Goal: Browse casually: Explore the website without a specific task or goal

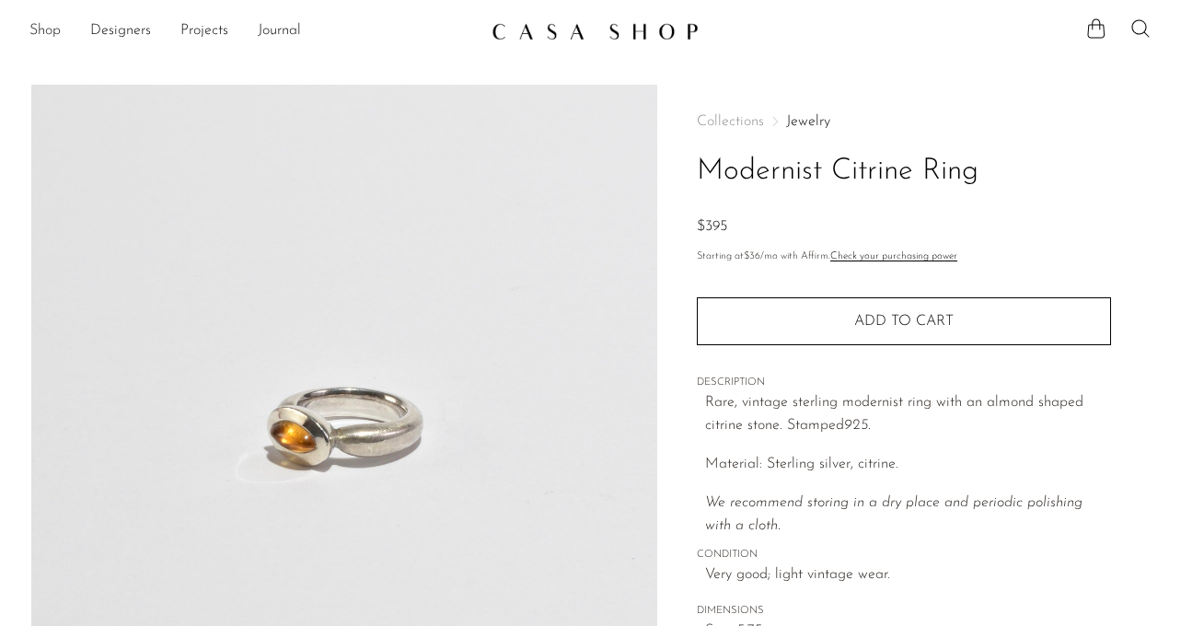
click at [38, 26] on link "Shop" at bounding box center [44, 31] width 31 height 24
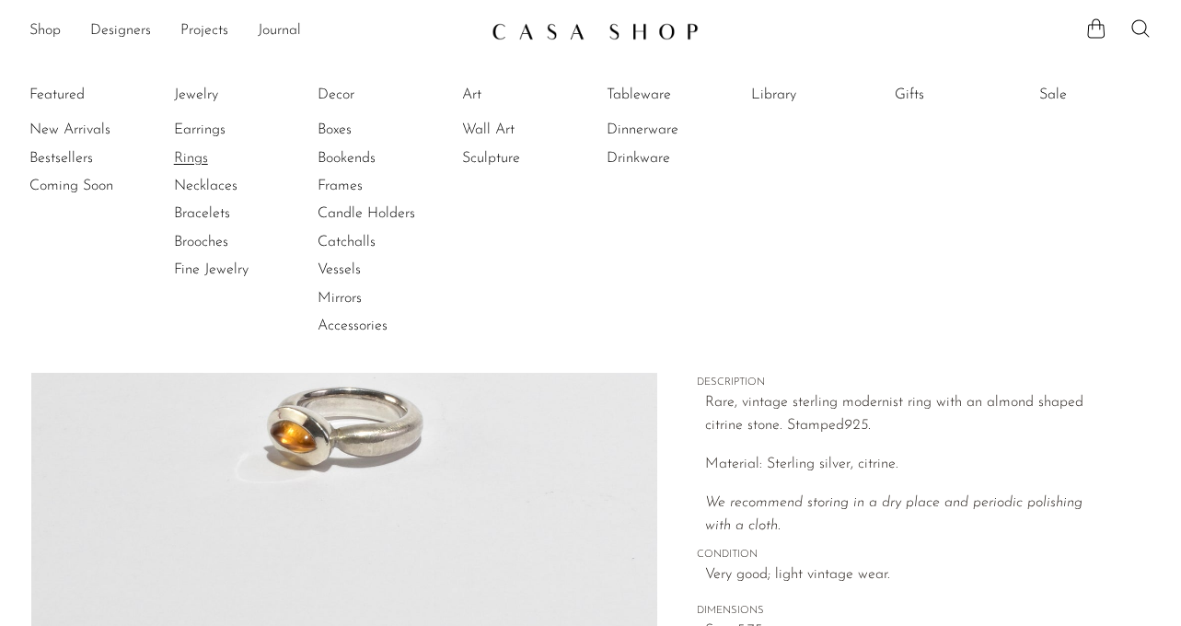
click at [191, 159] on link "Rings" at bounding box center [243, 158] width 138 height 20
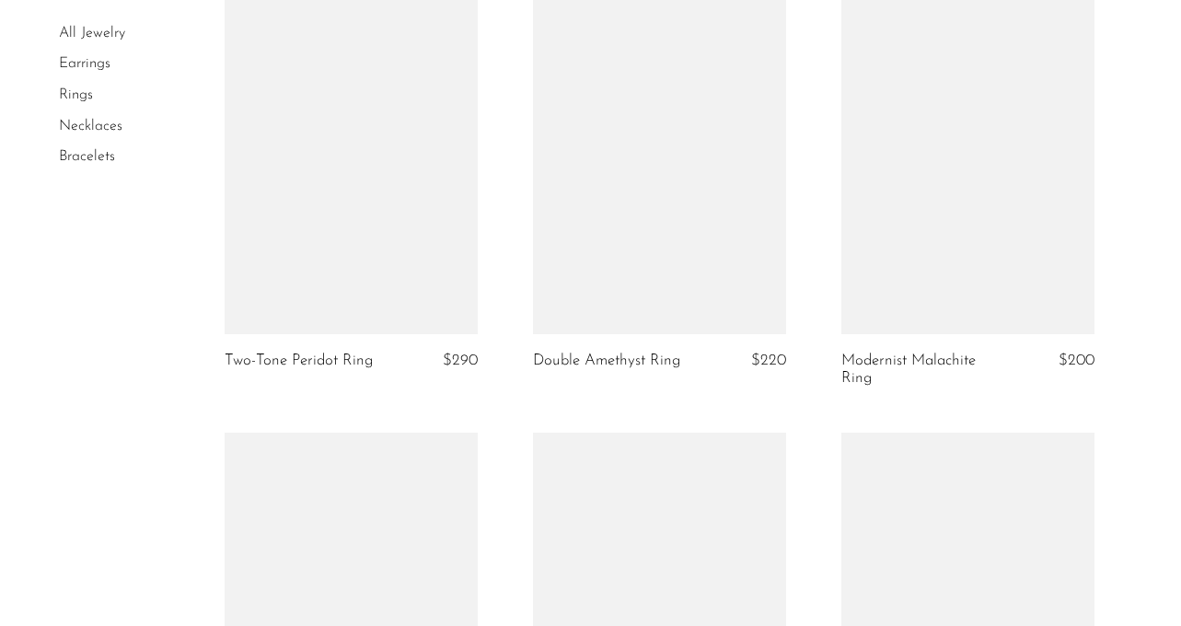
scroll to position [2011, 0]
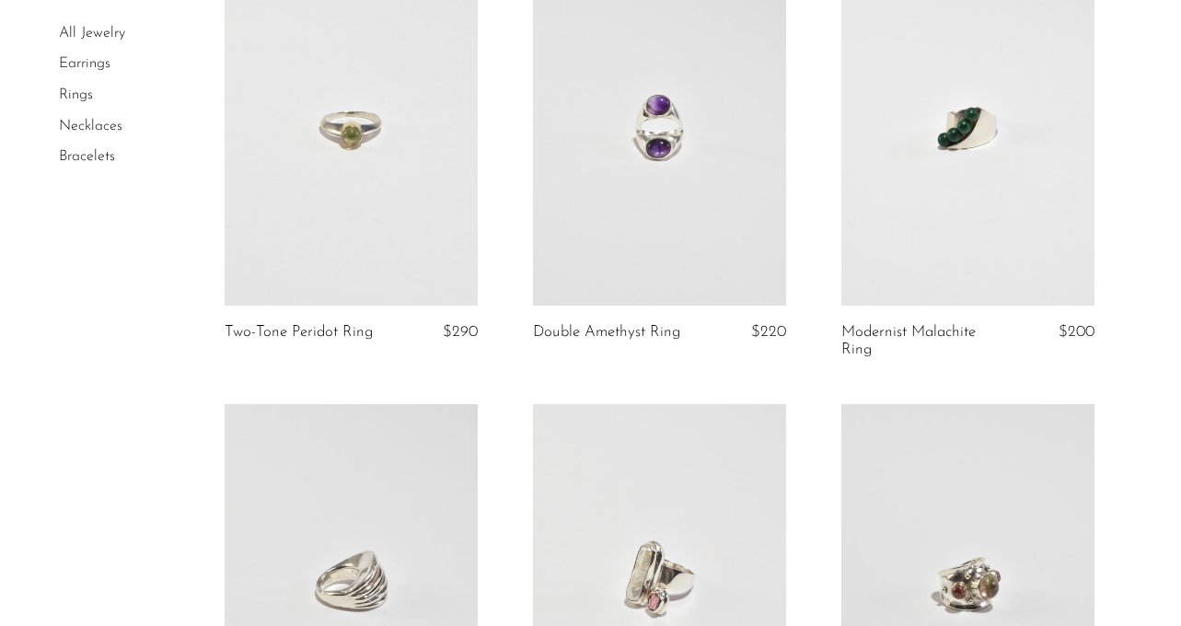
click at [884, 178] on link at bounding box center [967, 128] width 253 height 354
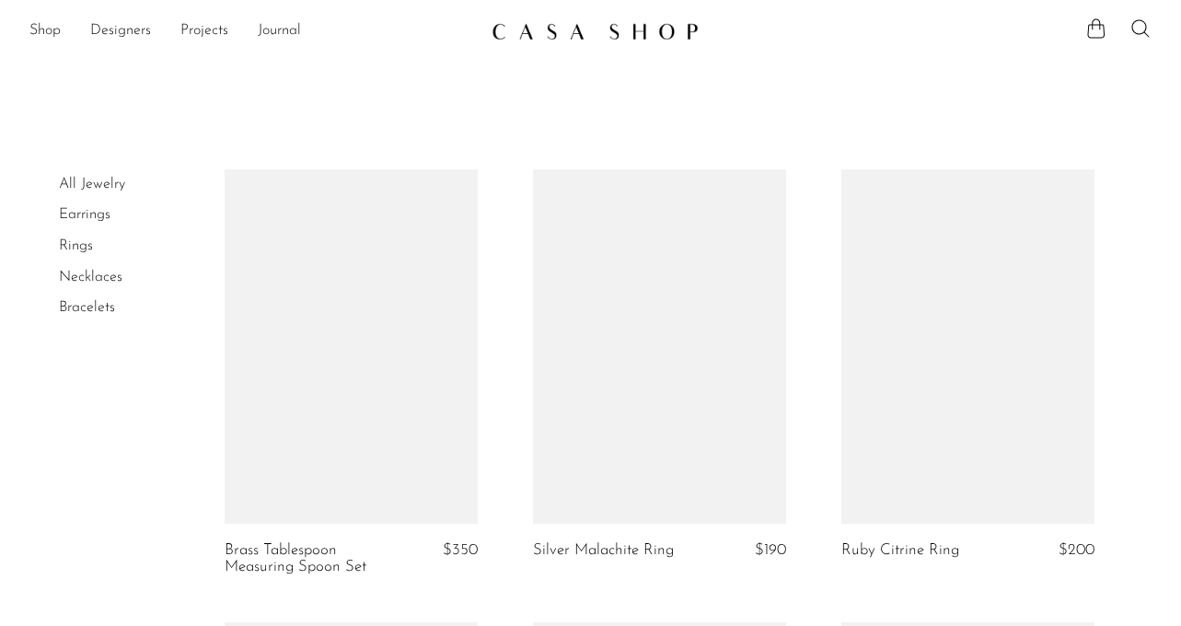
scroll to position [2011, 0]
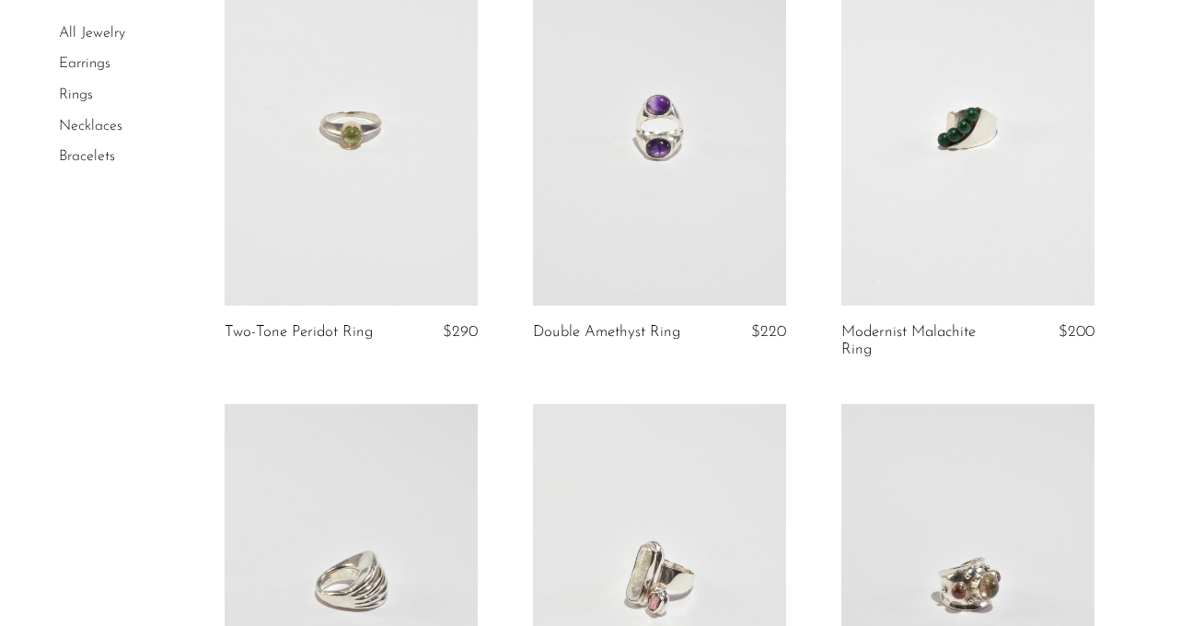
click at [87, 120] on link "Necklaces" at bounding box center [91, 126] width 64 height 15
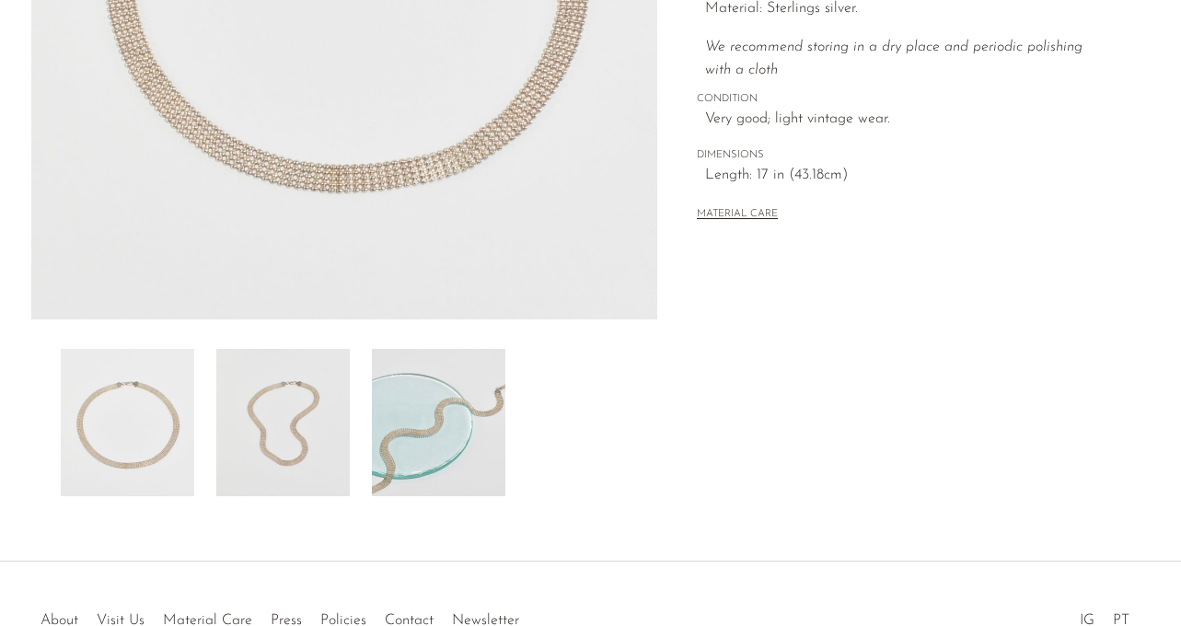
scroll to position [458, 0]
click at [273, 397] on img at bounding box center [282, 419] width 133 height 147
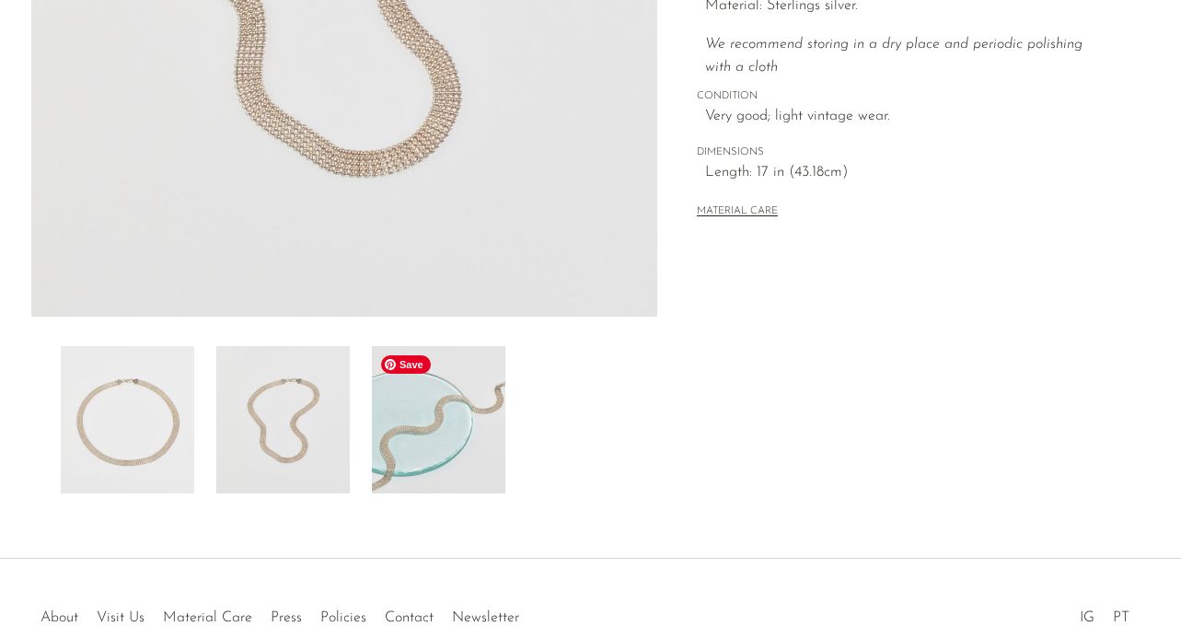
click at [419, 410] on img at bounding box center [438, 419] width 133 height 147
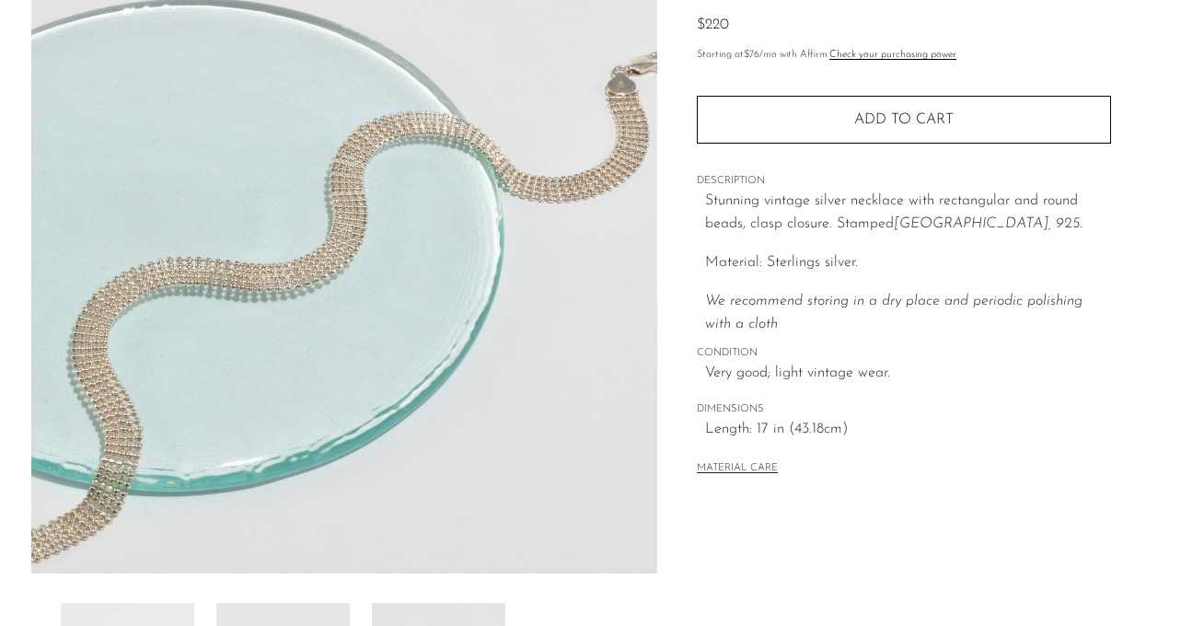
scroll to position [140, 0]
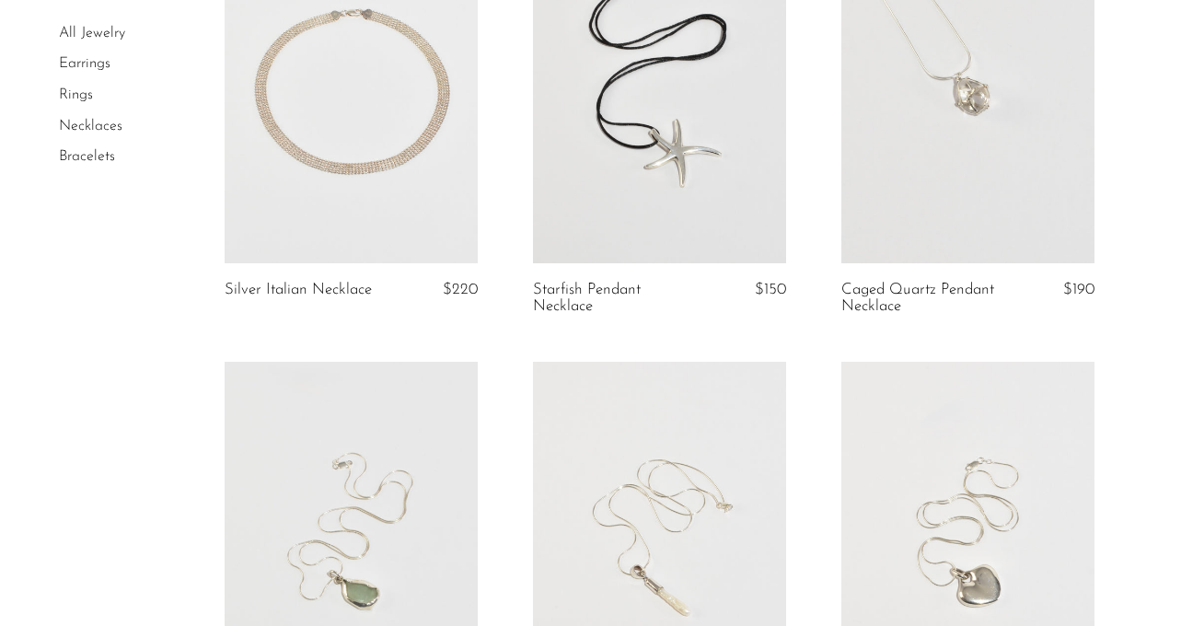
scroll to position [286, 0]
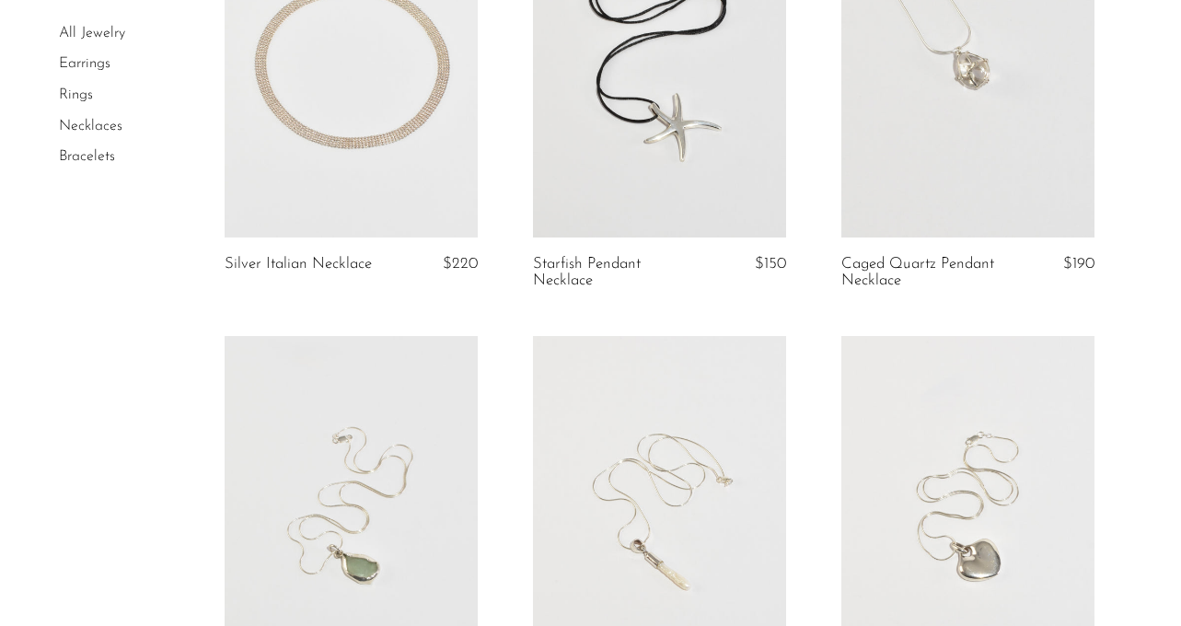
click at [931, 72] on link at bounding box center [967, 60] width 253 height 354
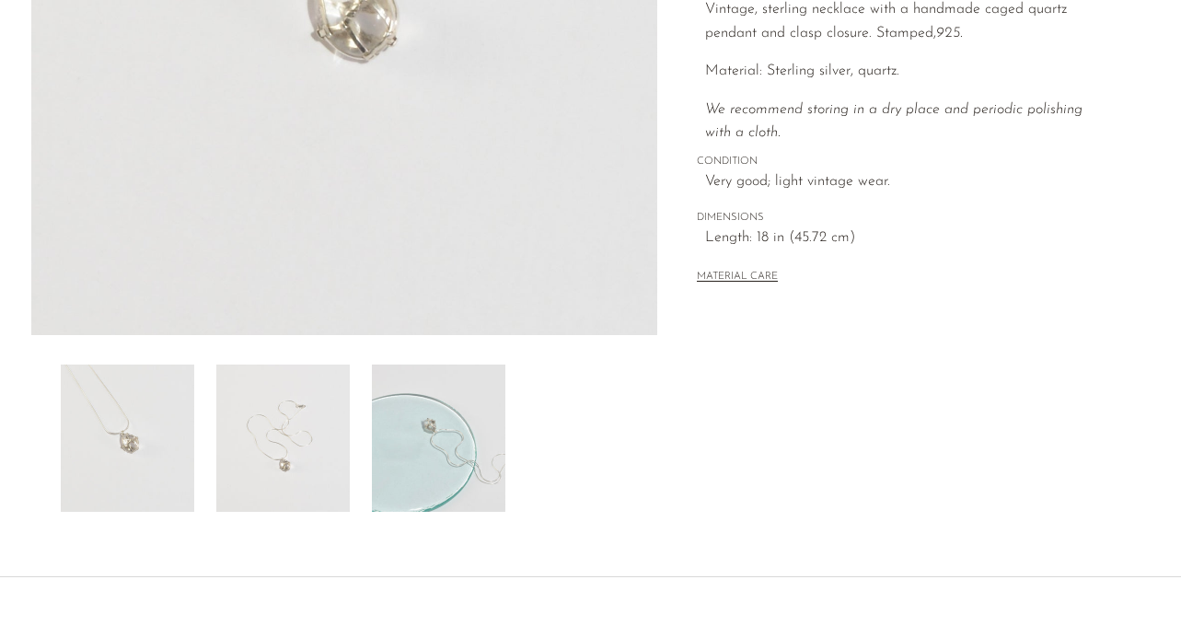
scroll to position [426, 0]
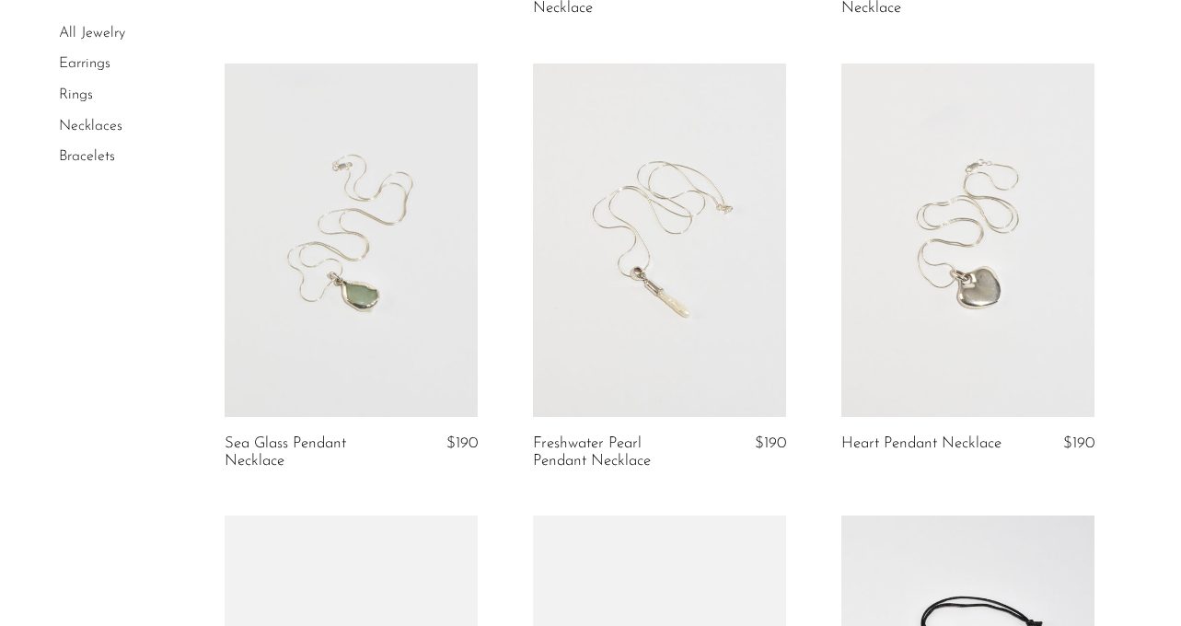
scroll to position [560, 0]
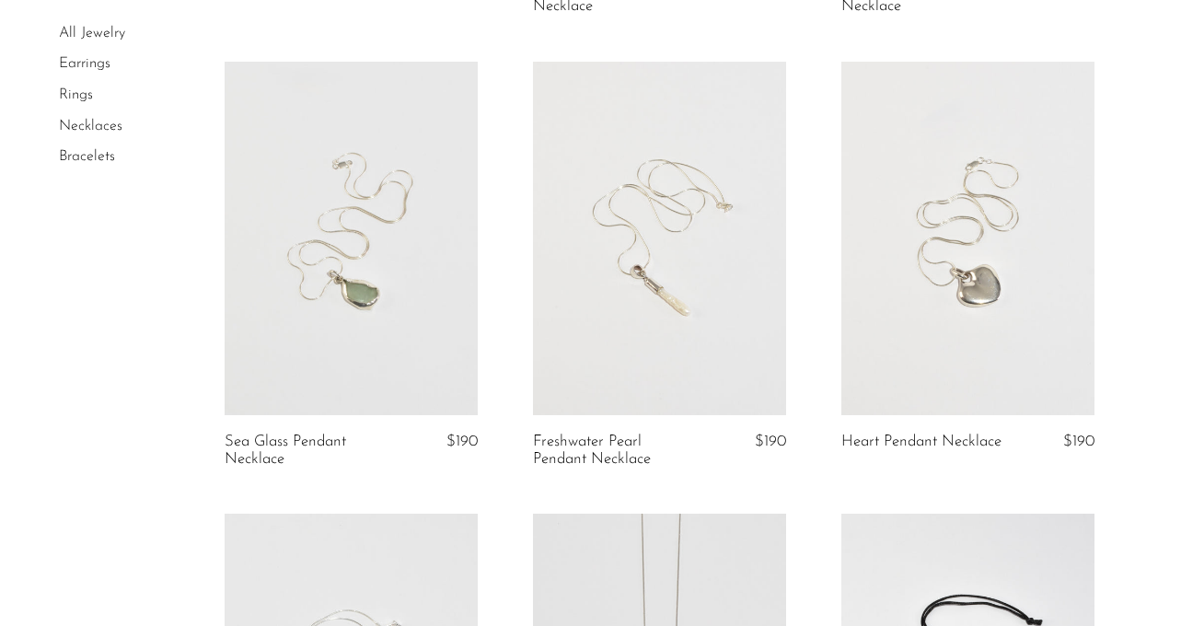
click at [687, 250] on link at bounding box center [659, 239] width 253 height 354
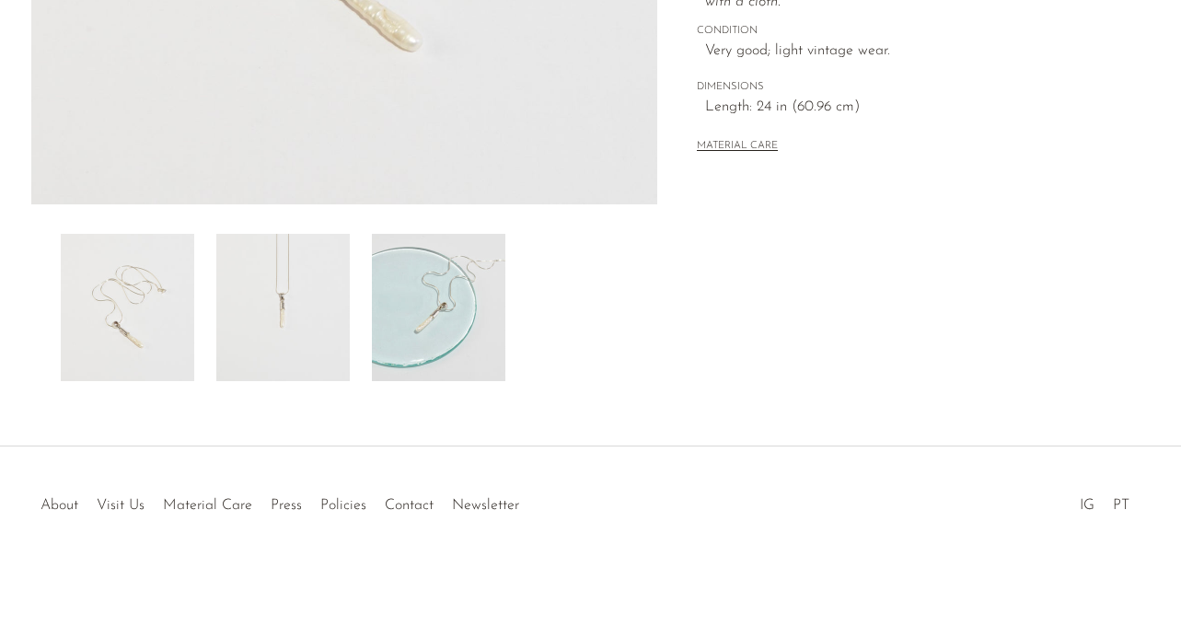
scroll to position [572, 0]
click at [303, 299] on img at bounding box center [282, 305] width 133 height 147
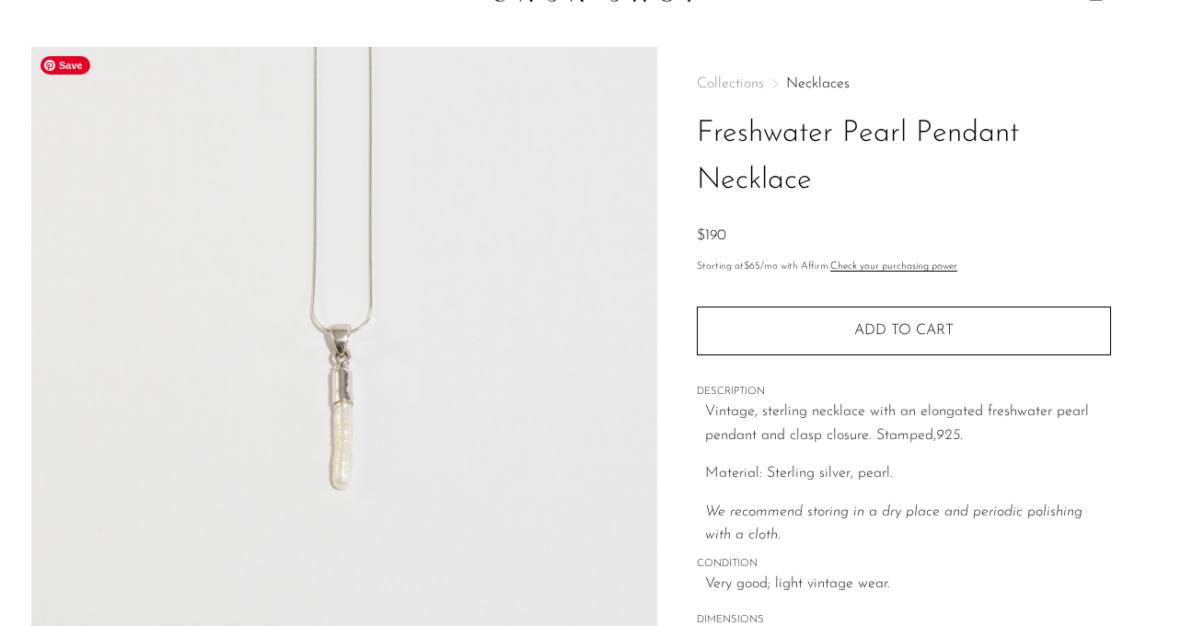
scroll to position [39, 0]
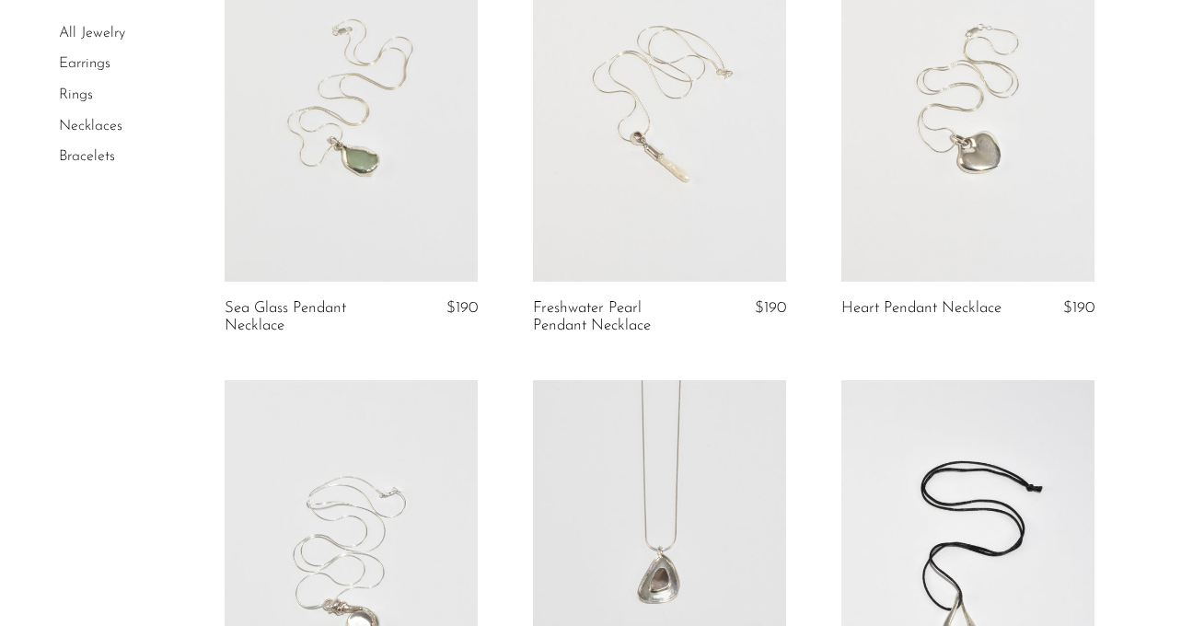
scroll to position [700, 0]
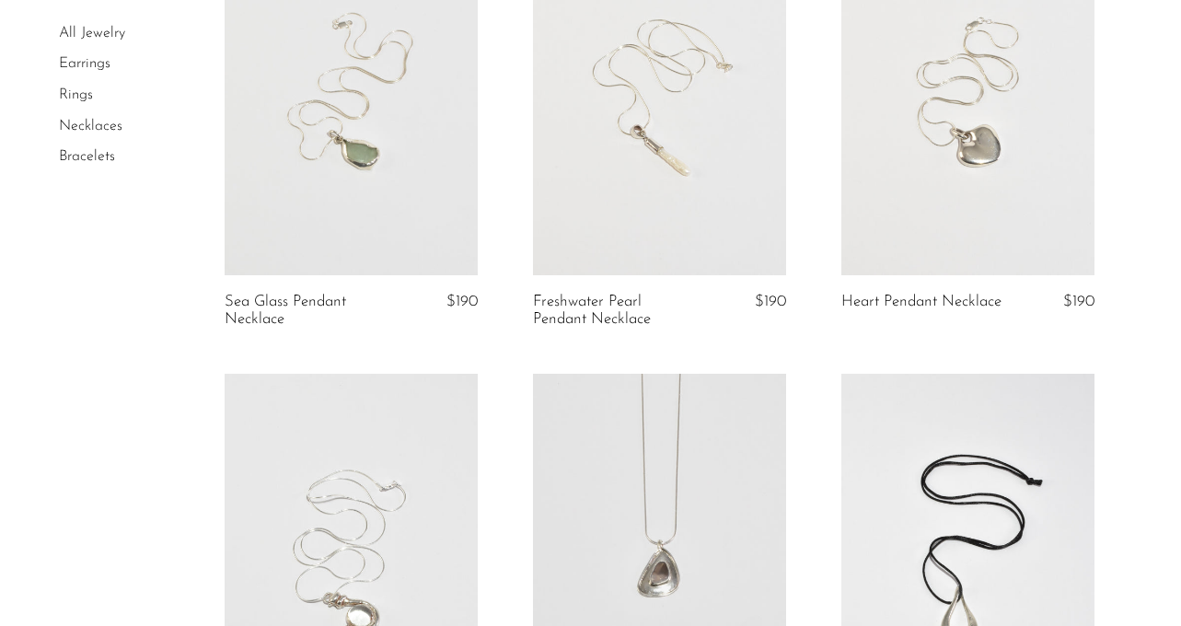
click at [344, 191] on link at bounding box center [351, 99] width 253 height 354
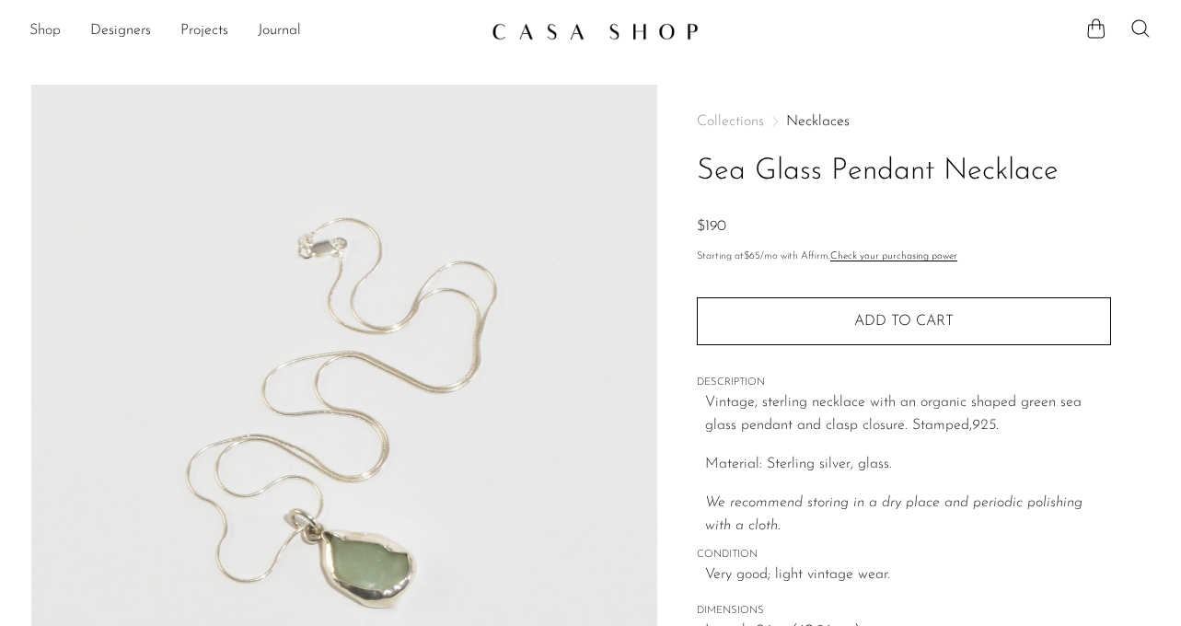
click at [40, 28] on link "Shop" at bounding box center [44, 31] width 31 height 24
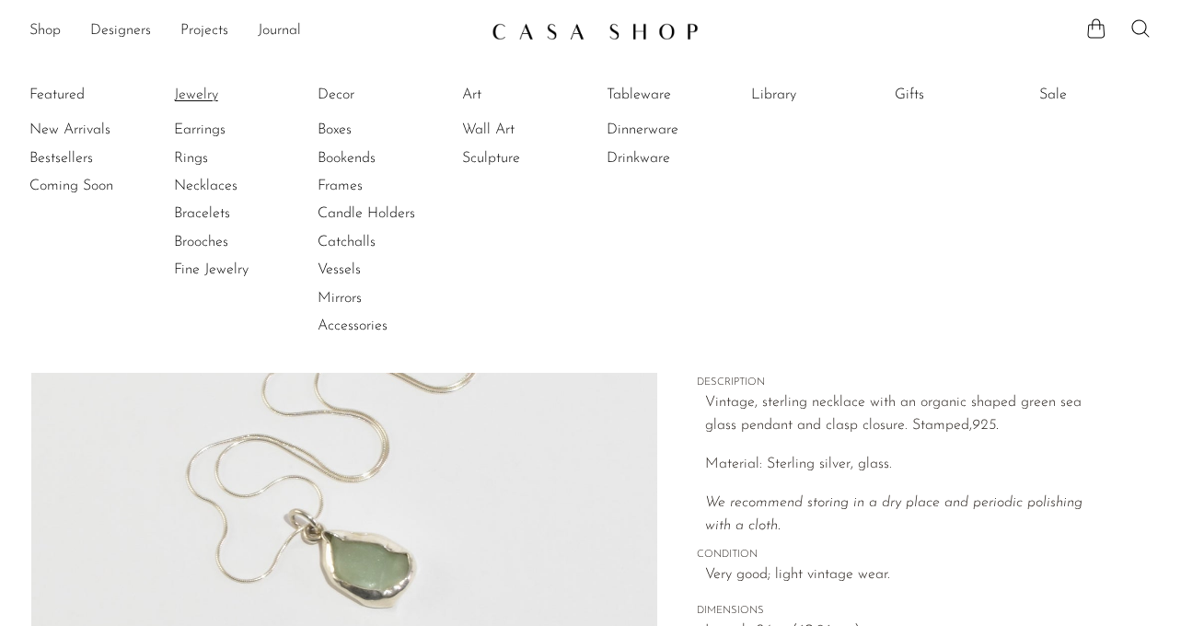
click at [201, 93] on link "Jewelry" at bounding box center [243, 95] width 138 height 20
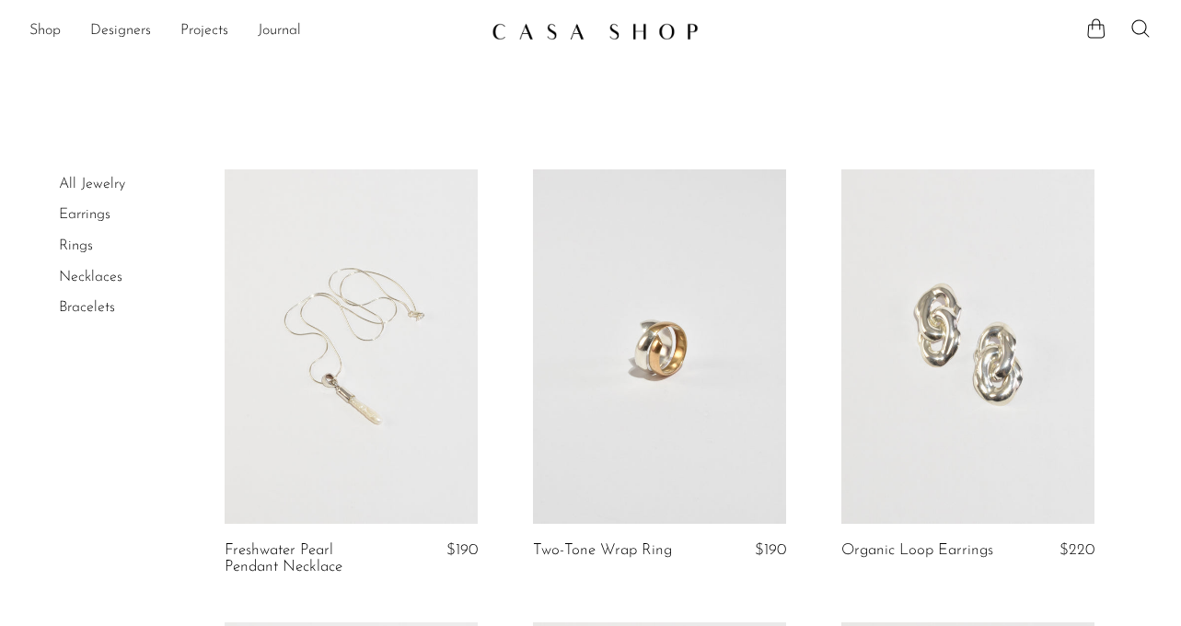
click at [502, 33] on img at bounding box center [594, 31] width 207 height 18
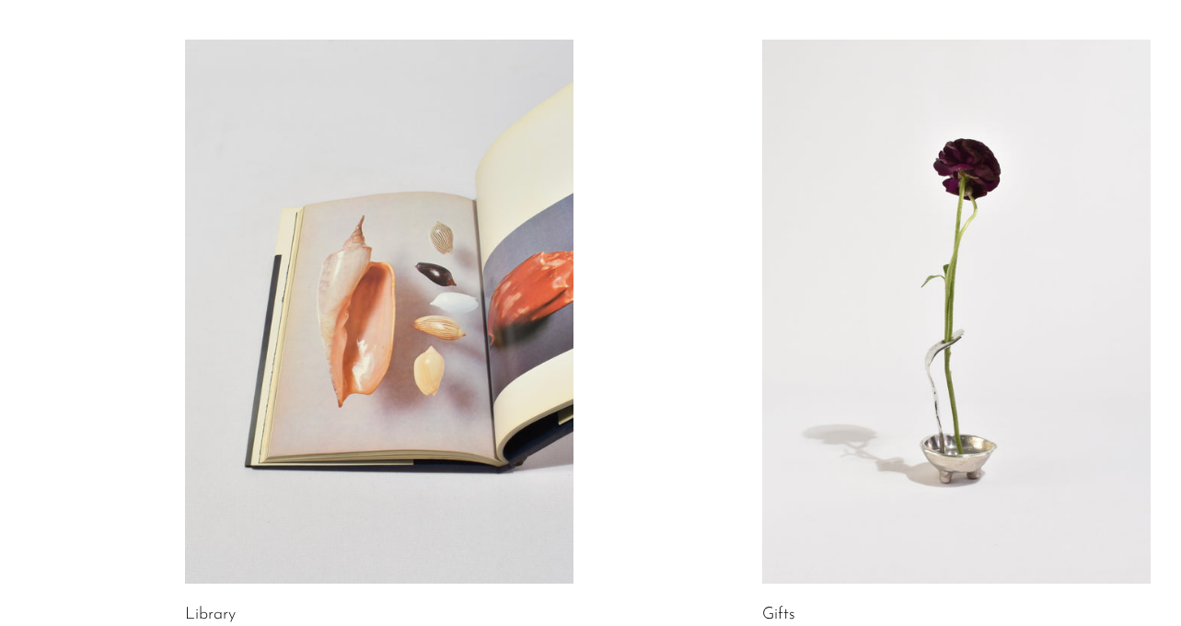
scroll to position [1163, 0]
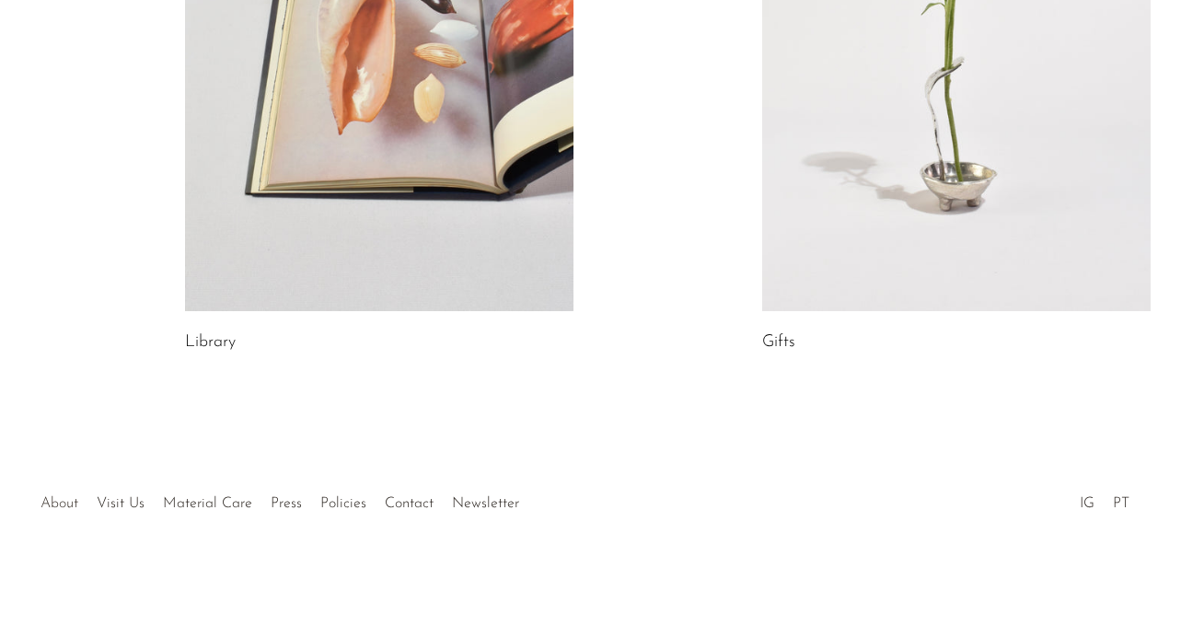
click at [61, 502] on link "About" at bounding box center [59, 503] width 38 height 15
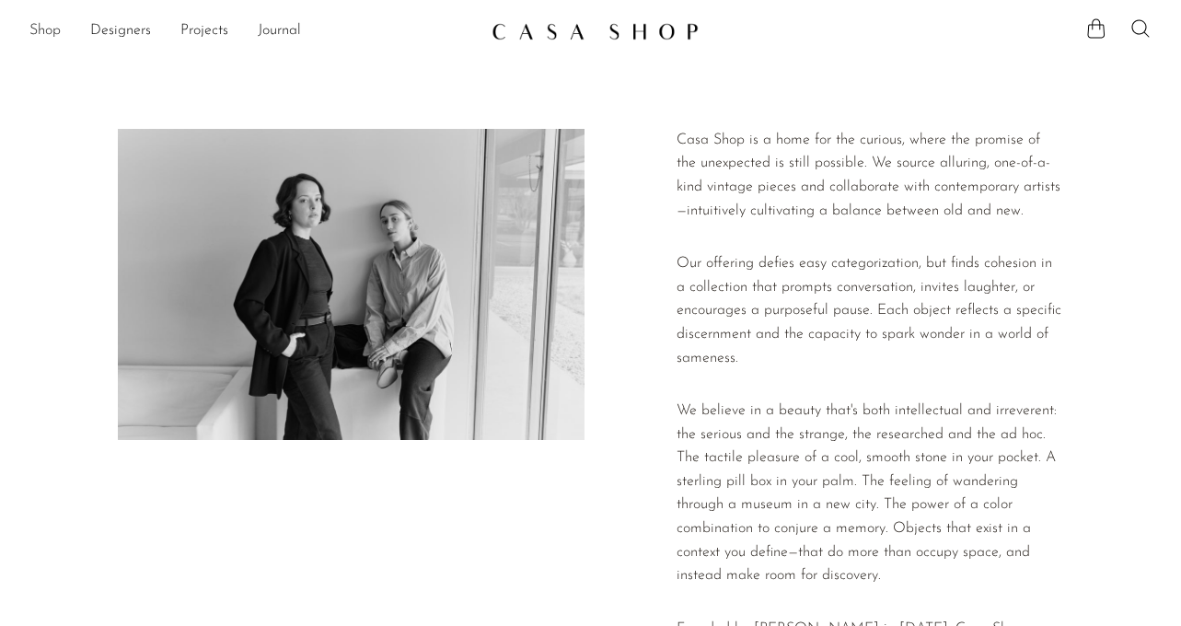
click at [44, 31] on link "Shop" at bounding box center [44, 31] width 31 height 24
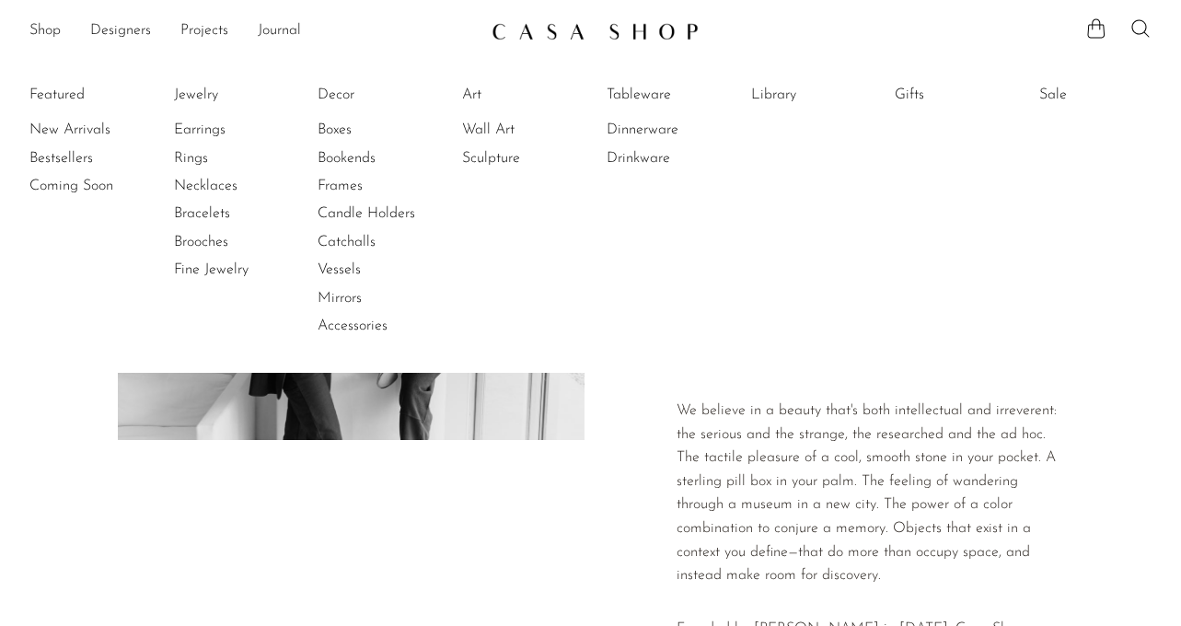
click at [557, 29] on img at bounding box center [594, 31] width 207 height 18
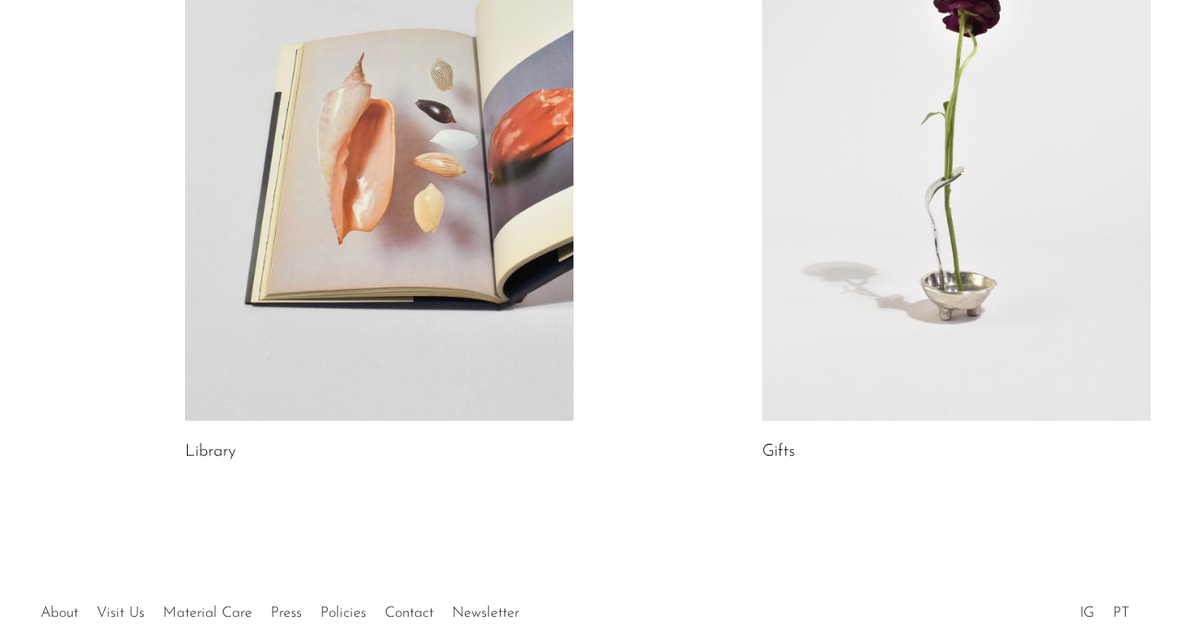
scroll to position [1047, 0]
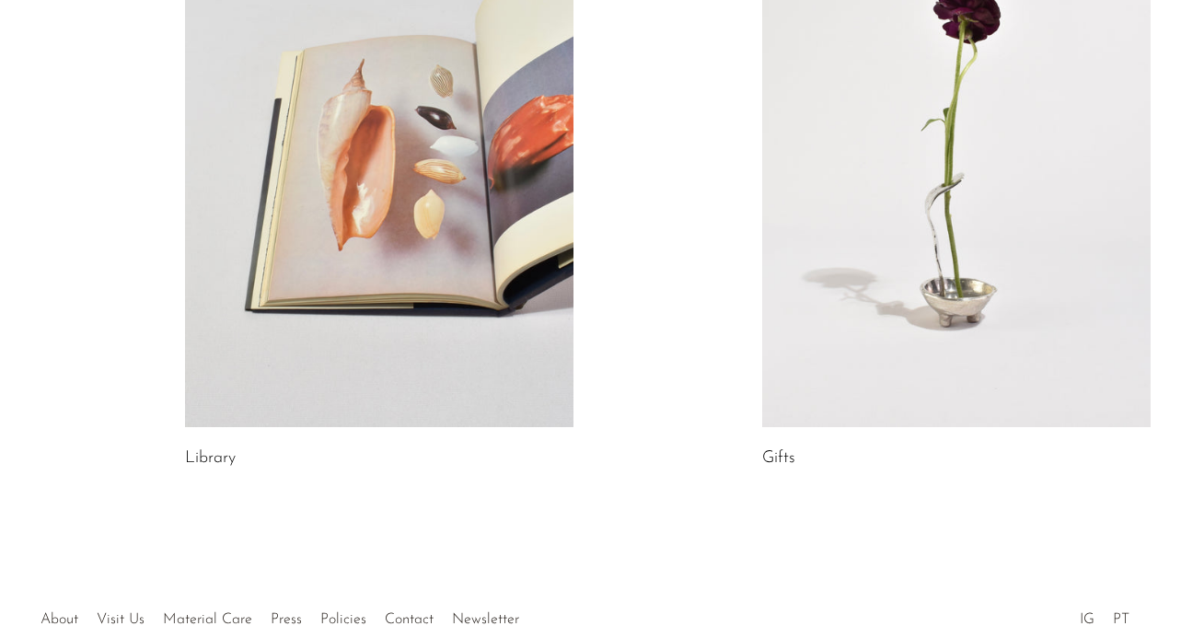
click at [314, 312] on link at bounding box center [379, 155] width 388 height 544
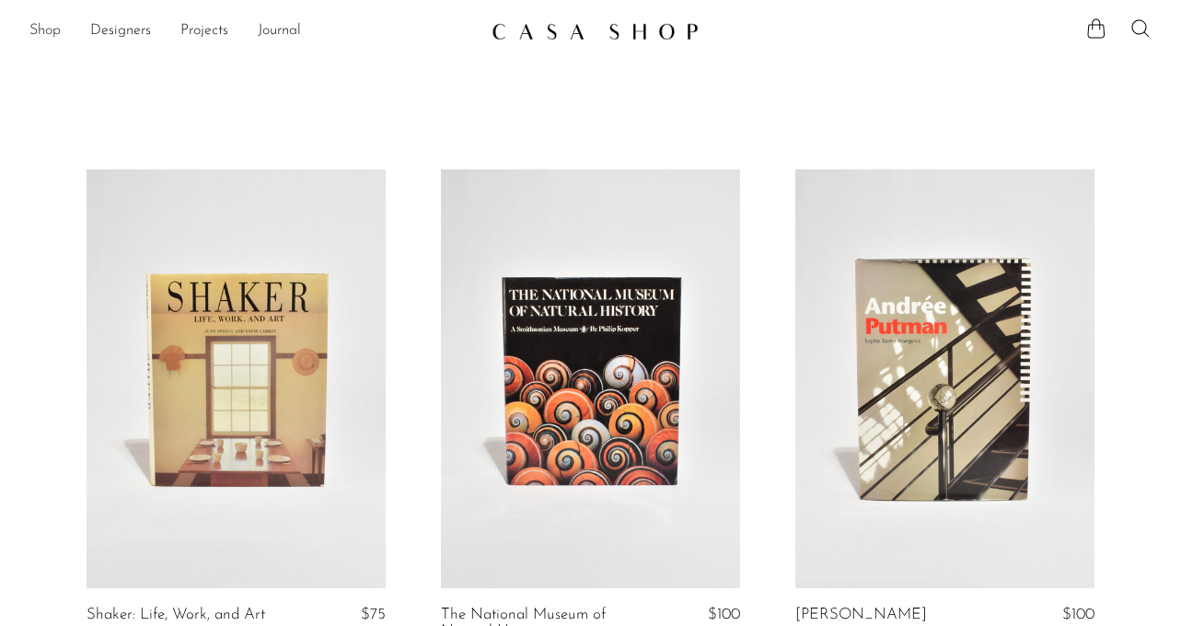
click at [40, 25] on link "Shop" at bounding box center [44, 31] width 31 height 24
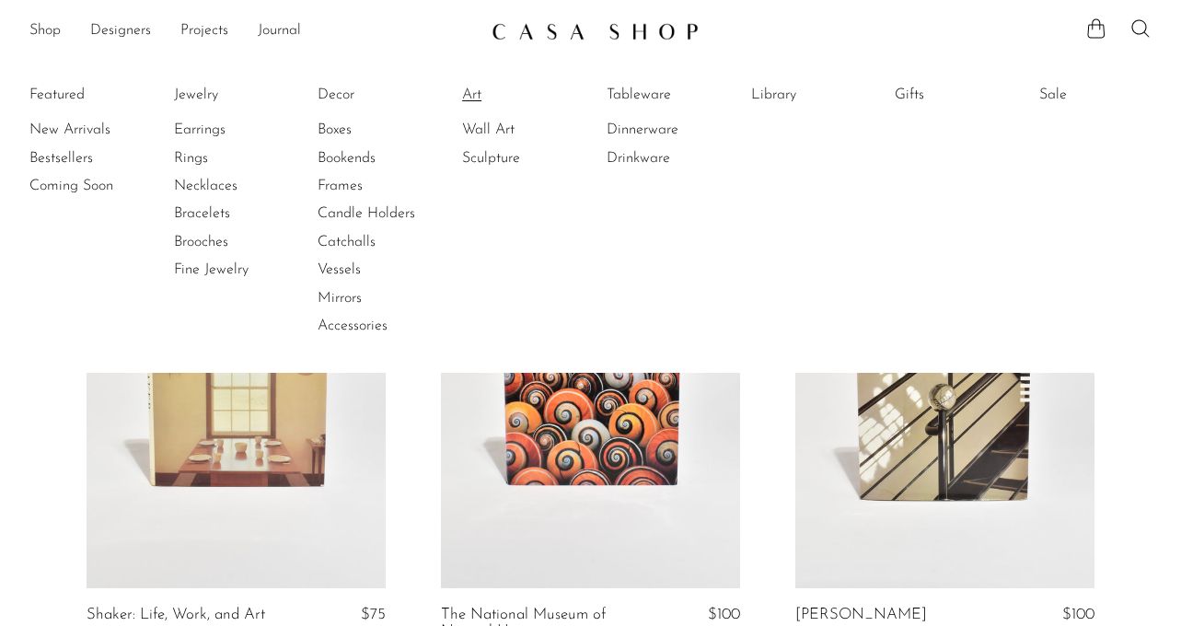
click at [467, 94] on link "Art" at bounding box center [531, 95] width 138 height 20
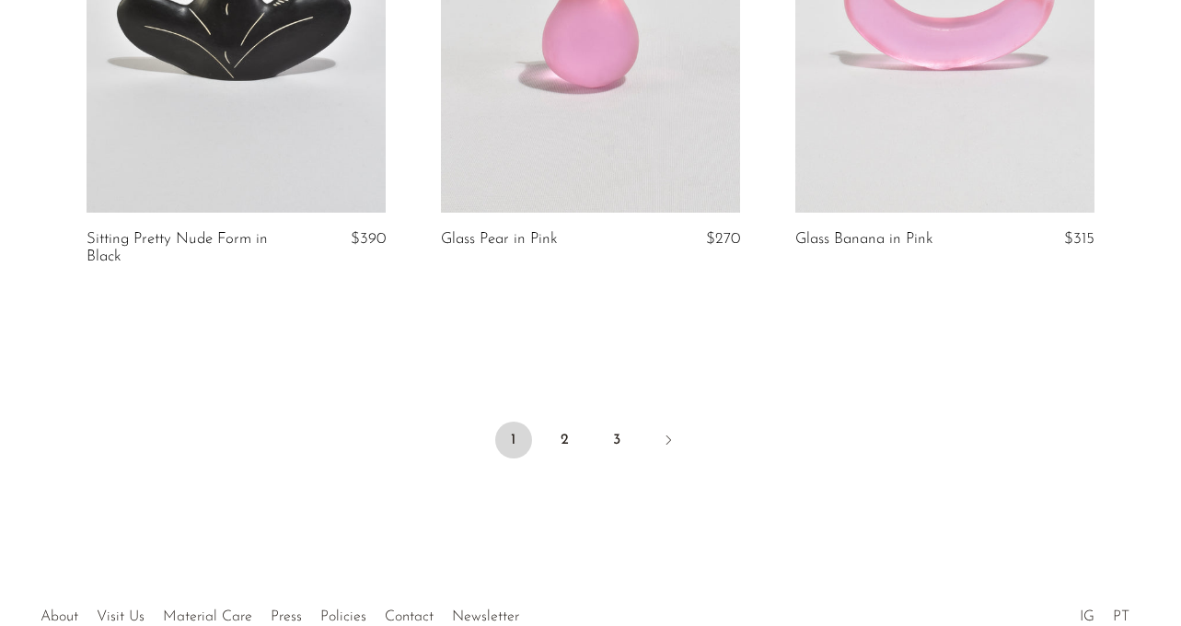
scroll to position [6031, 0]
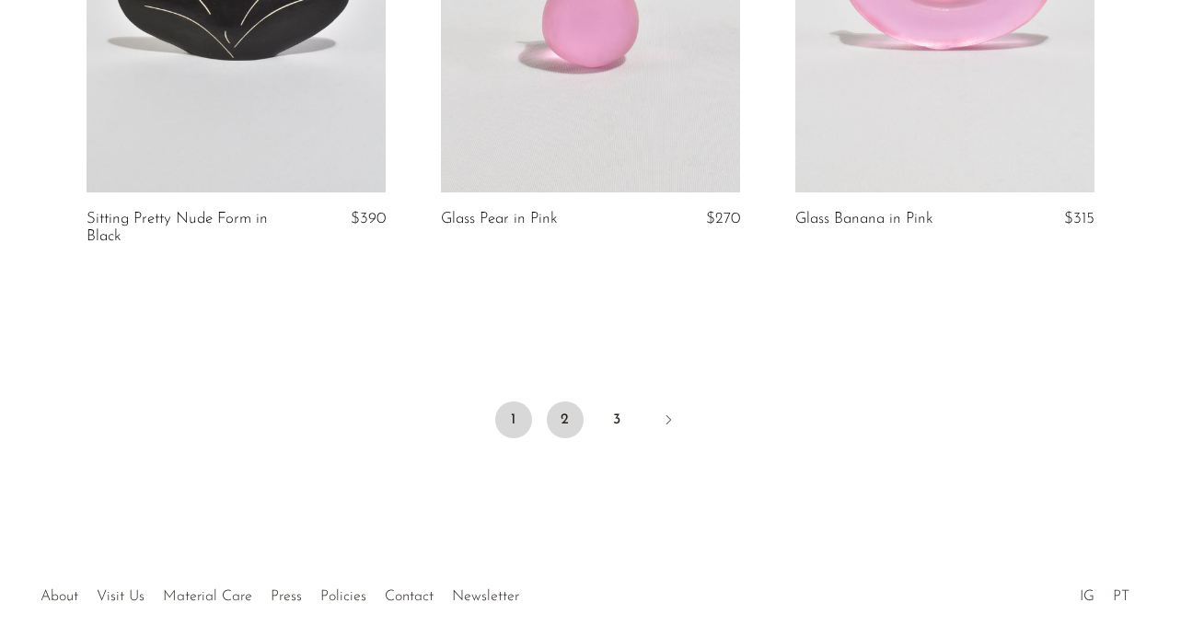
click at [564, 418] on link "2" at bounding box center [565, 419] width 37 height 37
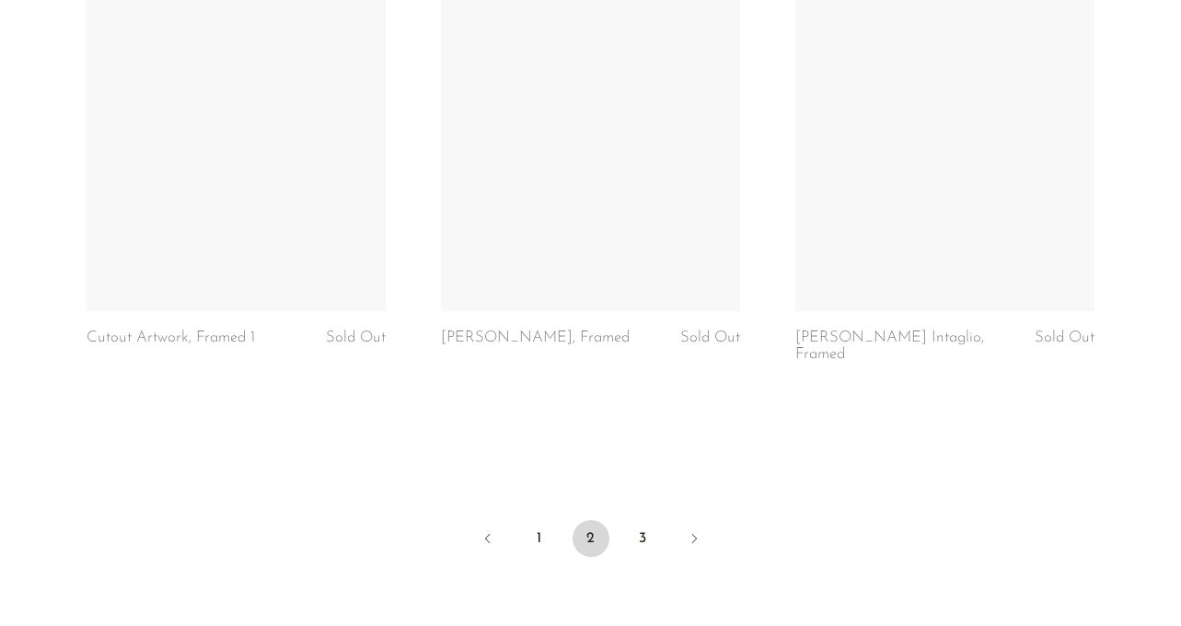
scroll to position [5906, 0]
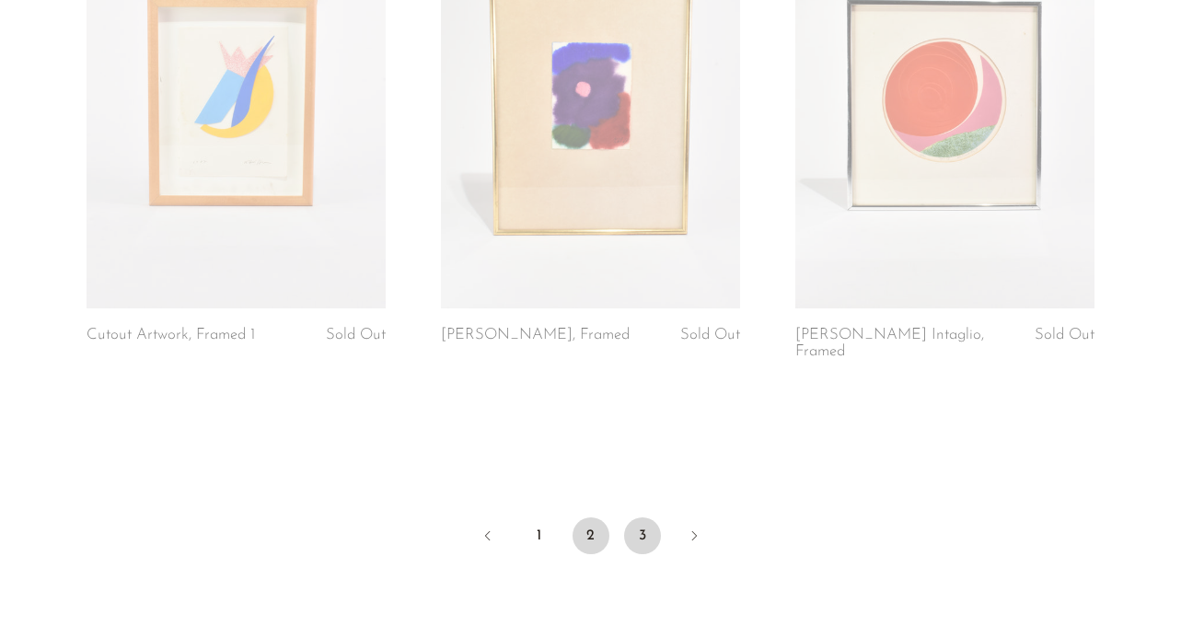
click at [642, 518] on link "3" at bounding box center [642, 535] width 37 height 37
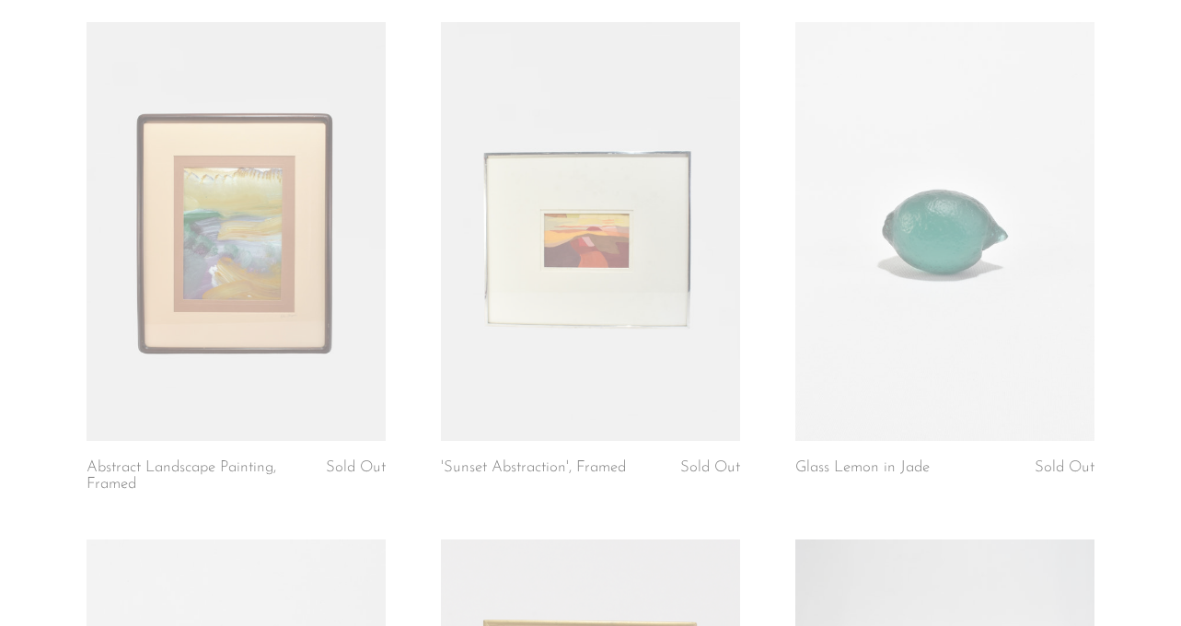
scroll to position [683, 0]
click at [247, 209] on link at bounding box center [236, 229] width 299 height 419
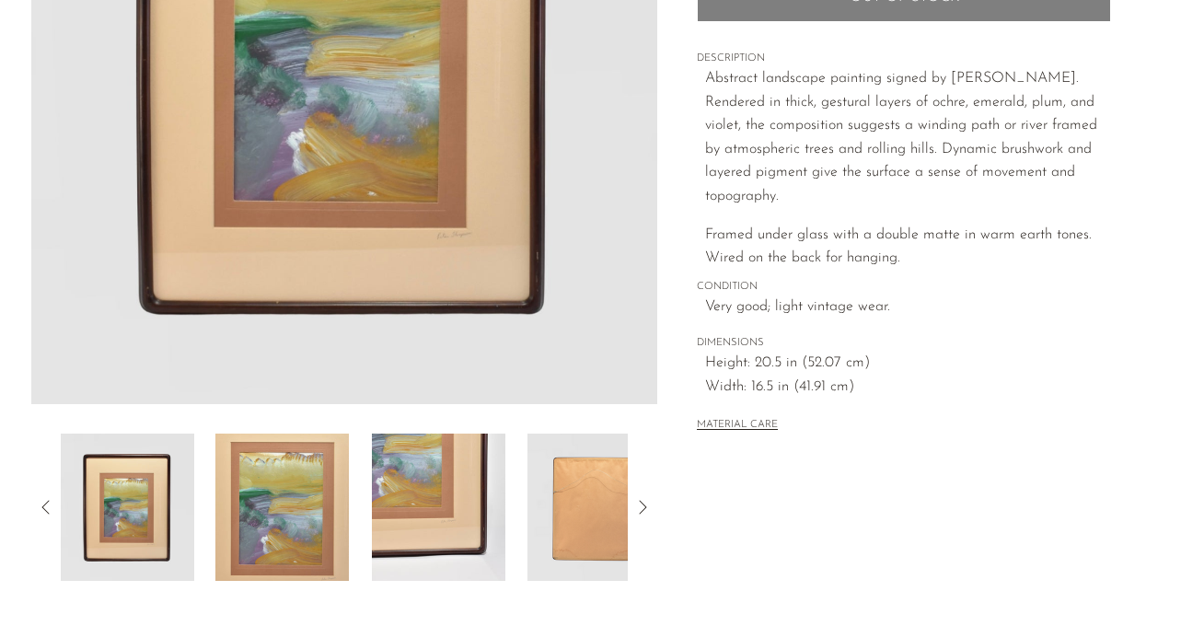
scroll to position [438, 0]
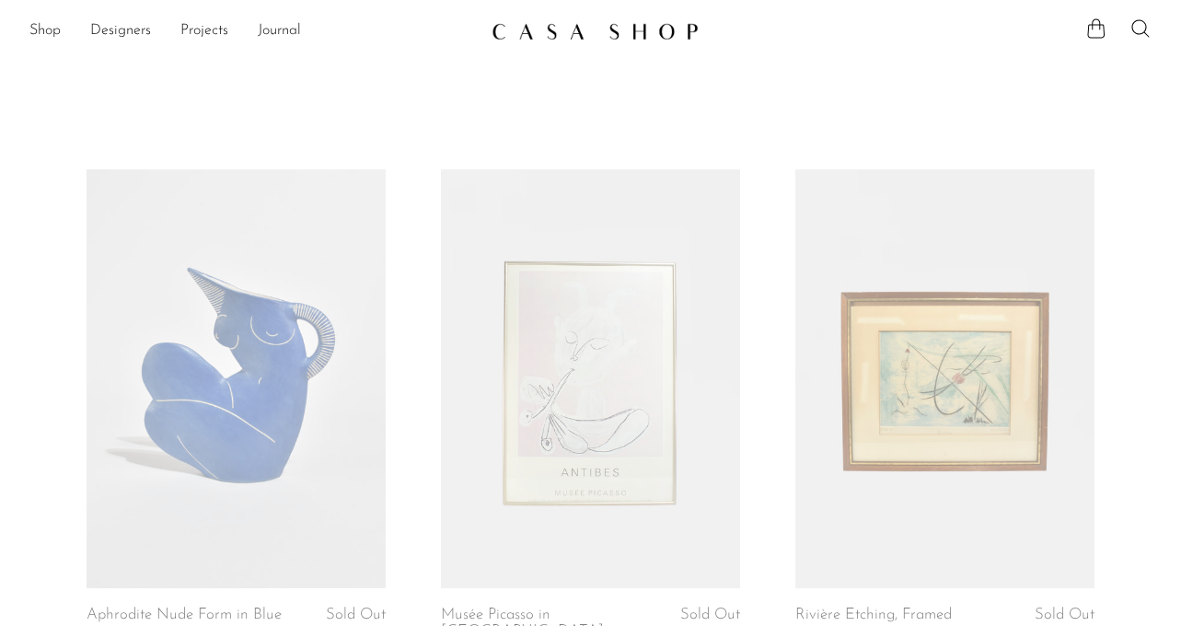
scroll to position [683, 0]
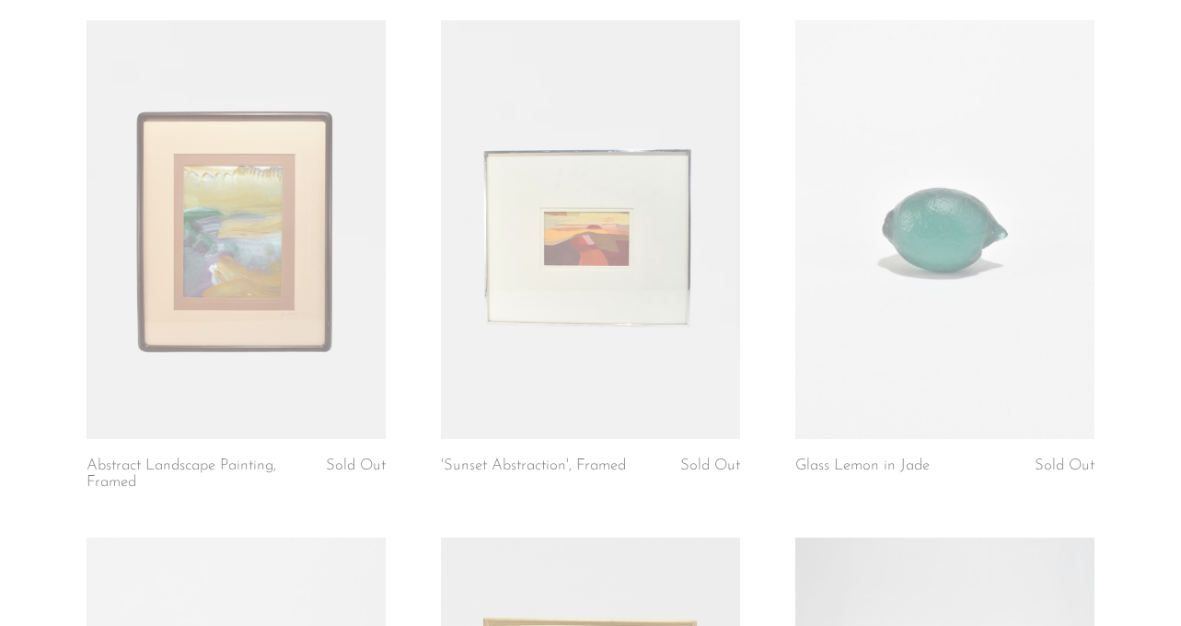
click at [574, 228] on link at bounding box center [590, 229] width 299 height 419
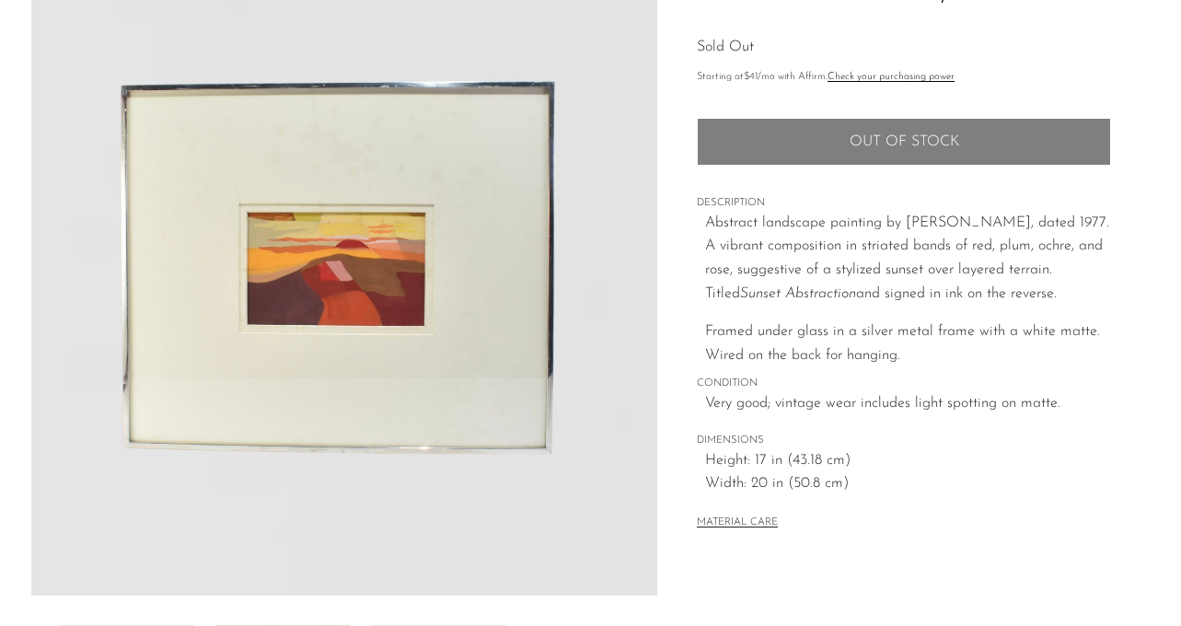
scroll to position [181, 0]
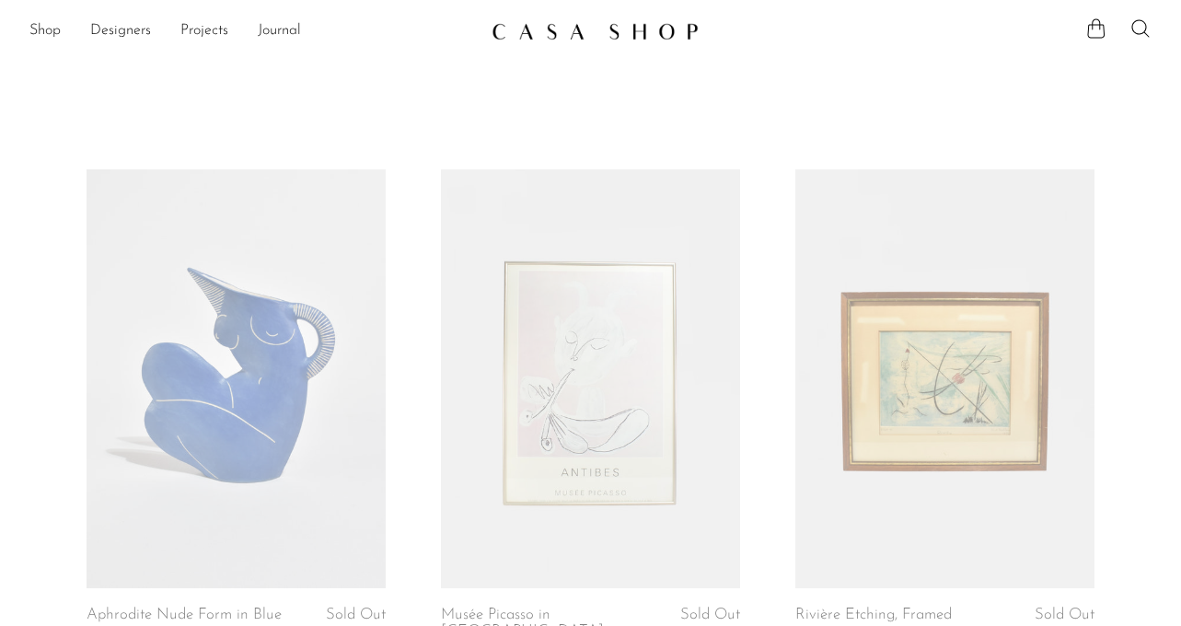
click at [549, 30] on img at bounding box center [594, 31] width 207 height 18
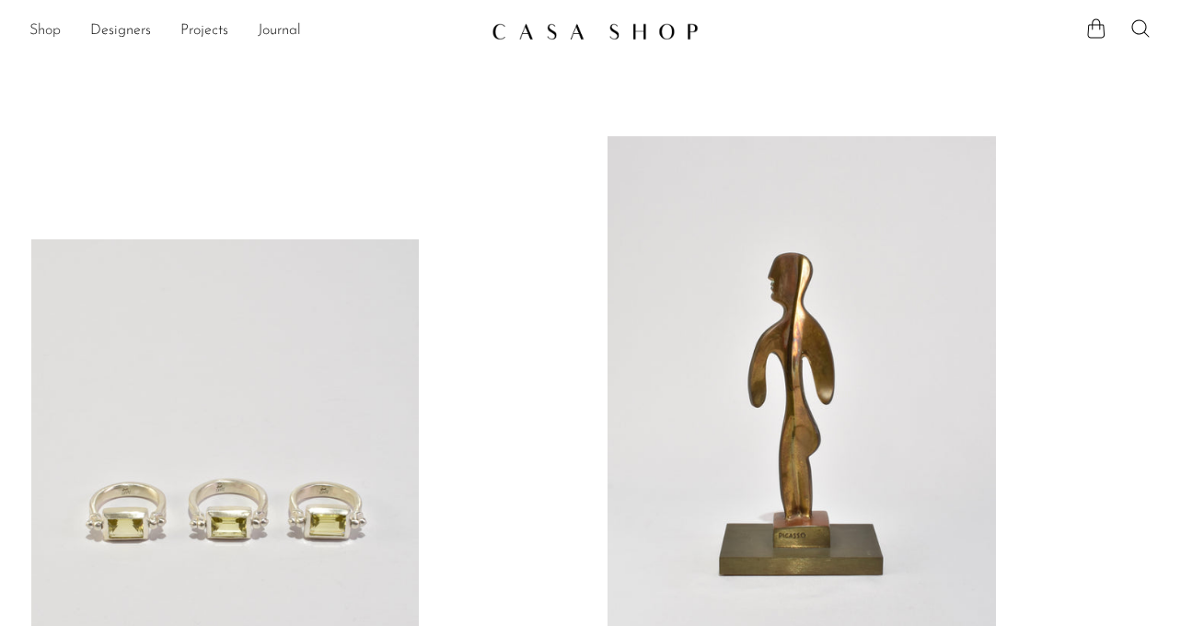
click at [41, 28] on link "Shop" at bounding box center [44, 31] width 31 height 24
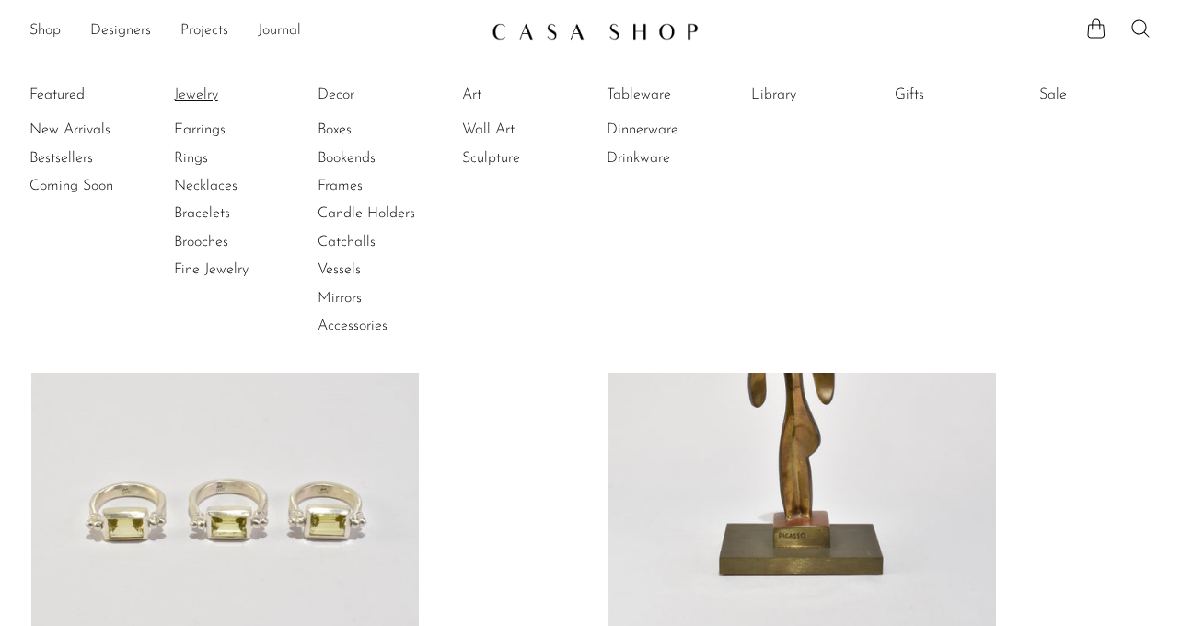
click at [193, 93] on link "Jewelry" at bounding box center [243, 95] width 138 height 20
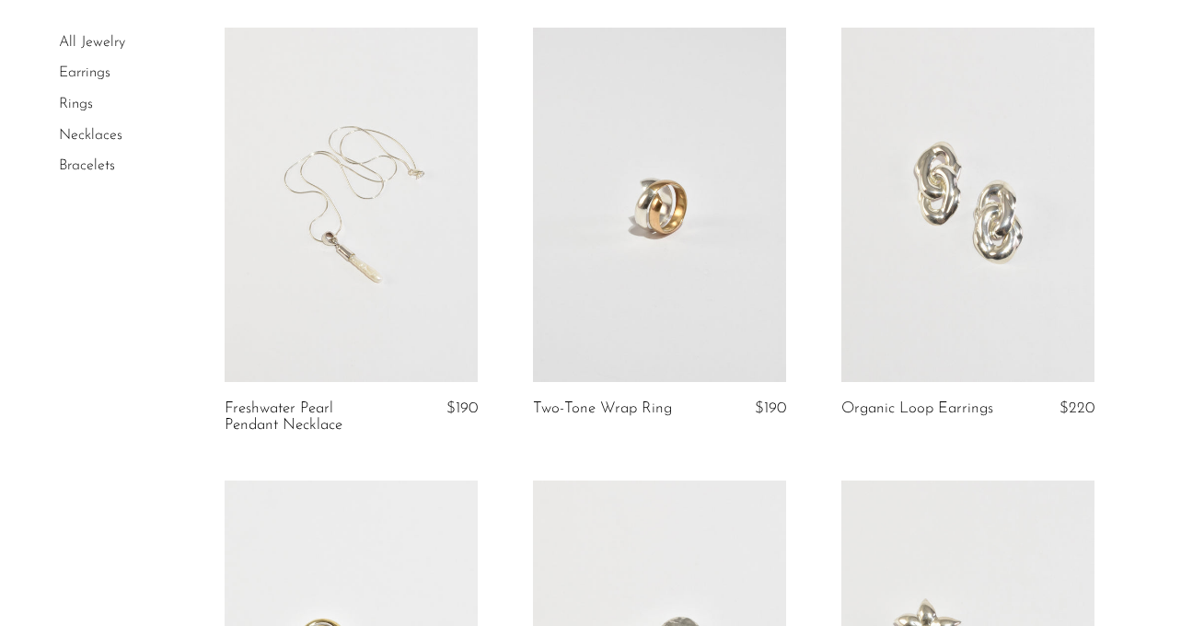
scroll to position [163, 0]
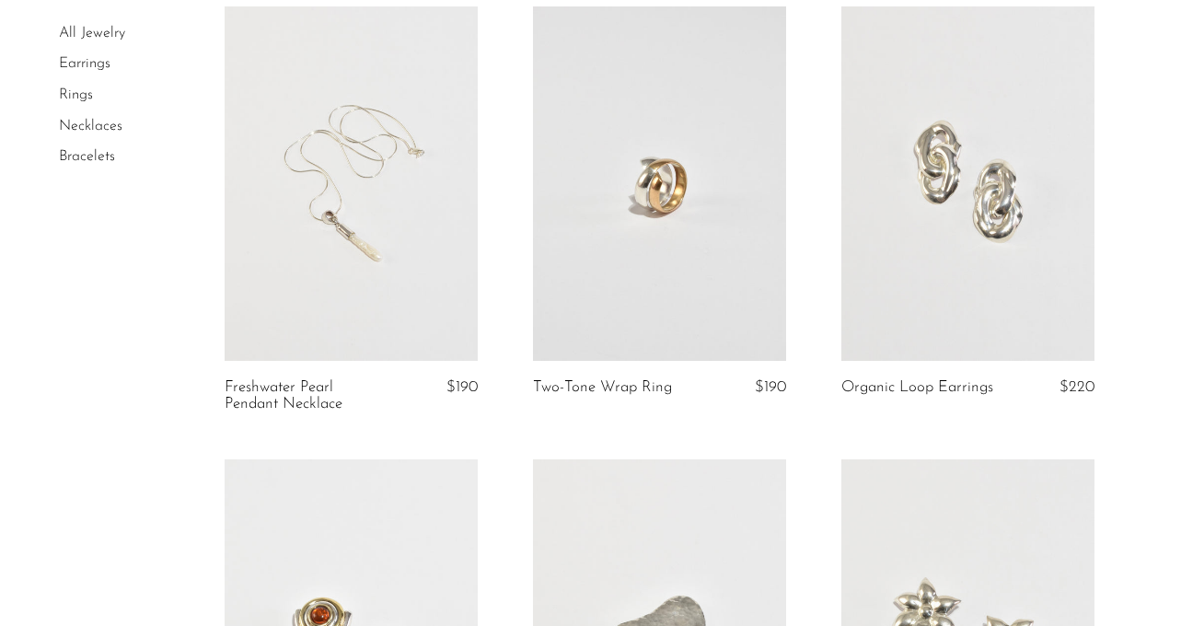
click at [377, 191] on link at bounding box center [351, 183] width 253 height 354
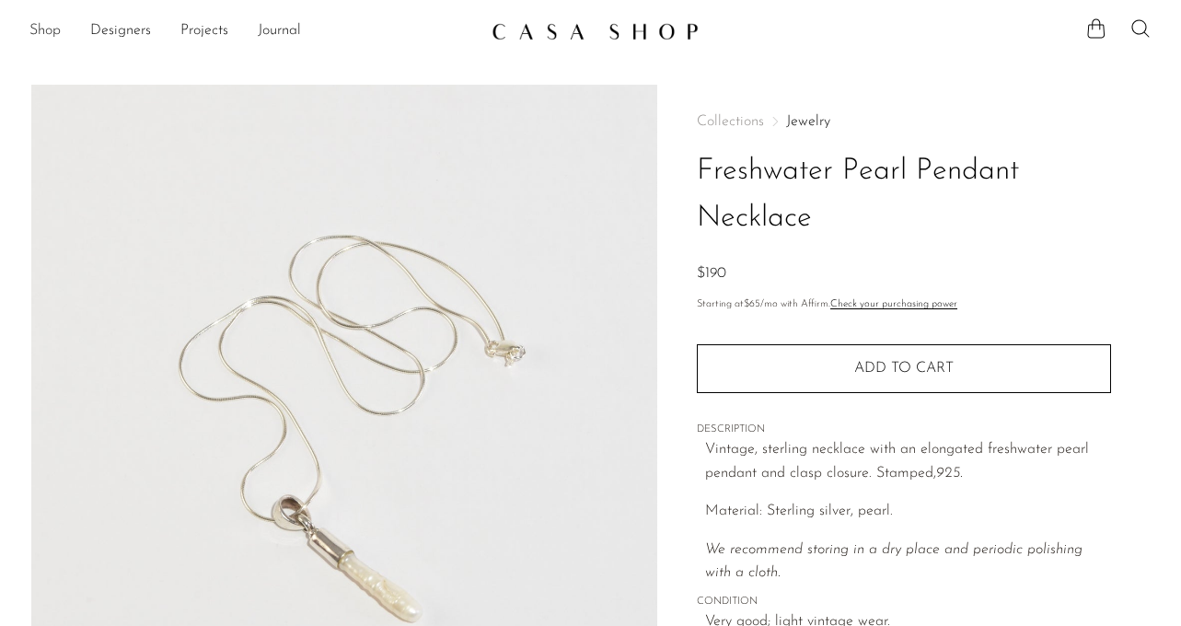
click at [40, 29] on link "Shop" at bounding box center [44, 31] width 31 height 24
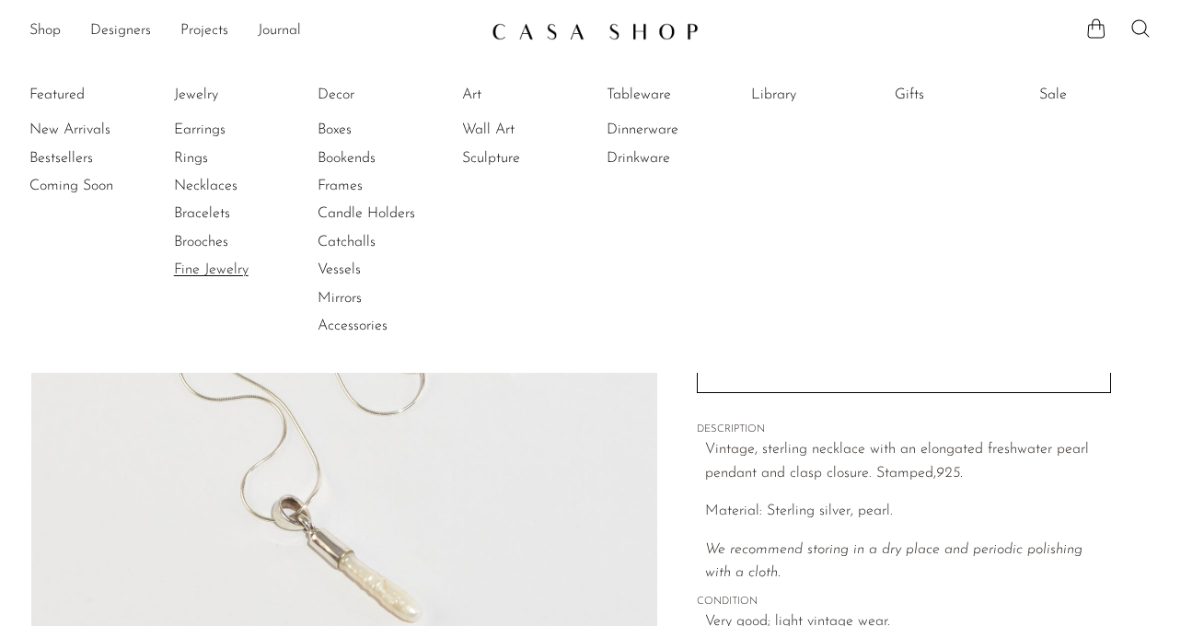
click at [222, 270] on link "Fine Jewelry" at bounding box center [243, 270] width 138 height 20
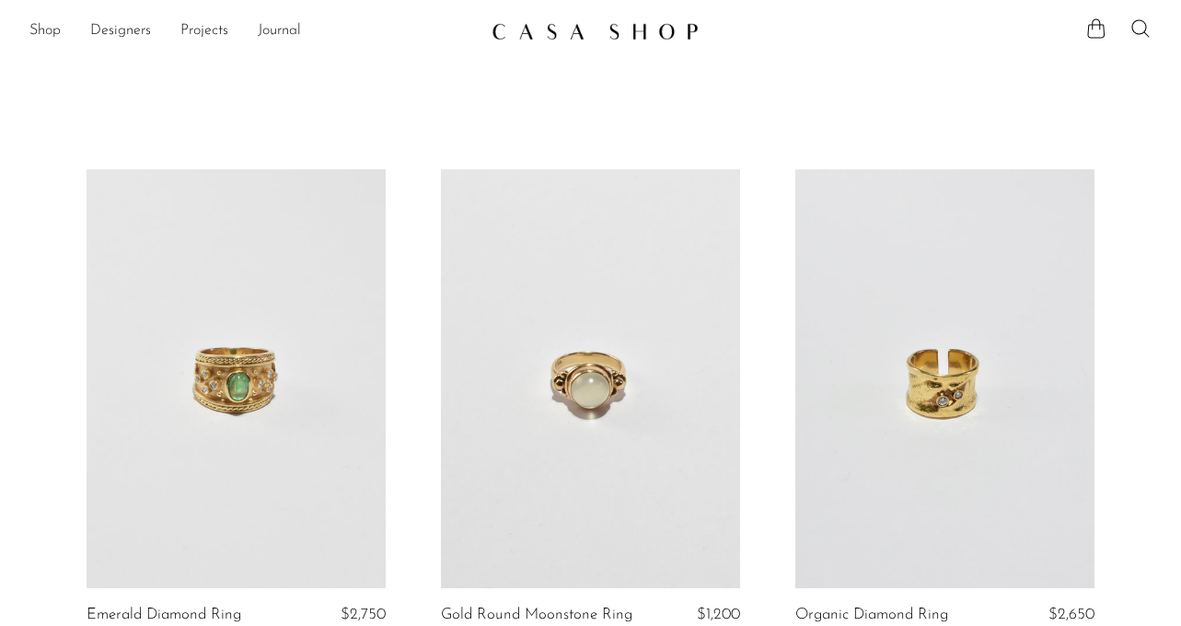
click at [288, 400] on link at bounding box center [236, 378] width 299 height 419
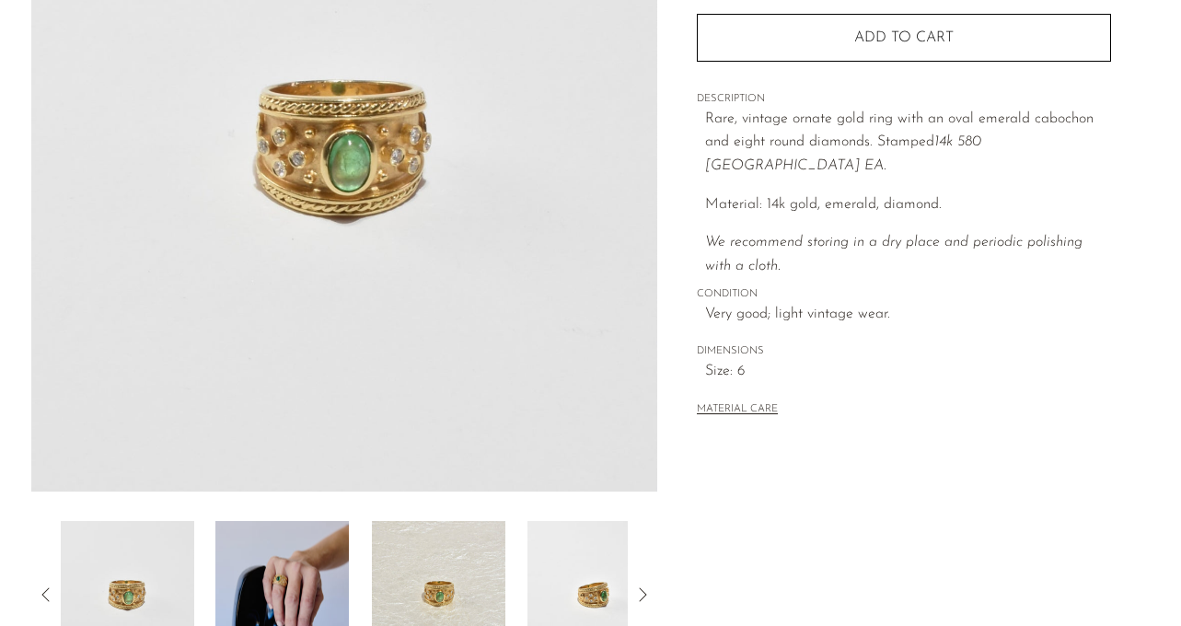
scroll to position [572, 0]
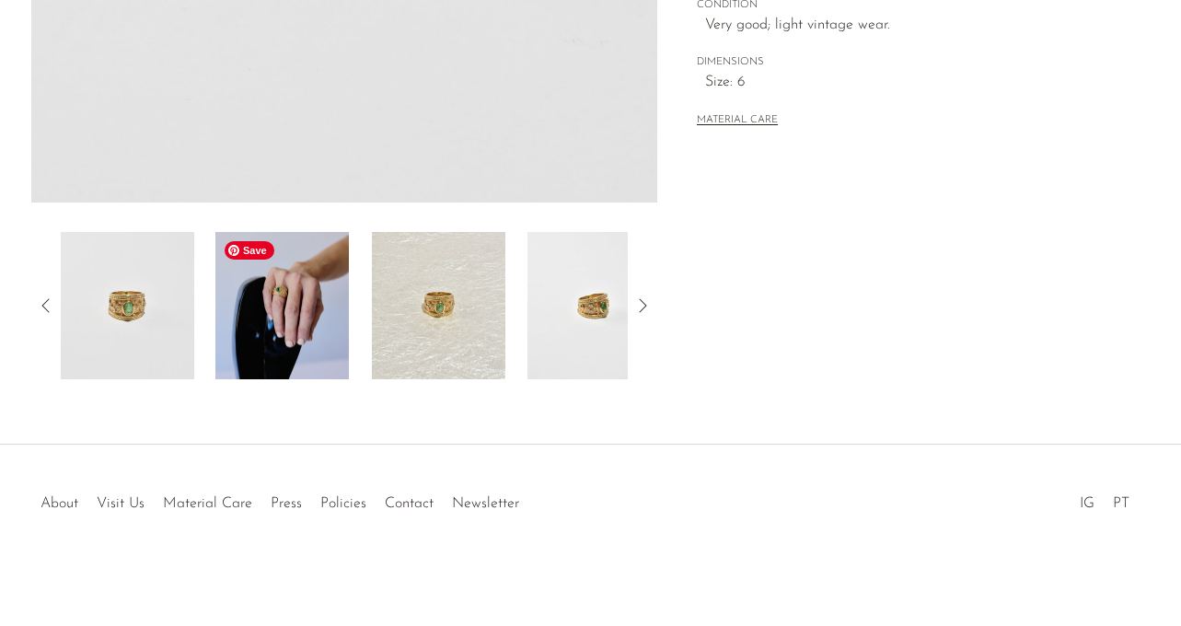
click at [271, 289] on img at bounding box center [281, 305] width 133 height 147
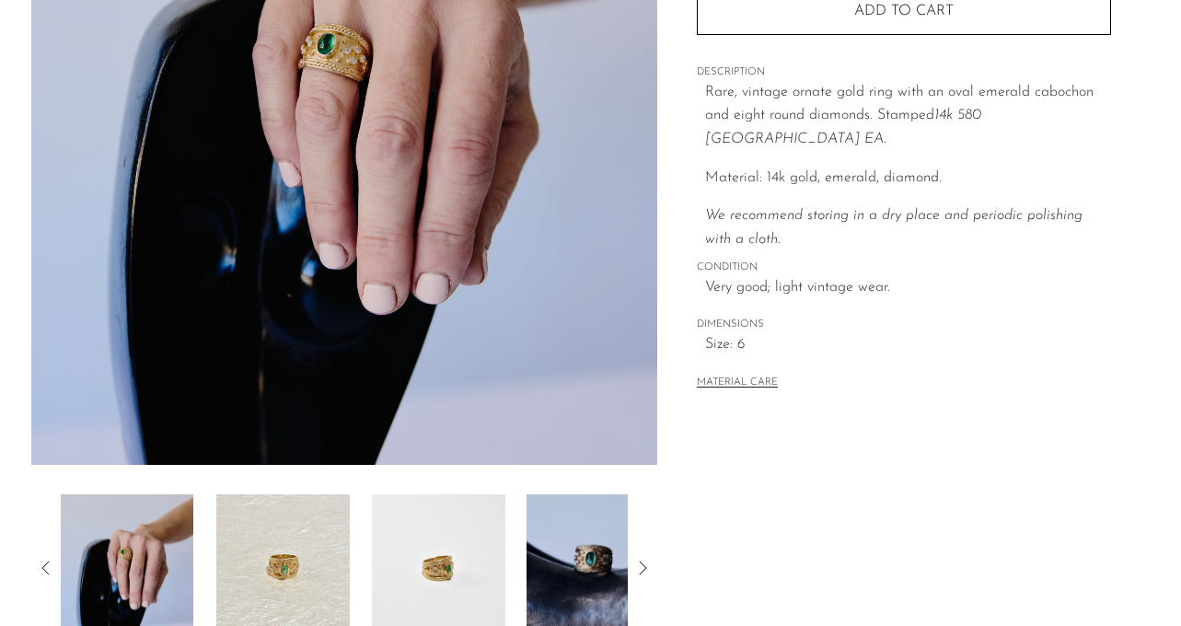
scroll to position [225, 0]
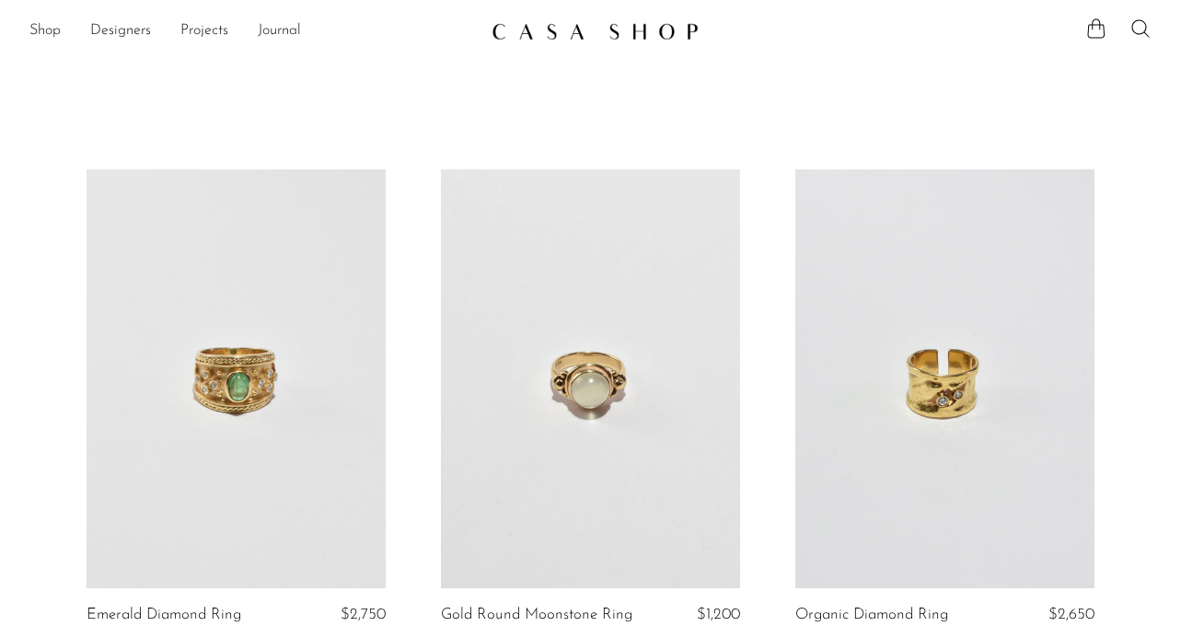
click at [901, 346] on link at bounding box center [944, 378] width 299 height 419
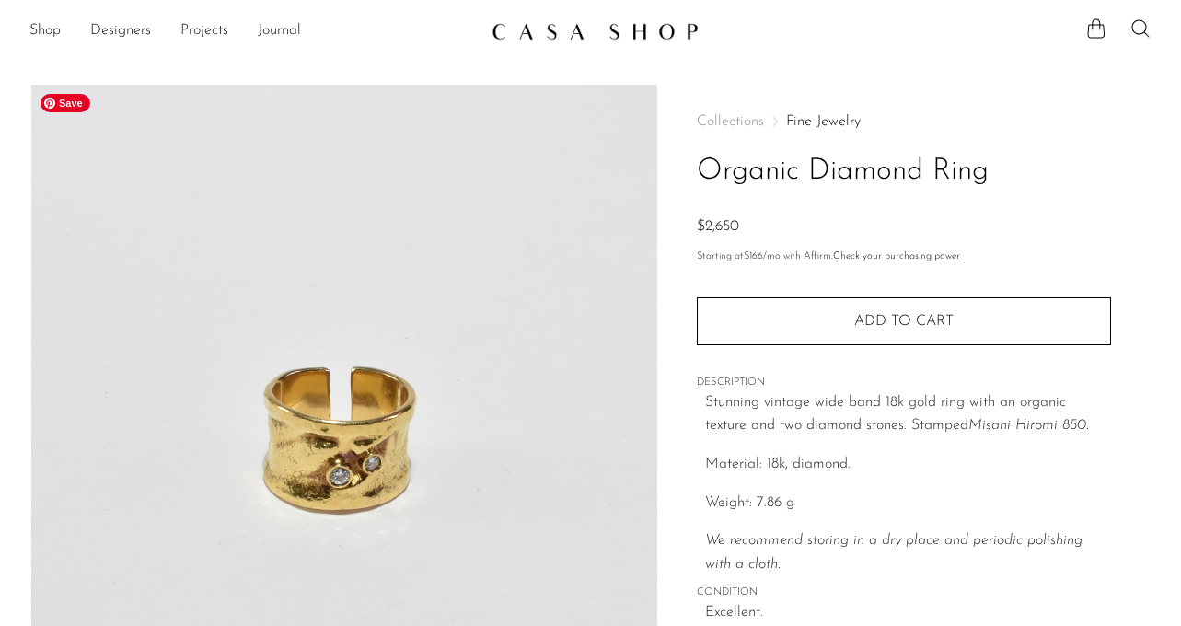
scroll to position [176, 0]
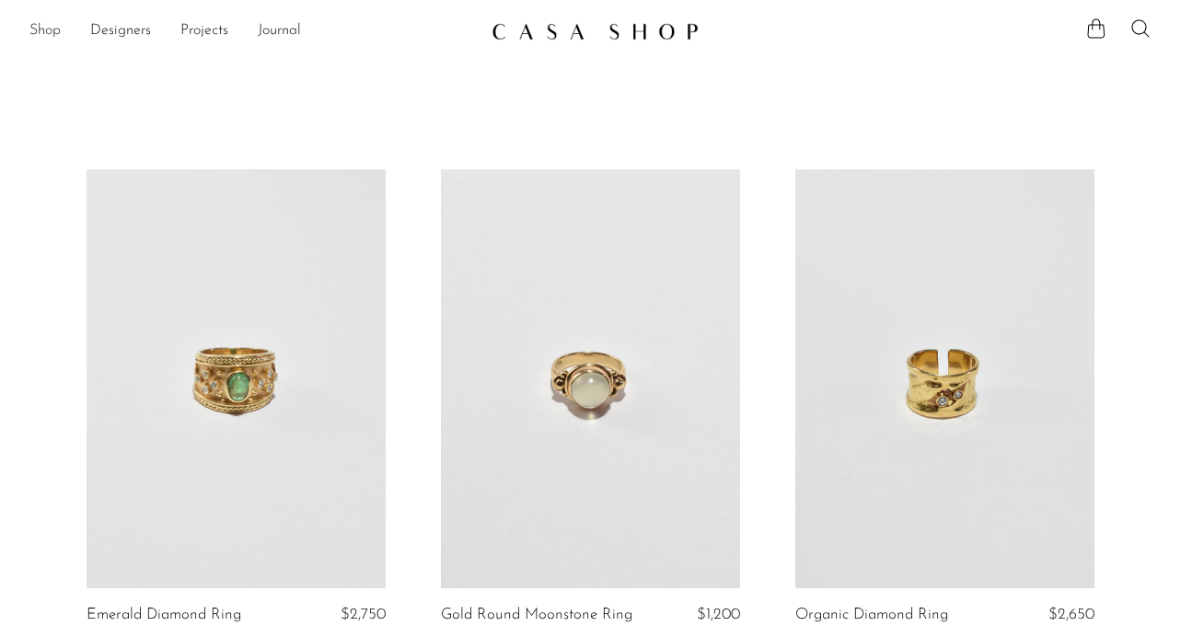
click at [45, 37] on link "Shop" at bounding box center [44, 31] width 31 height 24
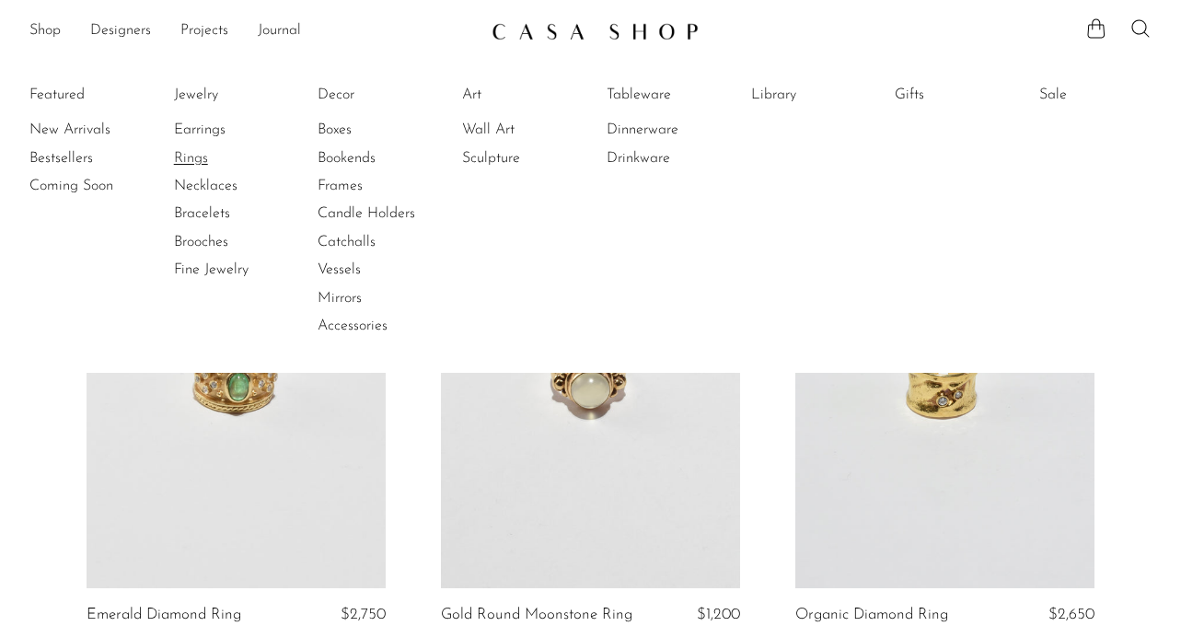
click at [187, 157] on link "Rings" at bounding box center [243, 158] width 138 height 20
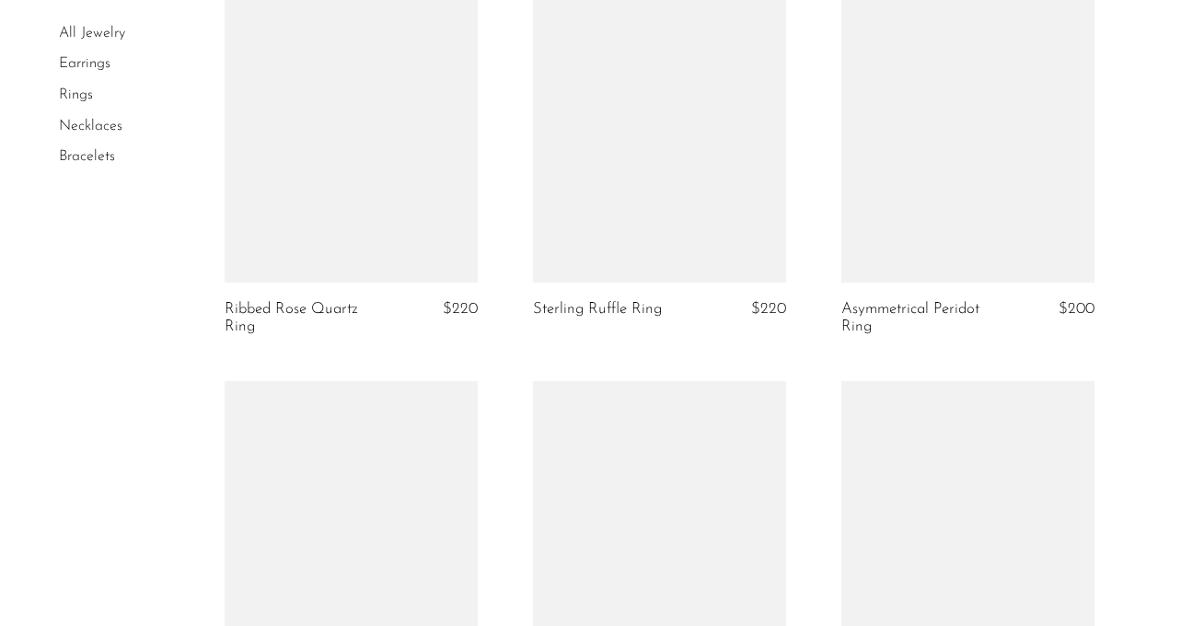
scroll to position [1588, 0]
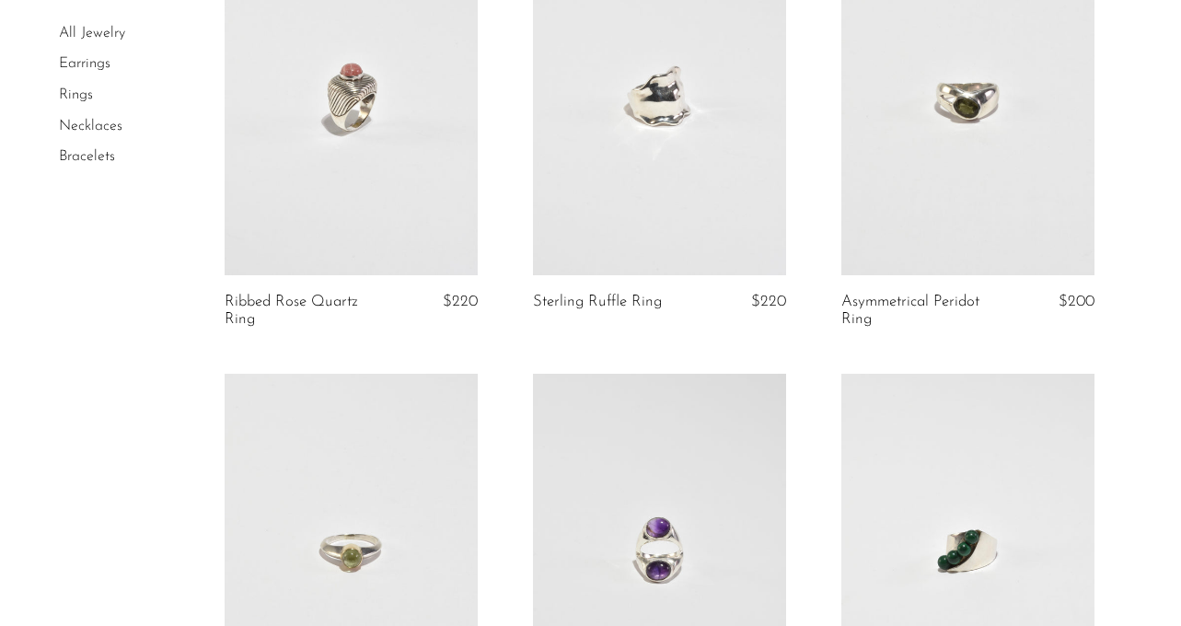
click at [347, 144] on link at bounding box center [351, 99] width 253 height 354
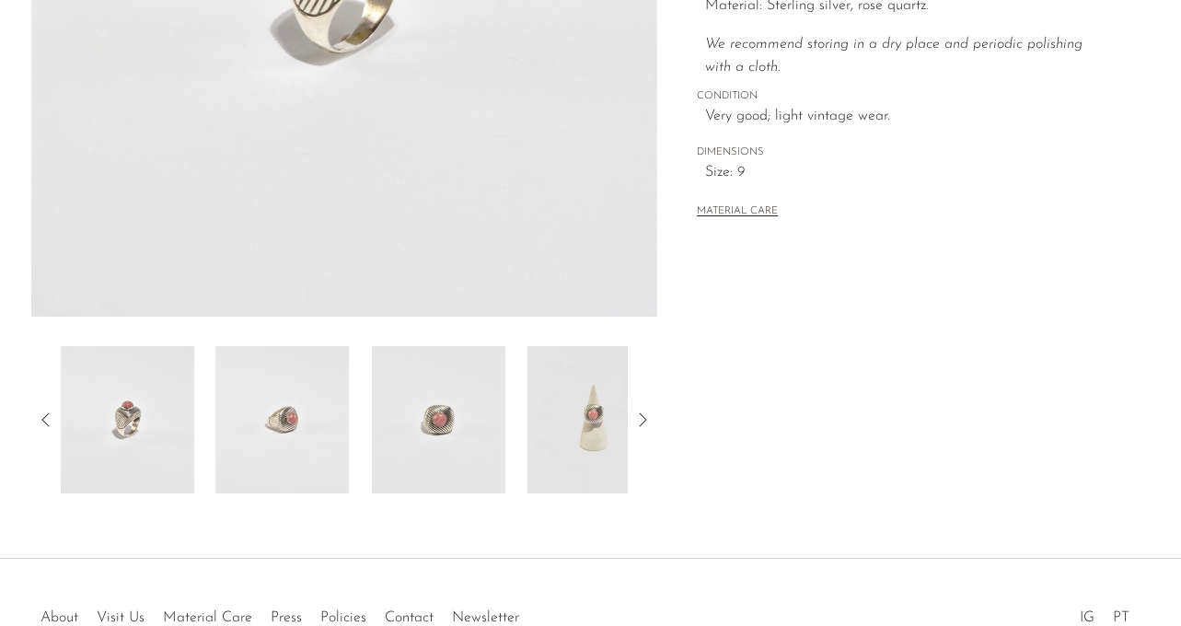
scroll to position [534, 0]
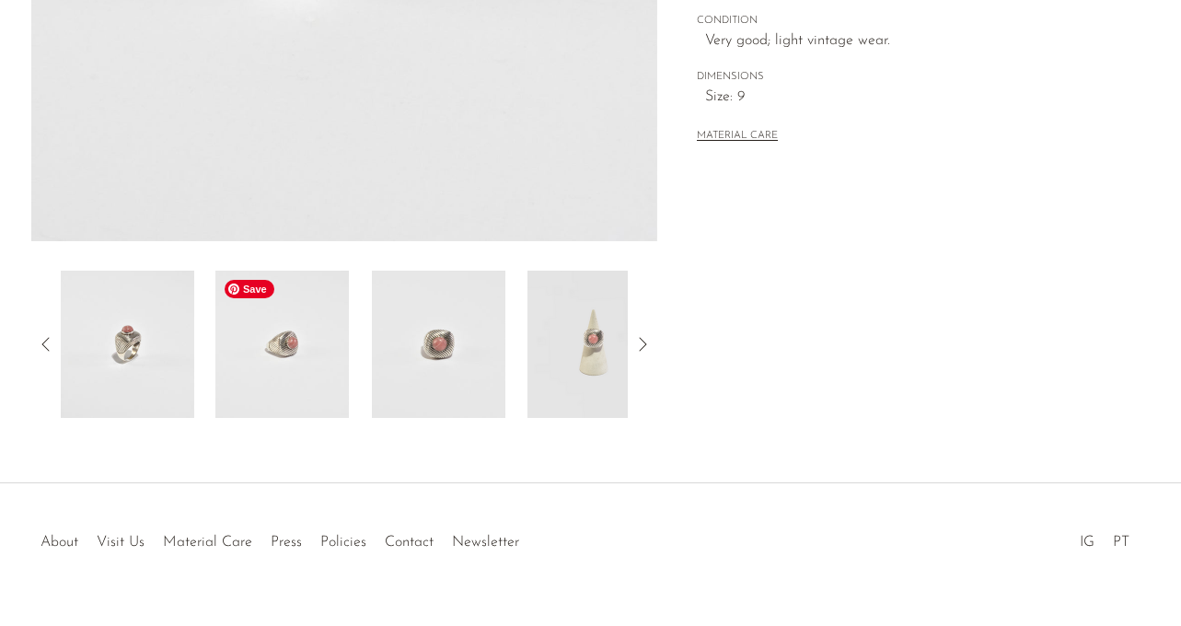
click at [304, 352] on img at bounding box center [281, 344] width 133 height 147
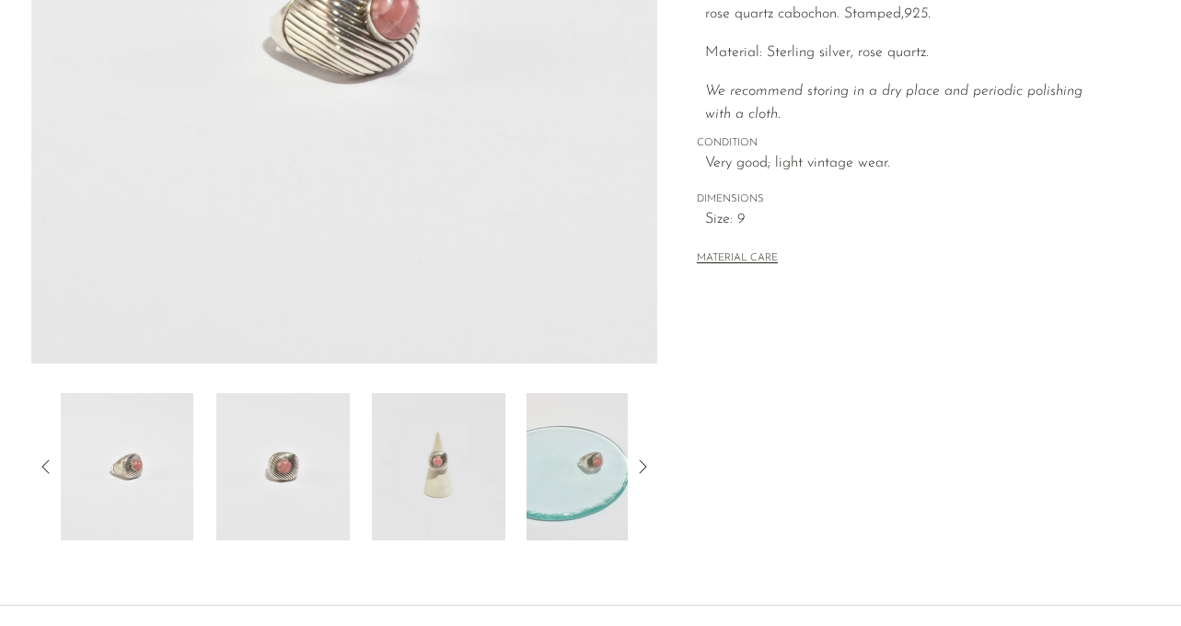
scroll to position [415, 0]
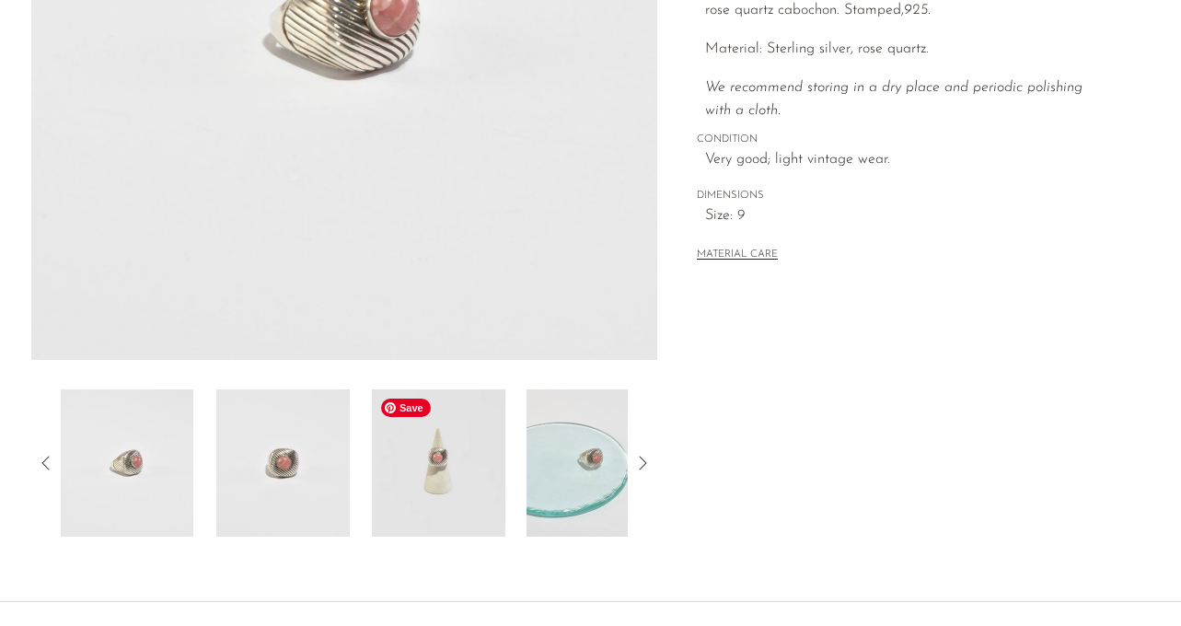
click at [476, 491] on img at bounding box center [438, 462] width 133 height 147
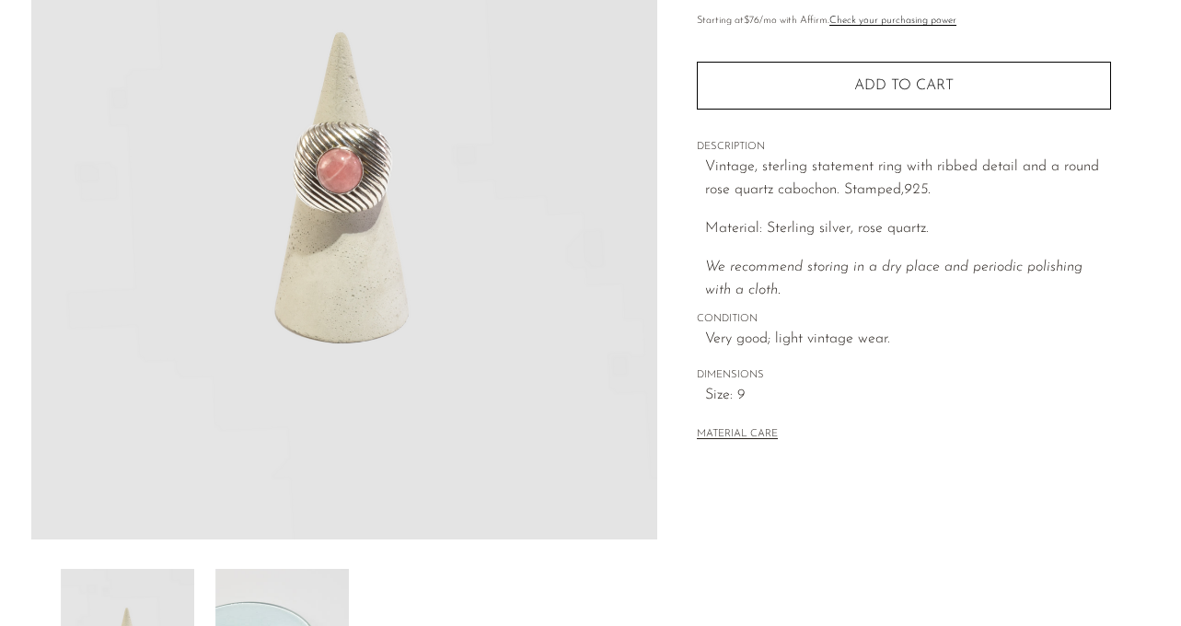
scroll to position [201, 0]
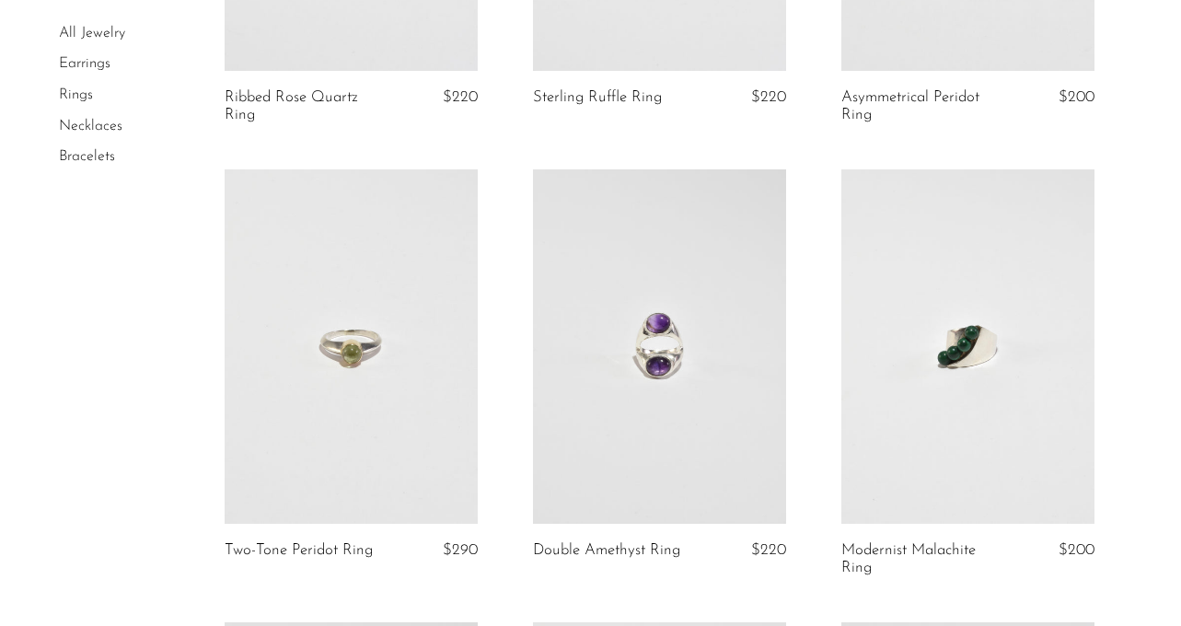
scroll to position [1799, 0]
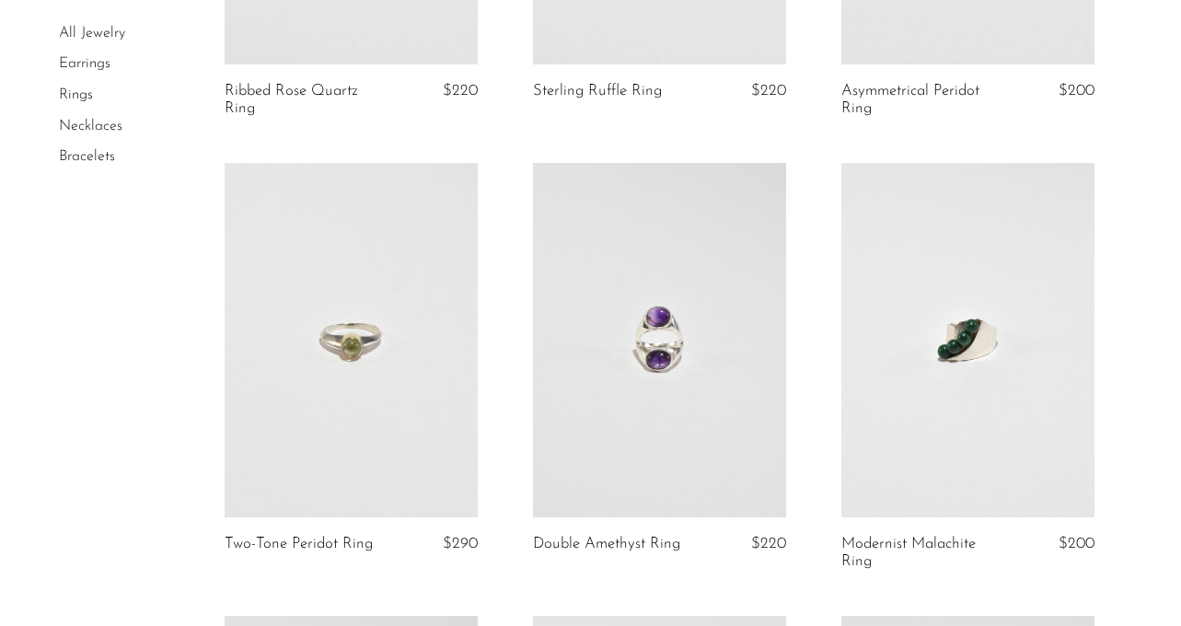
click at [340, 376] on link at bounding box center [351, 340] width 253 height 354
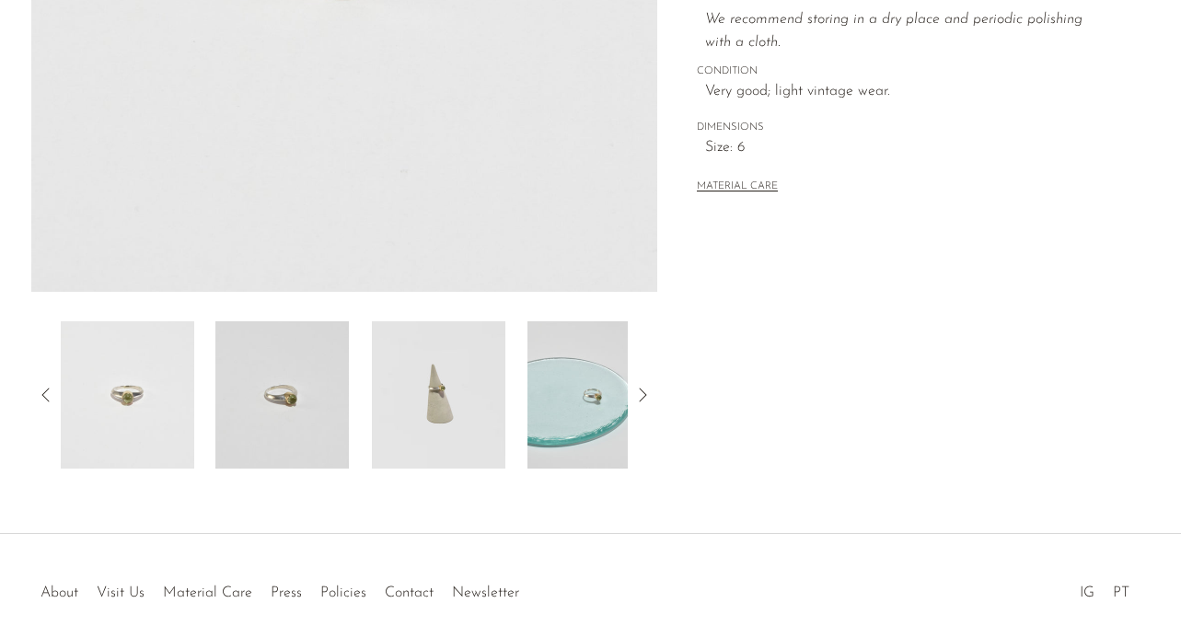
scroll to position [571, 0]
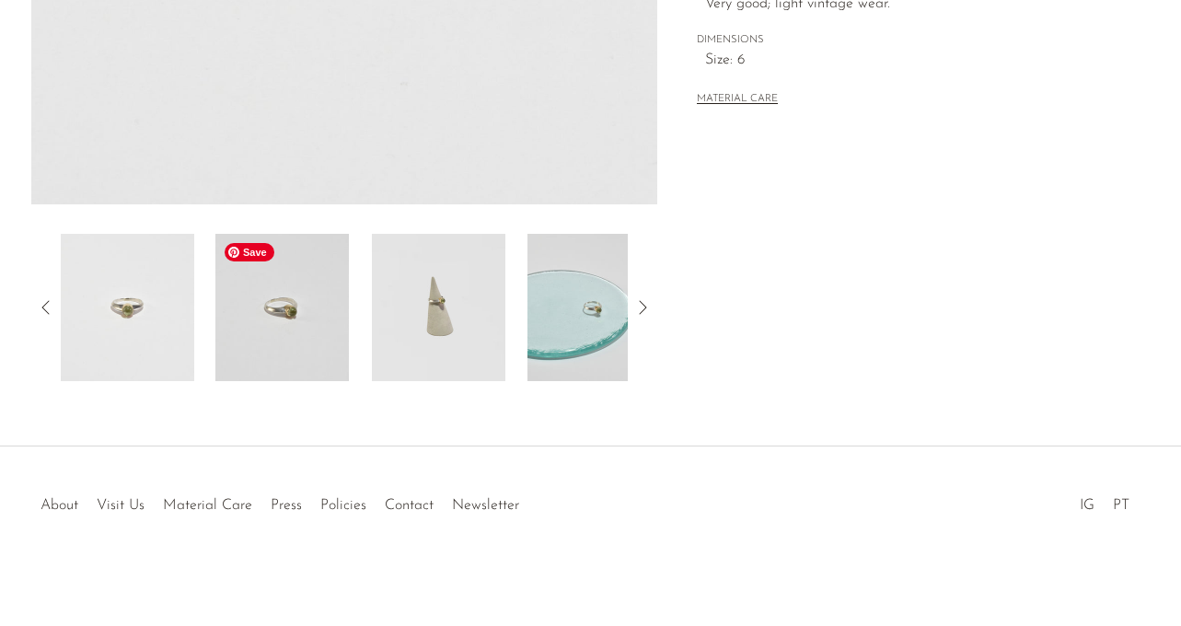
click at [299, 309] on img at bounding box center [281, 307] width 133 height 147
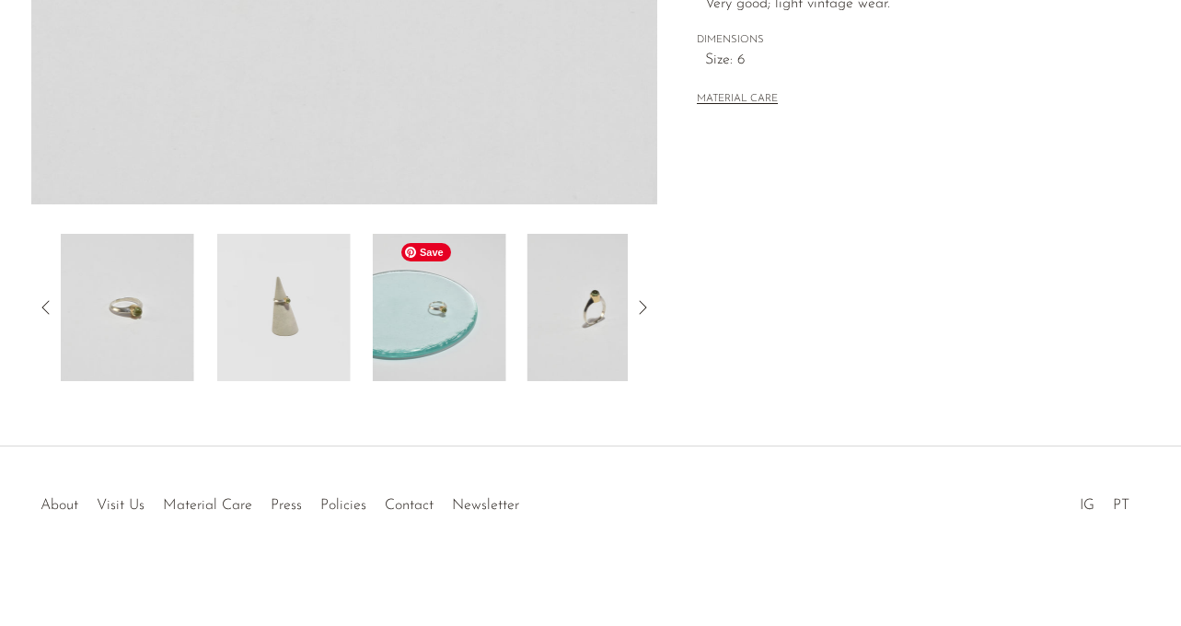
click at [435, 324] on img at bounding box center [438, 307] width 133 height 147
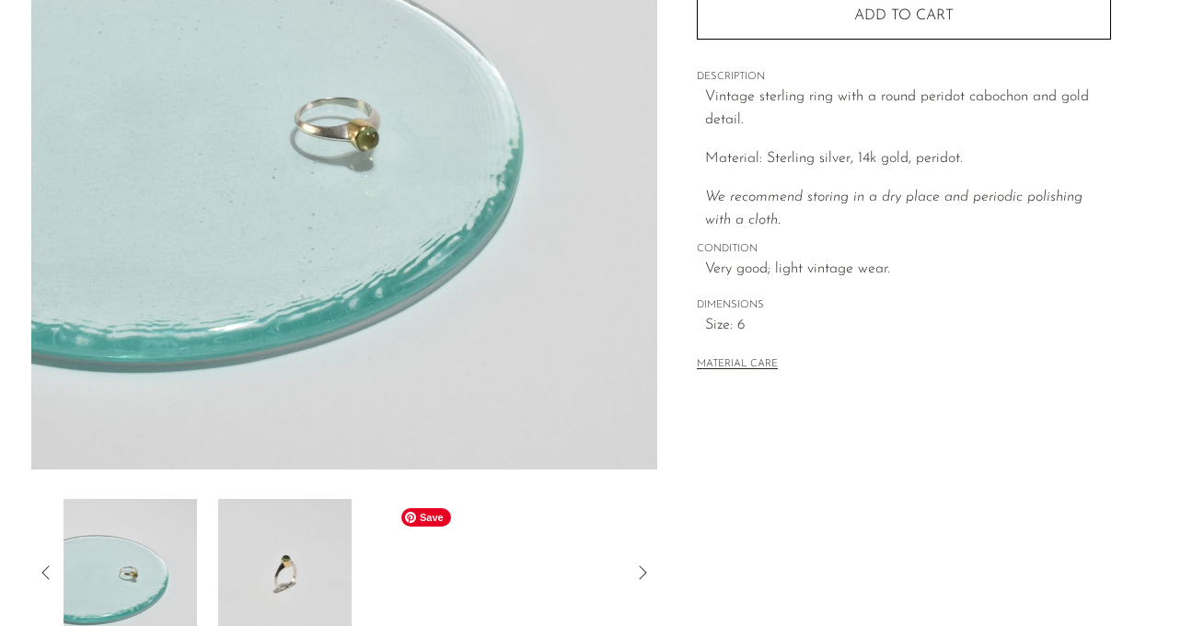
scroll to position [205, 0]
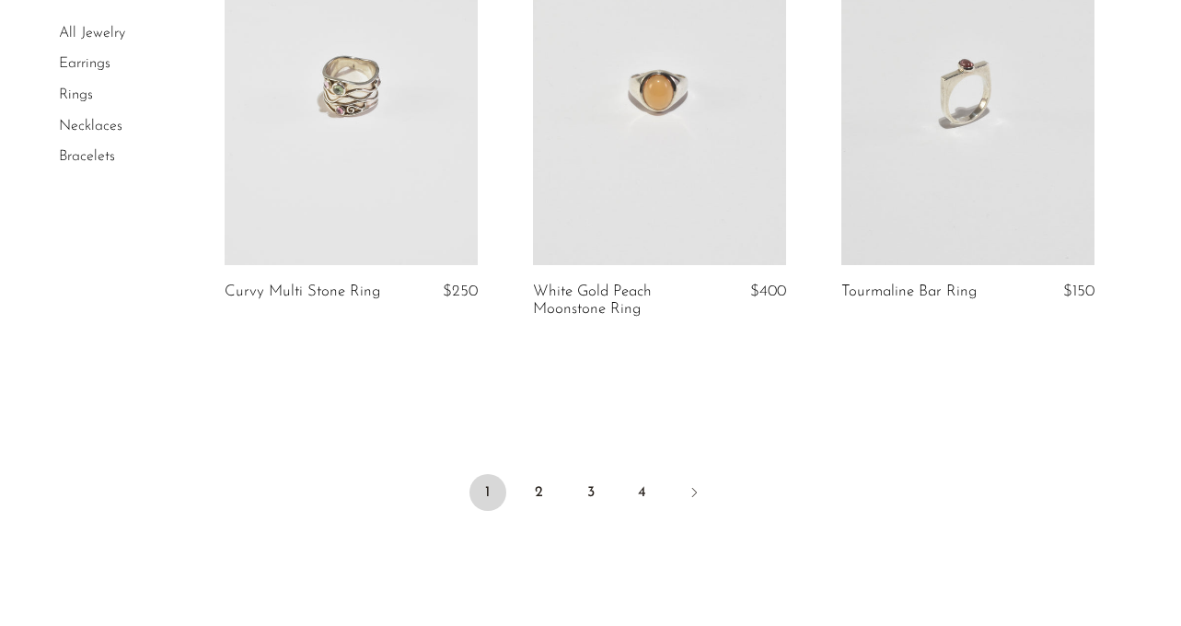
scroll to position [4302, 0]
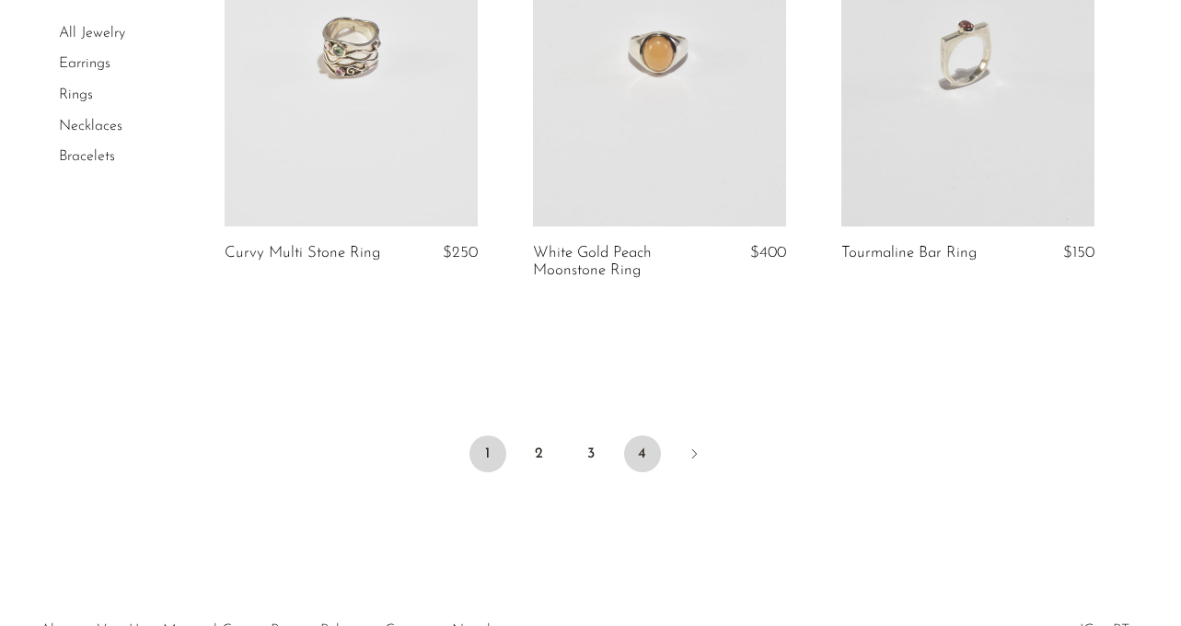
click at [642, 454] on link "4" at bounding box center [642, 453] width 37 height 37
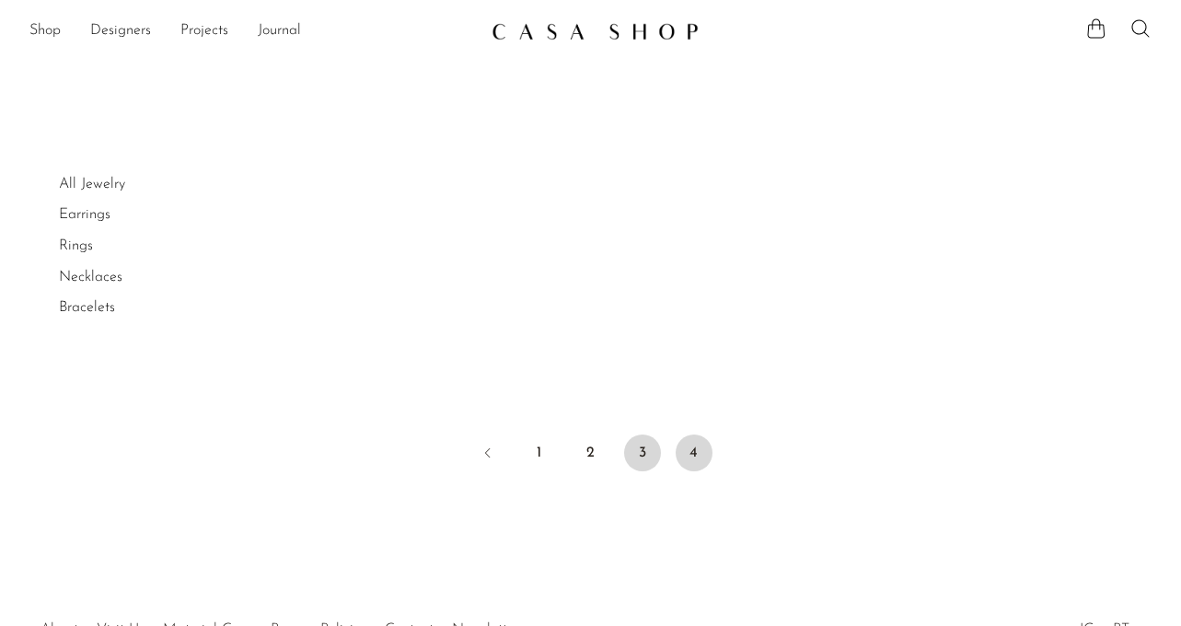
click at [645, 455] on link "3" at bounding box center [642, 452] width 37 height 37
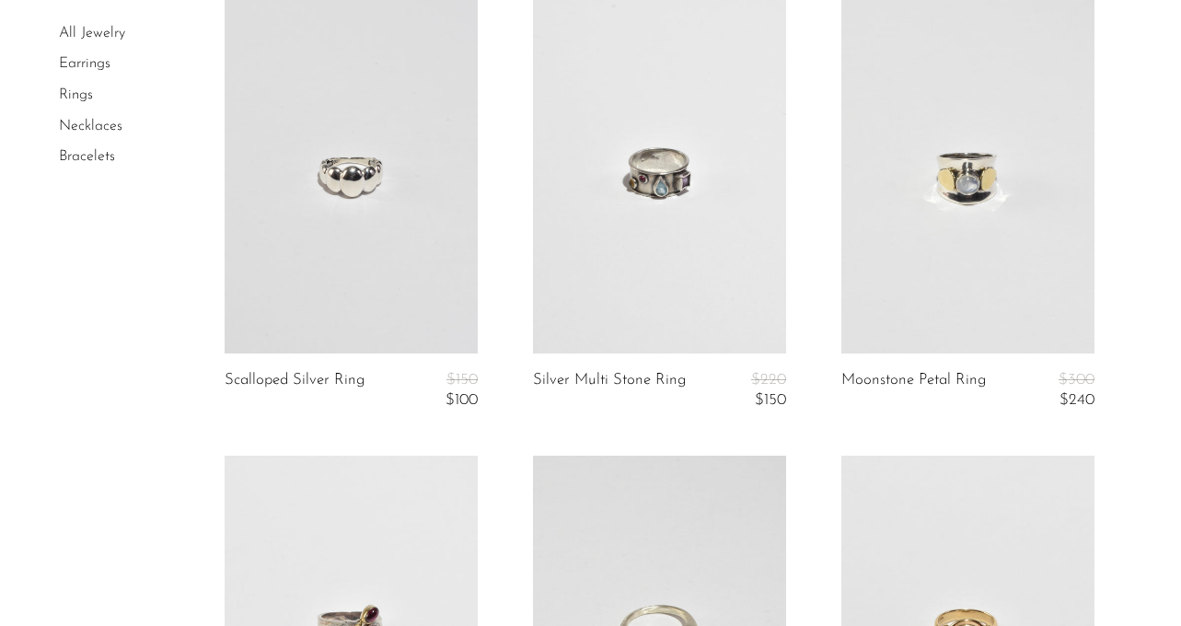
scroll to position [171, 0]
click at [917, 208] on link at bounding box center [967, 175] width 253 height 354
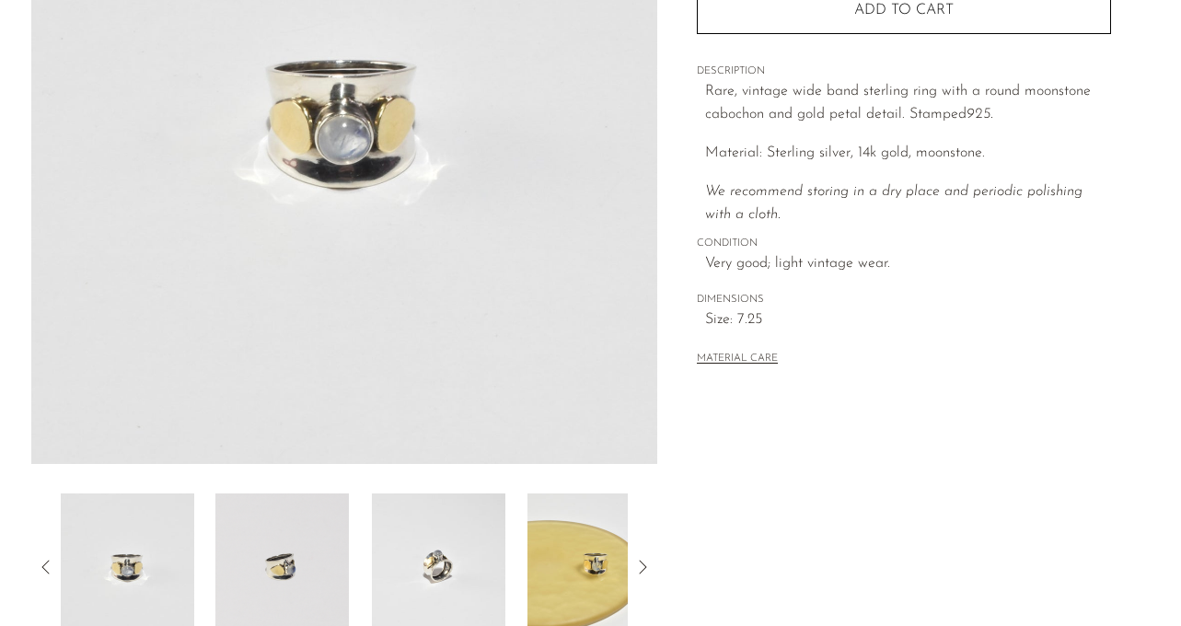
scroll to position [368, 0]
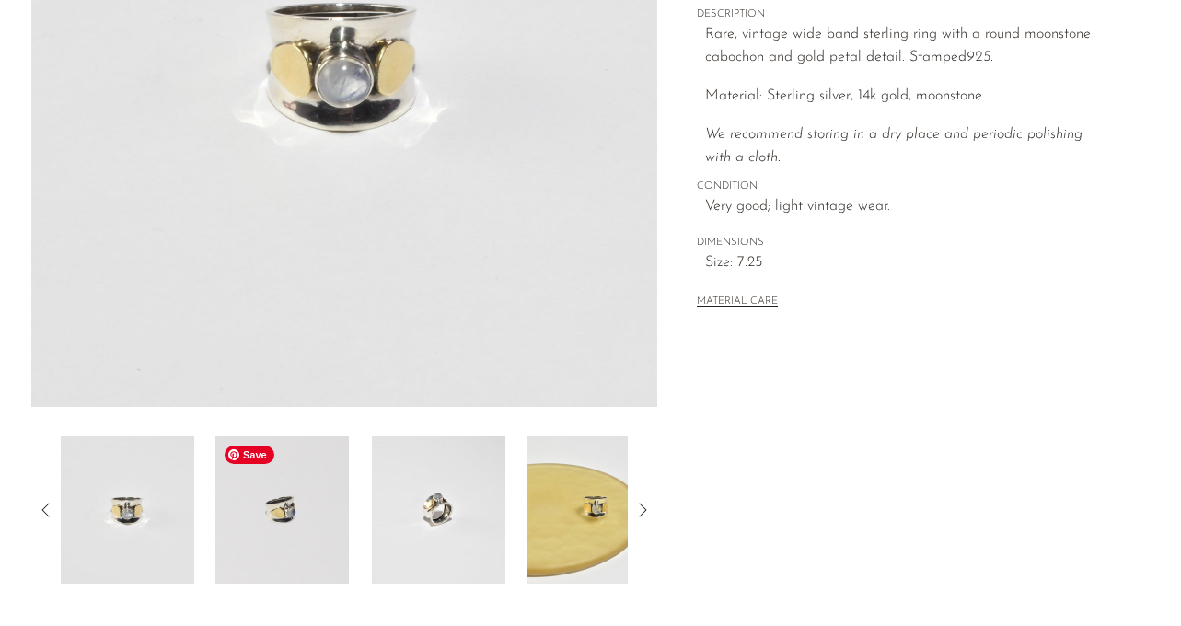
click at [285, 489] on img at bounding box center [281, 509] width 133 height 147
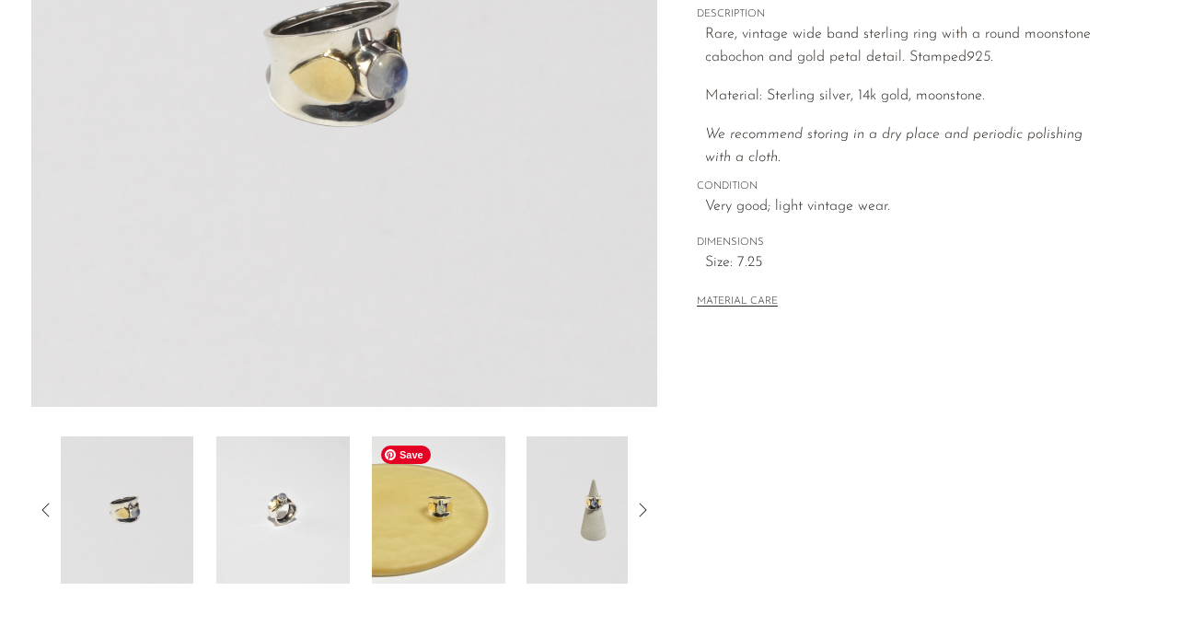
click at [415, 488] on img at bounding box center [438, 509] width 133 height 147
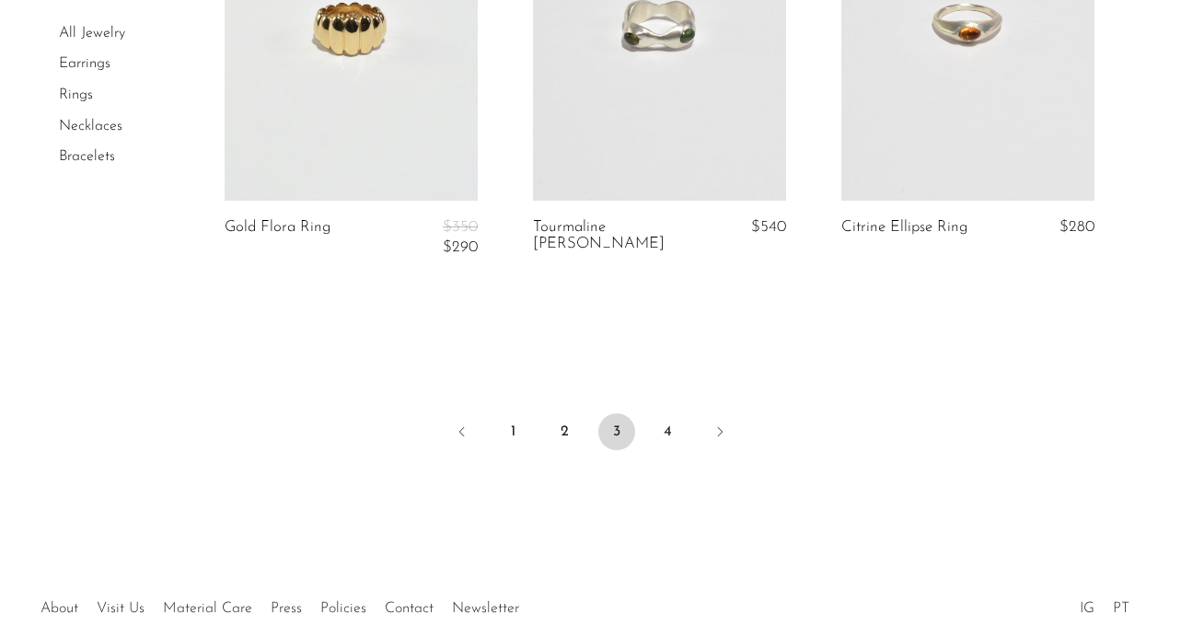
scroll to position [1793, 0]
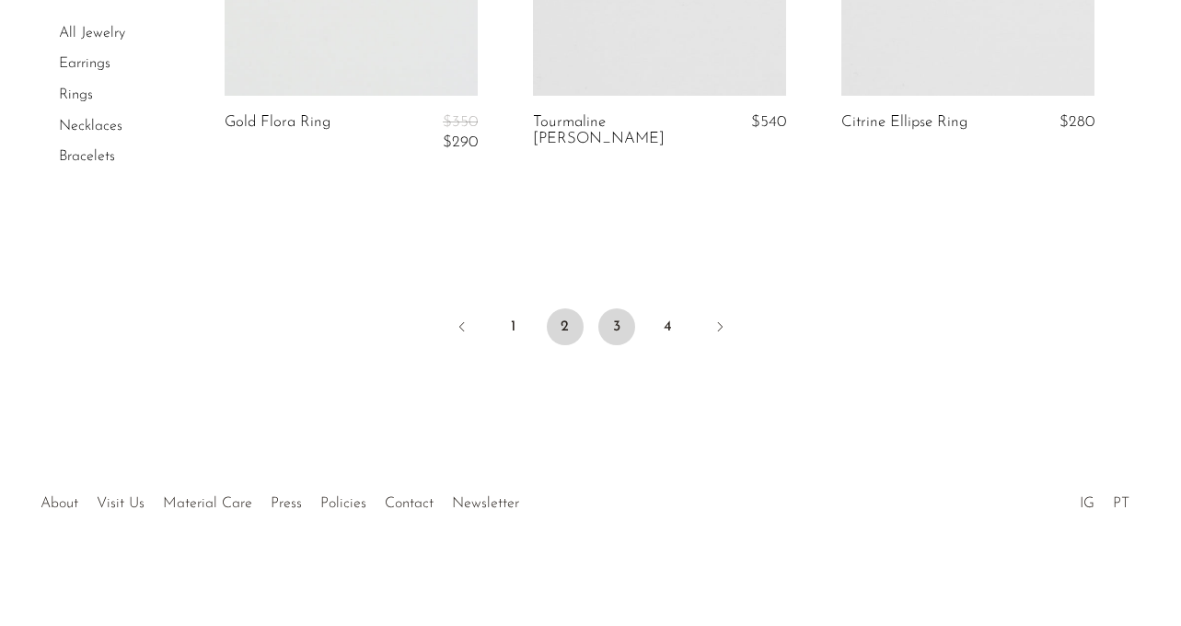
click at [560, 326] on link "2" at bounding box center [565, 326] width 37 height 37
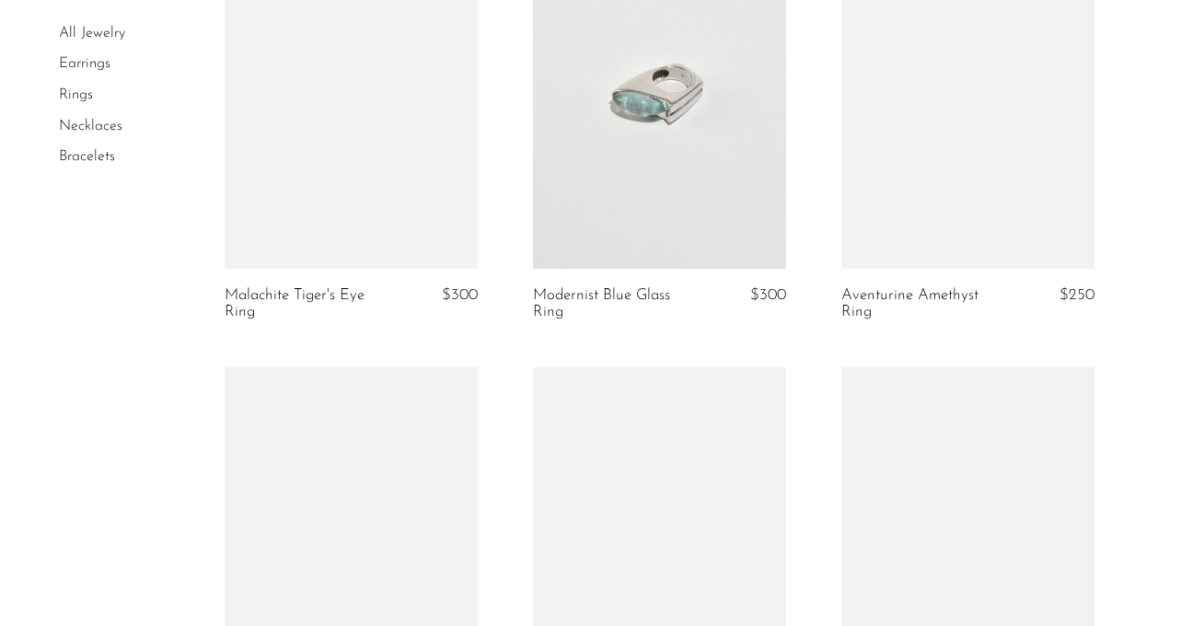
scroll to position [2514, 0]
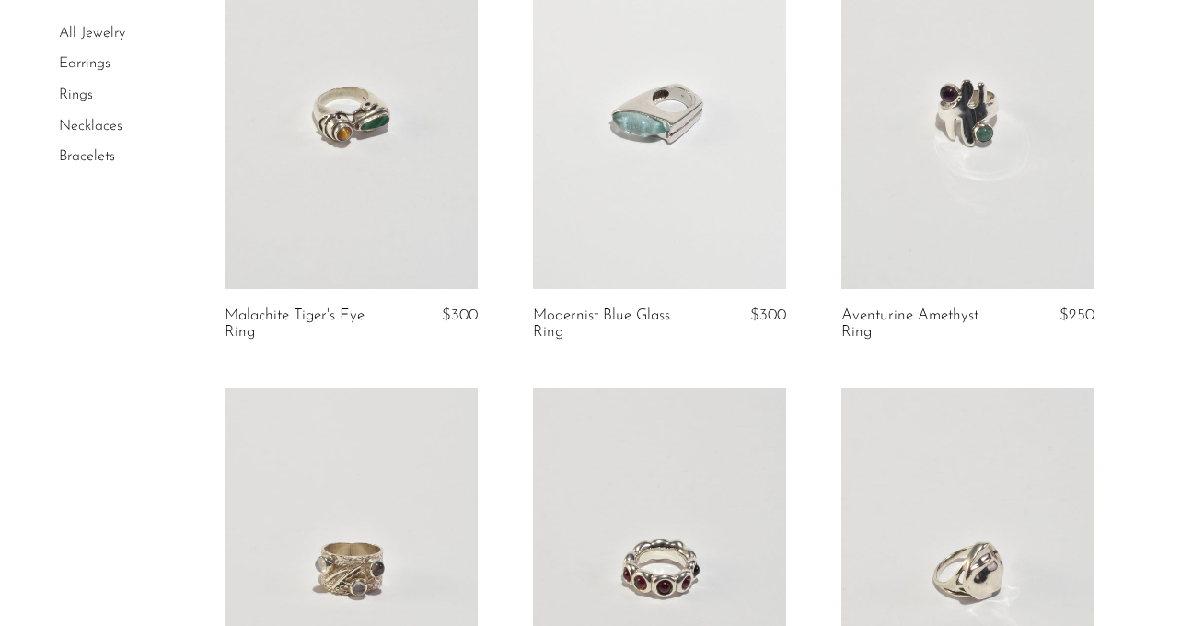
click at [947, 144] on link at bounding box center [967, 112] width 253 height 354
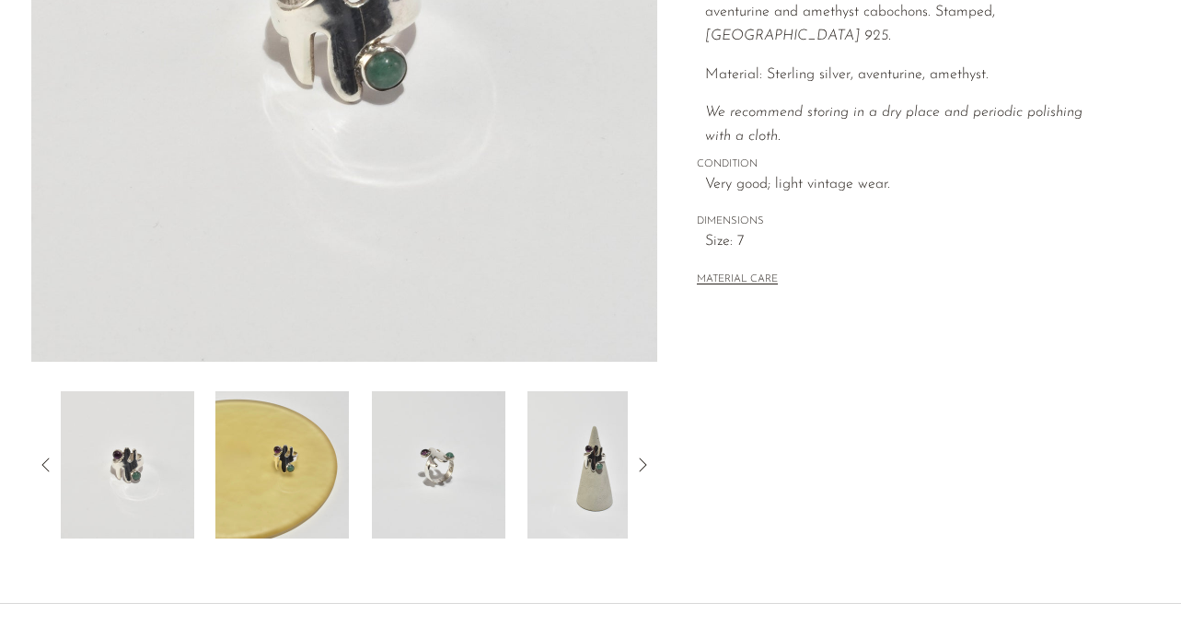
scroll to position [572, 0]
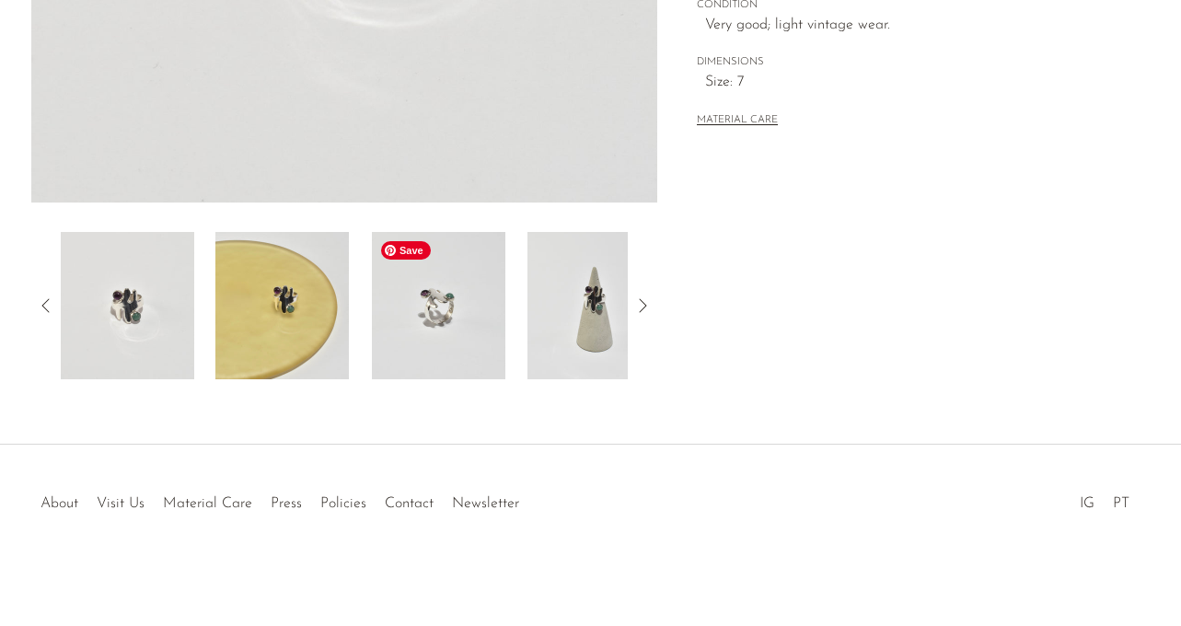
click at [452, 290] on img at bounding box center [438, 305] width 133 height 147
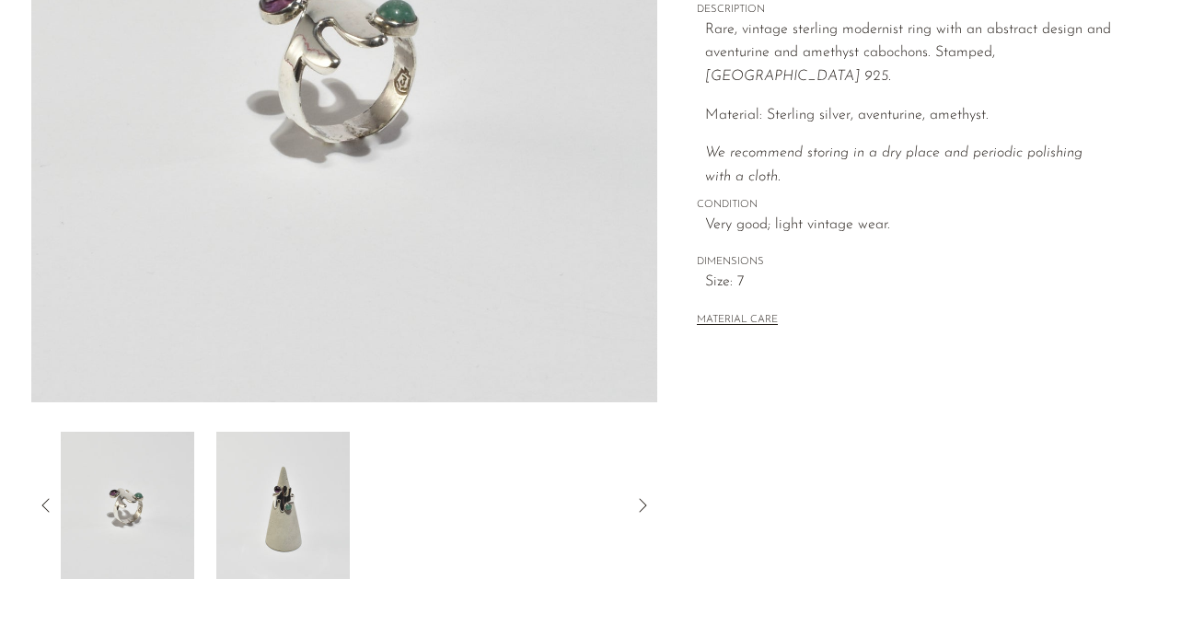
scroll to position [382, 0]
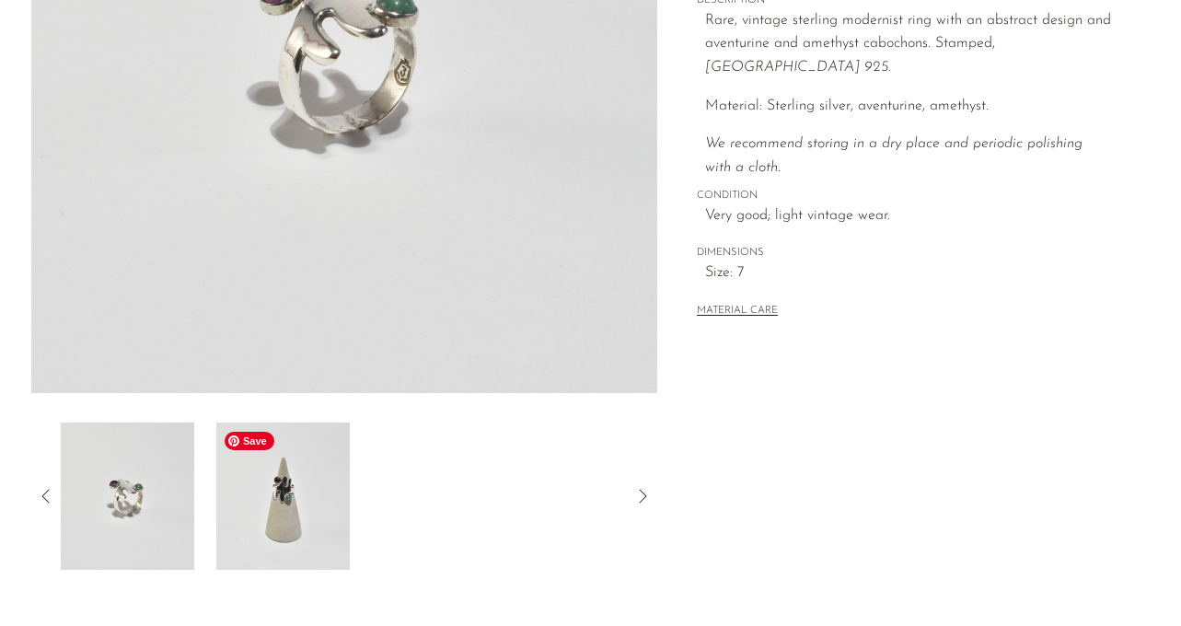
click at [276, 478] on img at bounding box center [281, 495] width 133 height 147
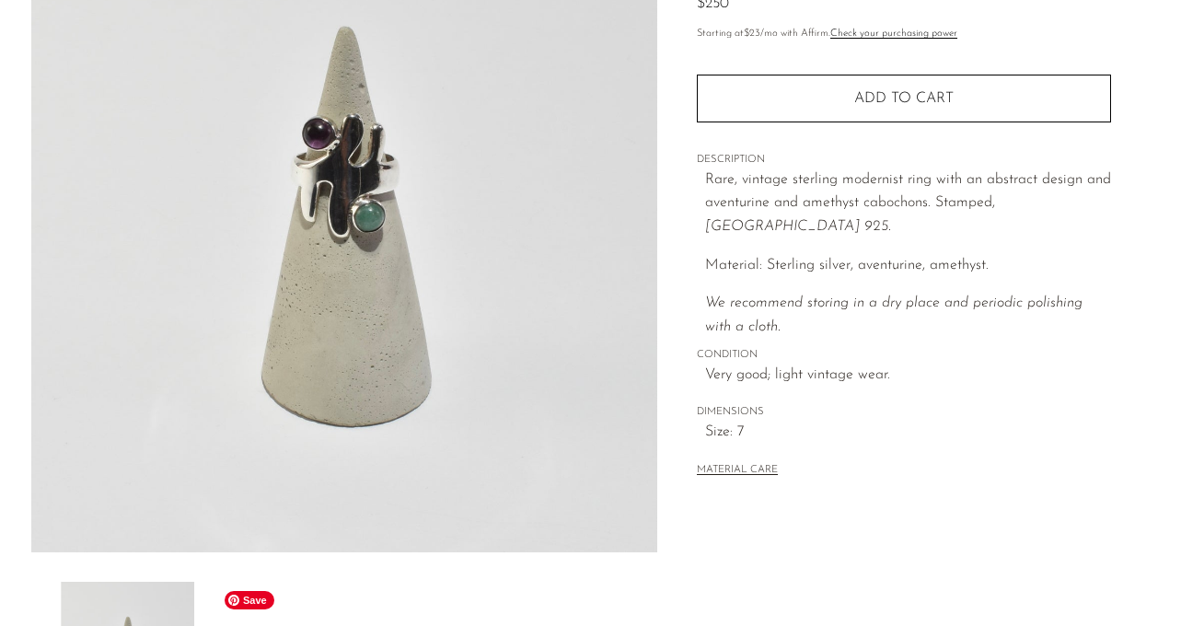
scroll to position [222, 0]
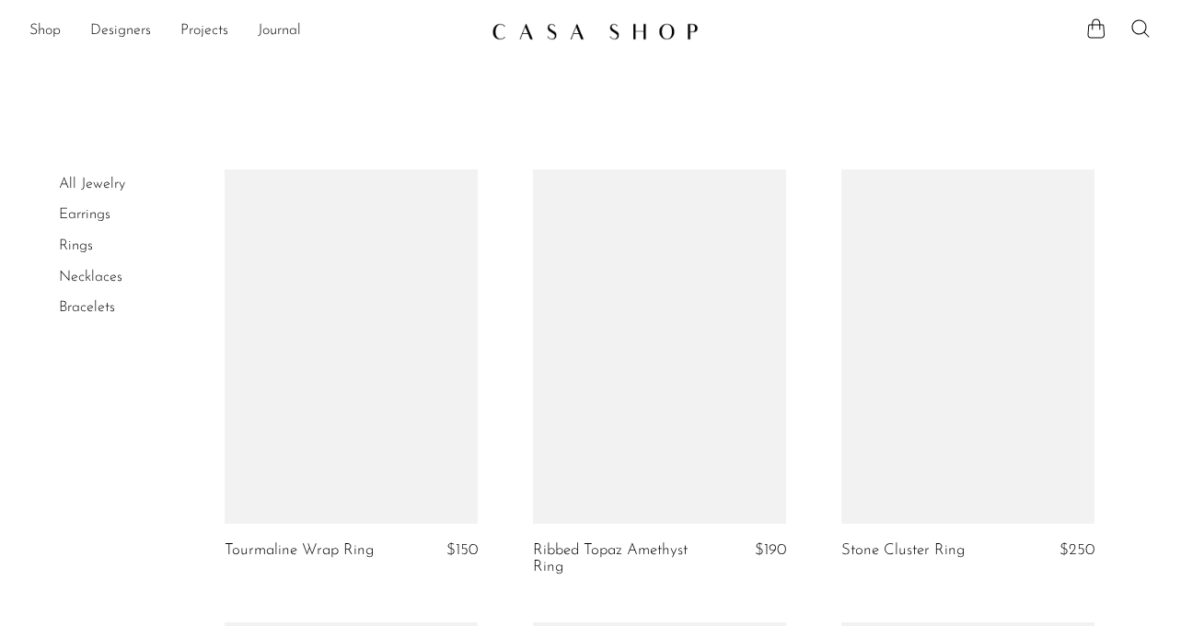
scroll to position [2514, 0]
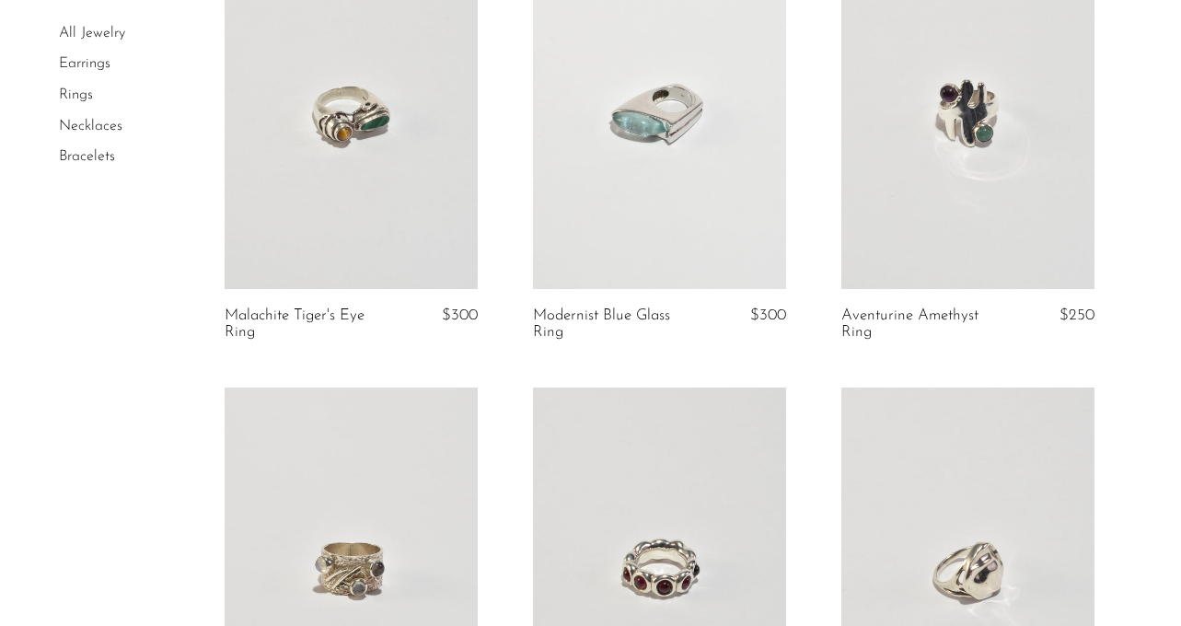
click at [952, 184] on link at bounding box center [967, 112] width 253 height 354
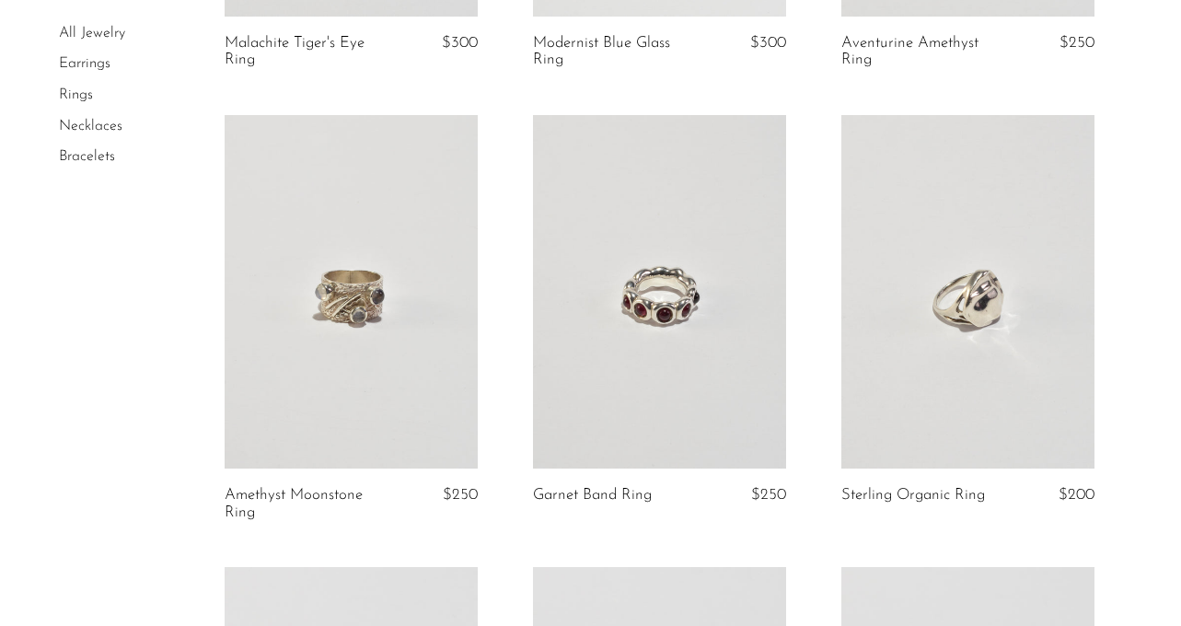
click at [387, 327] on link at bounding box center [351, 292] width 253 height 354
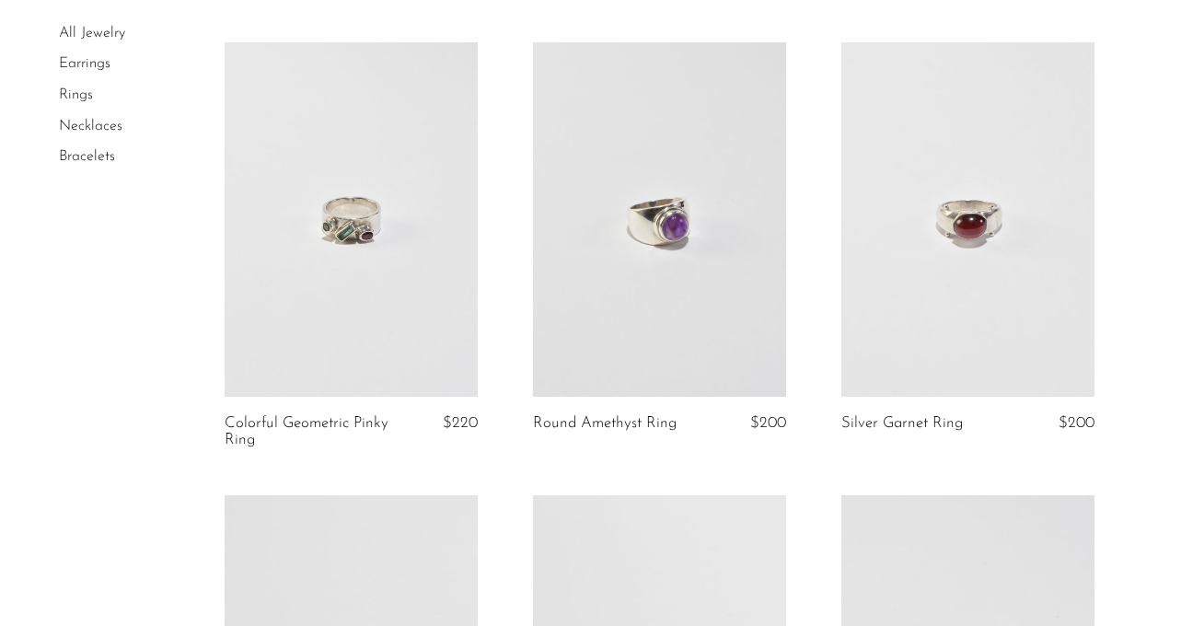
scroll to position [4184, 0]
click at [315, 264] on link at bounding box center [351, 218] width 253 height 354
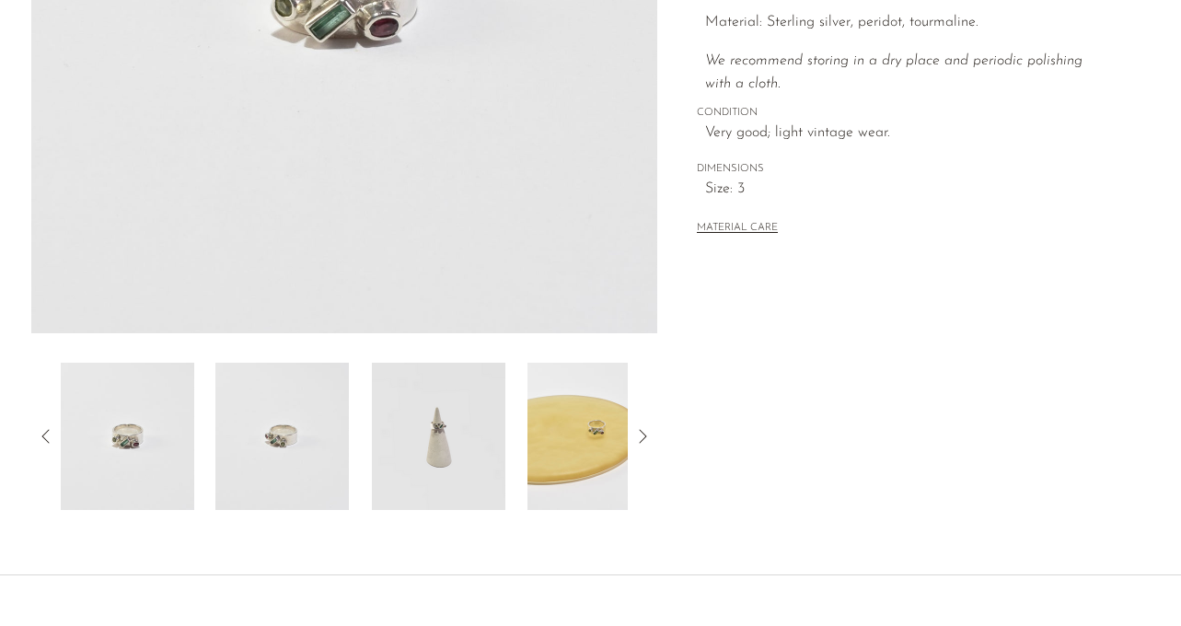
scroll to position [462, 0]
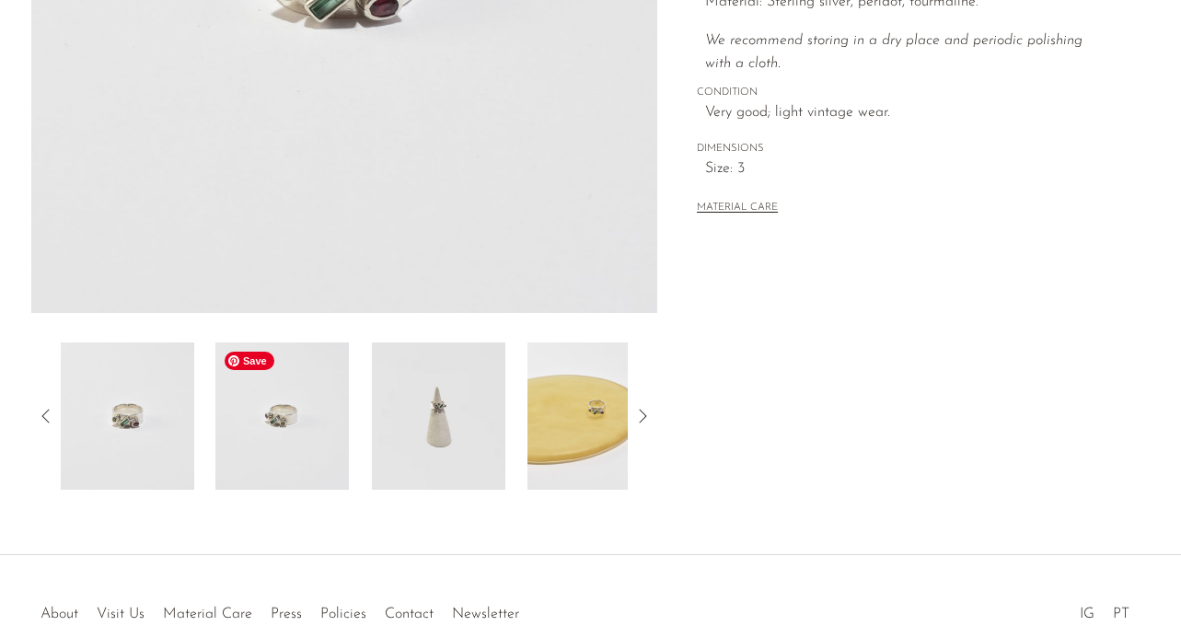
click at [294, 433] on img at bounding box center [281, 415] width 133 height 147
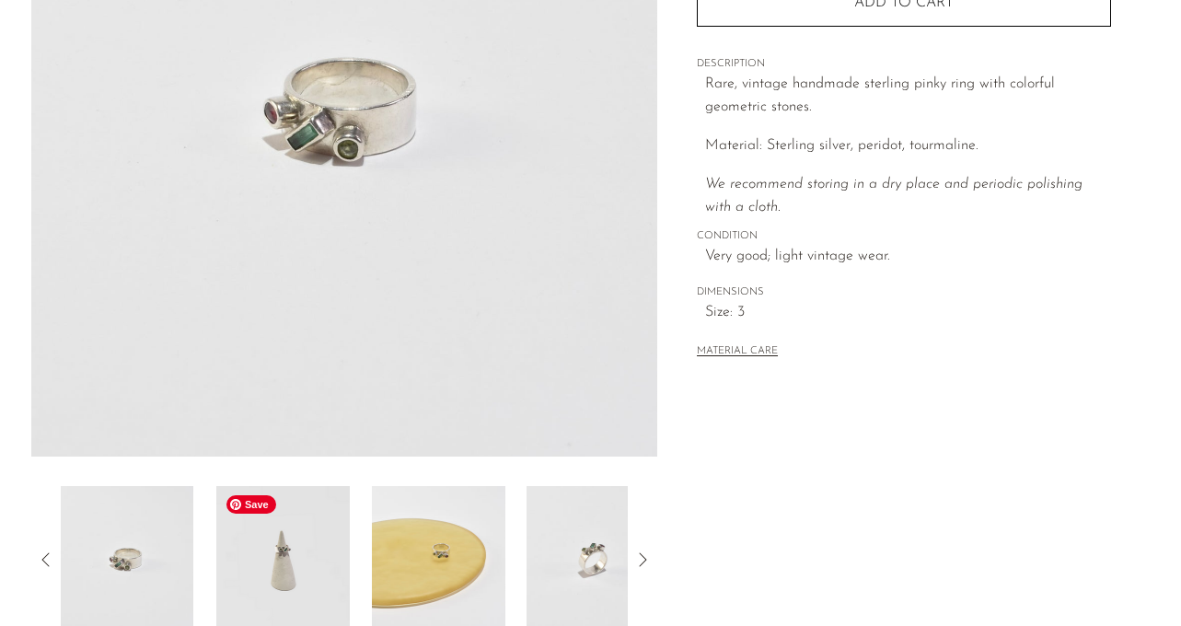
scroll to position [314, 0]
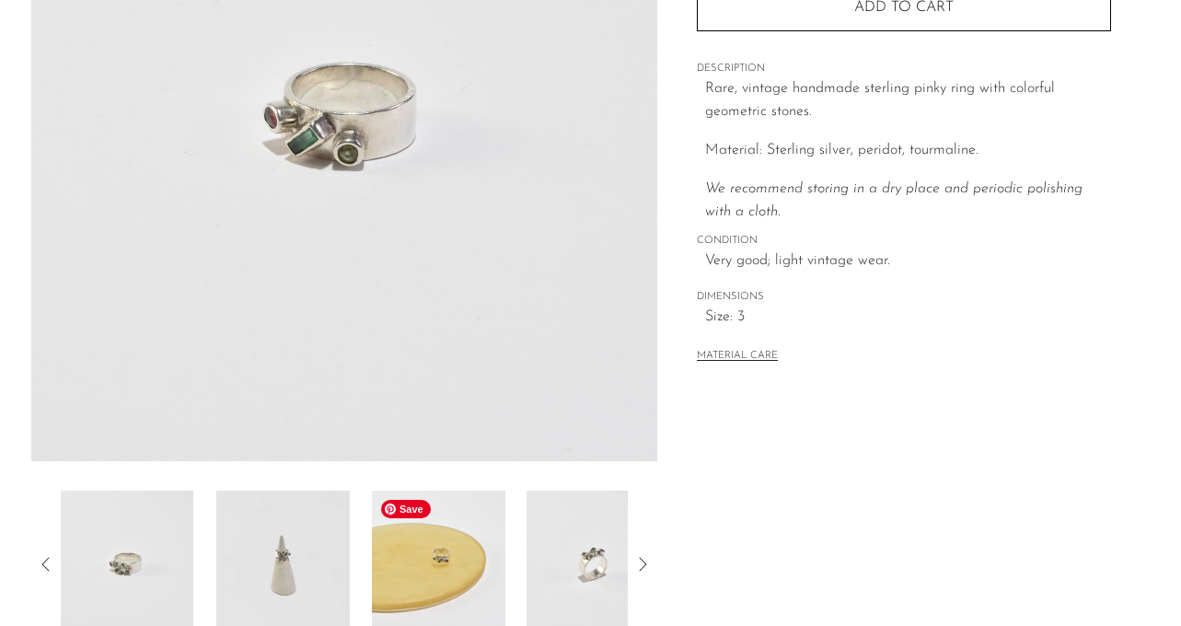
click at [444, 582] on img at bounding box center [438, 564] width 133 height 147
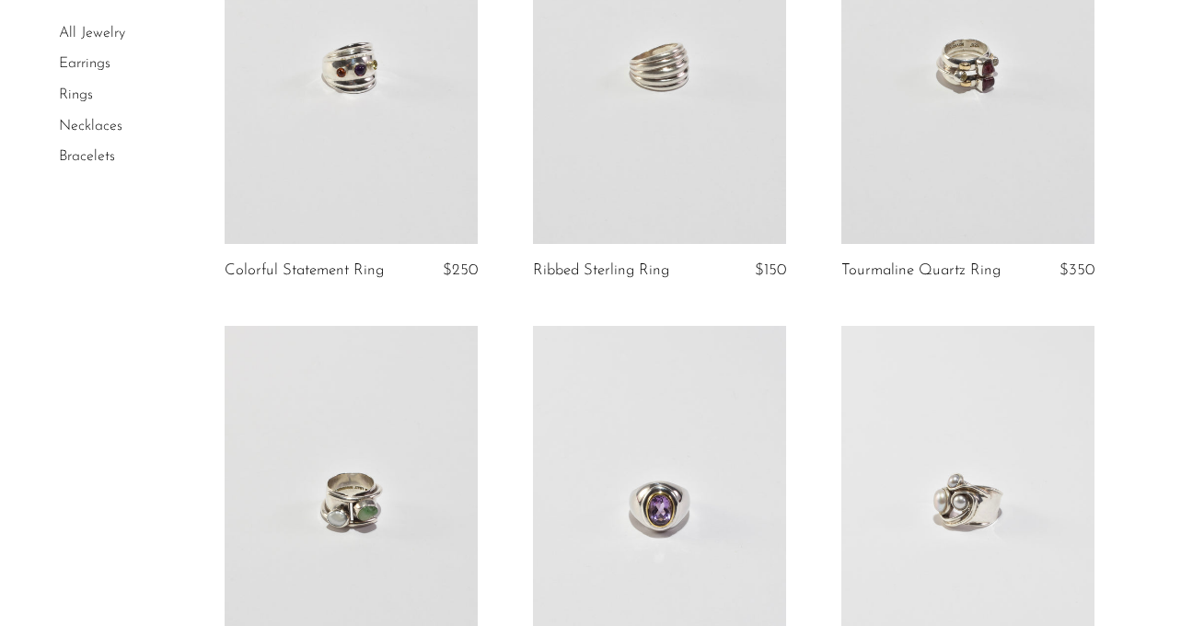
scroll to position [3142, 0]
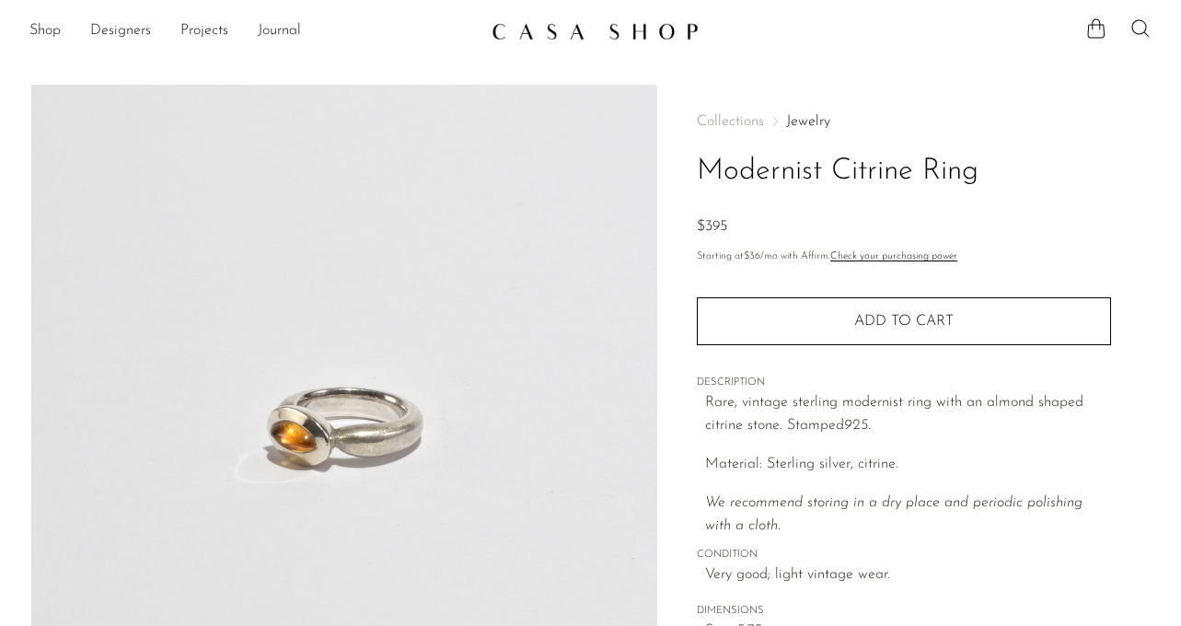
click at [502, 17] on link at bounding box center [590, 31] width 199 height 33
